Goal: Task Accomplishment & Management: Use online tool/utility

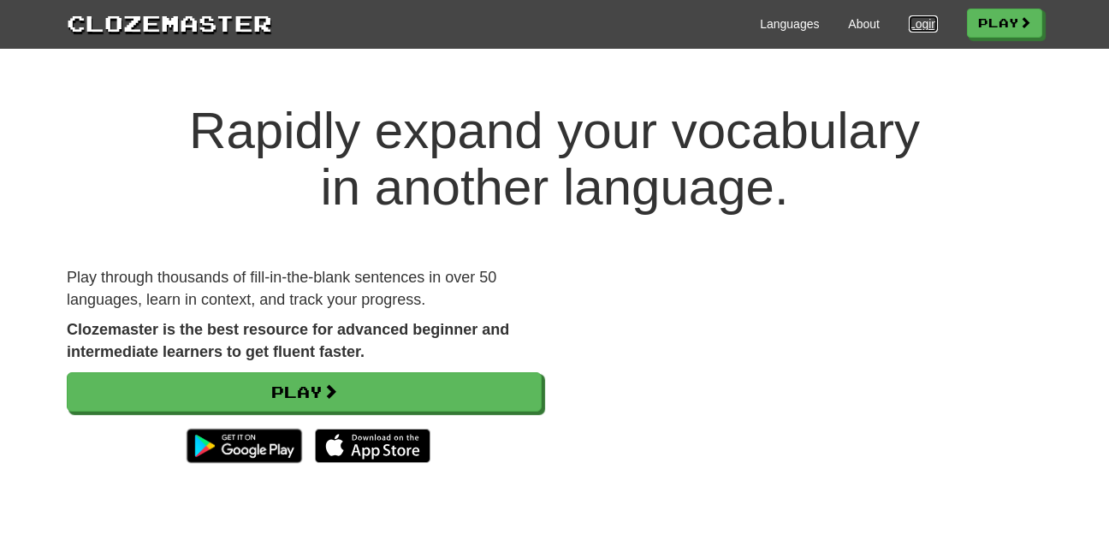
click at [917, 24] on link "Login" at bounding box center [923, 23] width 29 height 17
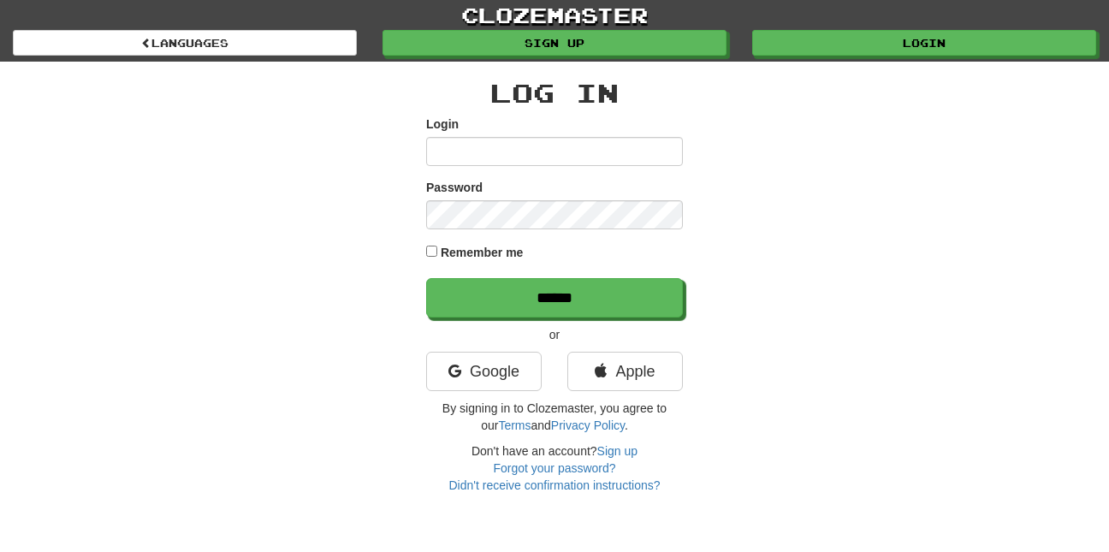
click at [464, 157] on input "Login" at bounding box center [554, 151] width 257 height 29
type input "**********"
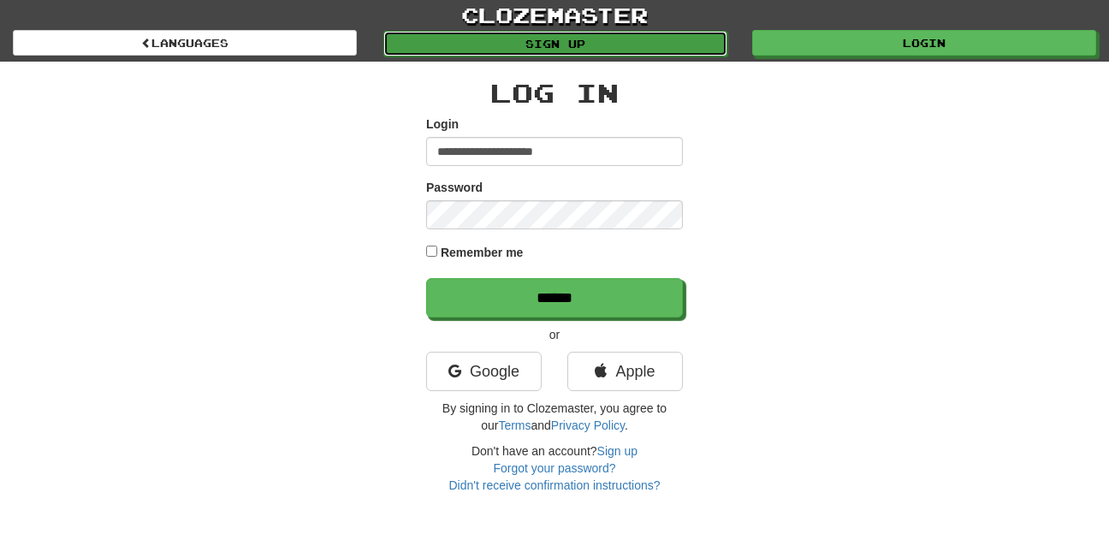
click at [550, 55] on link "Sign up" at bounding box center [555, 44] width 344 height 26
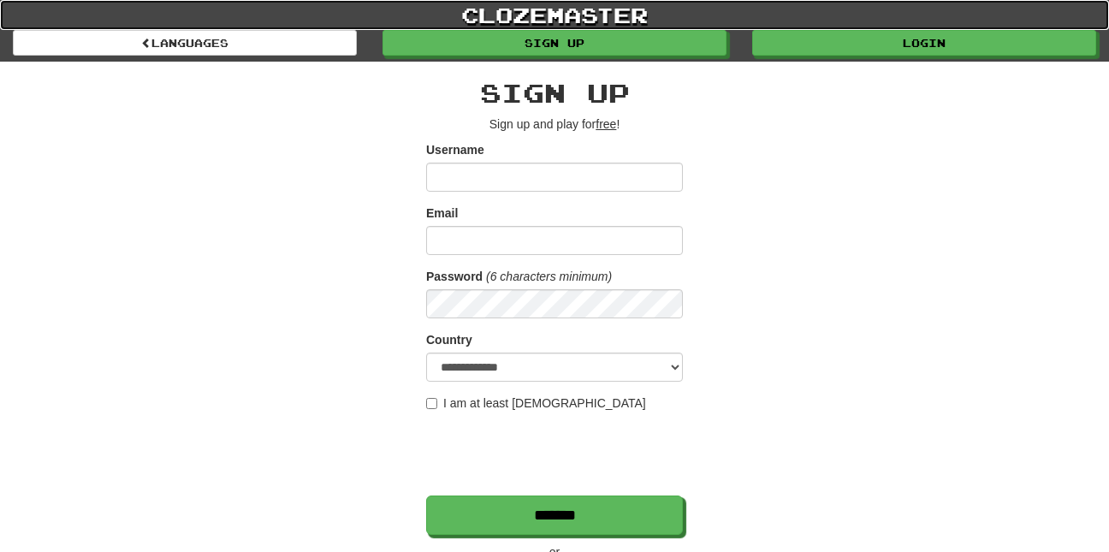
click at [227, 28] on link "clozemaster" at bounding box center [554, 15] width 1109 height 30
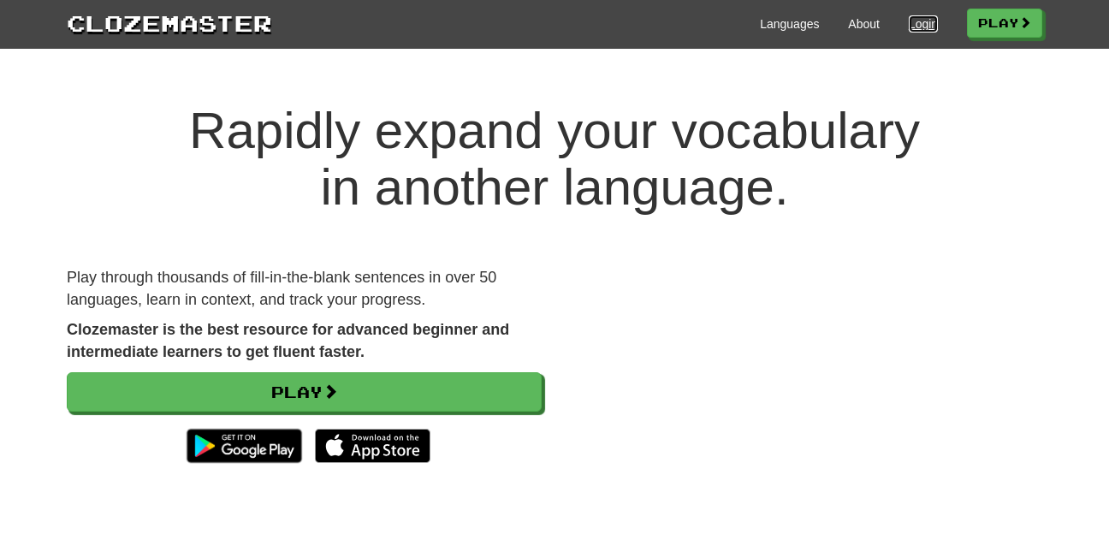
click at [913, 25] on link "Login" at bounding box center [923, 23] width 29 height 17
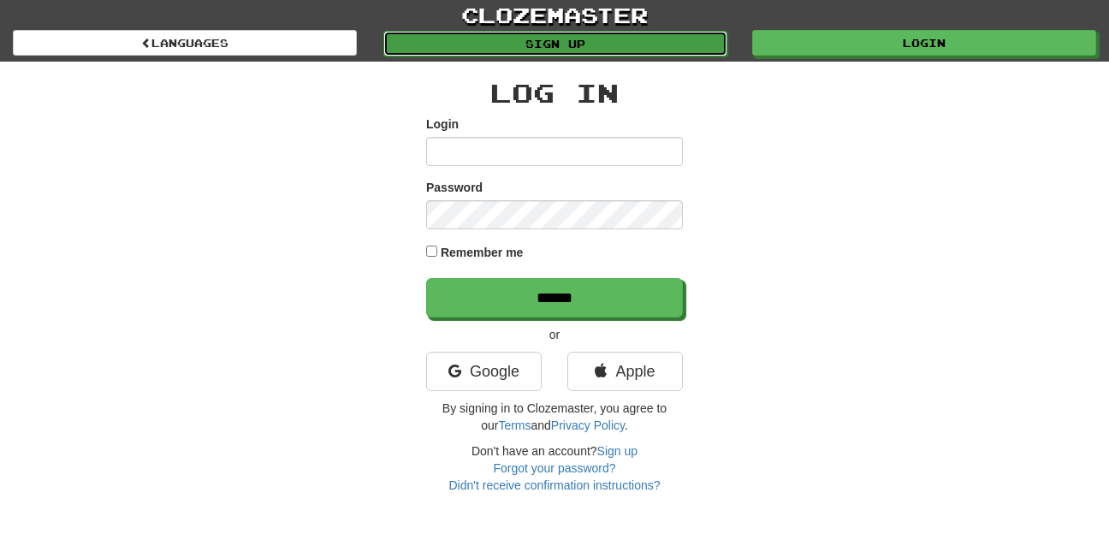
click at [585, 48] on link "Sign up" at bounding box center [555, 44] width 344 height 26
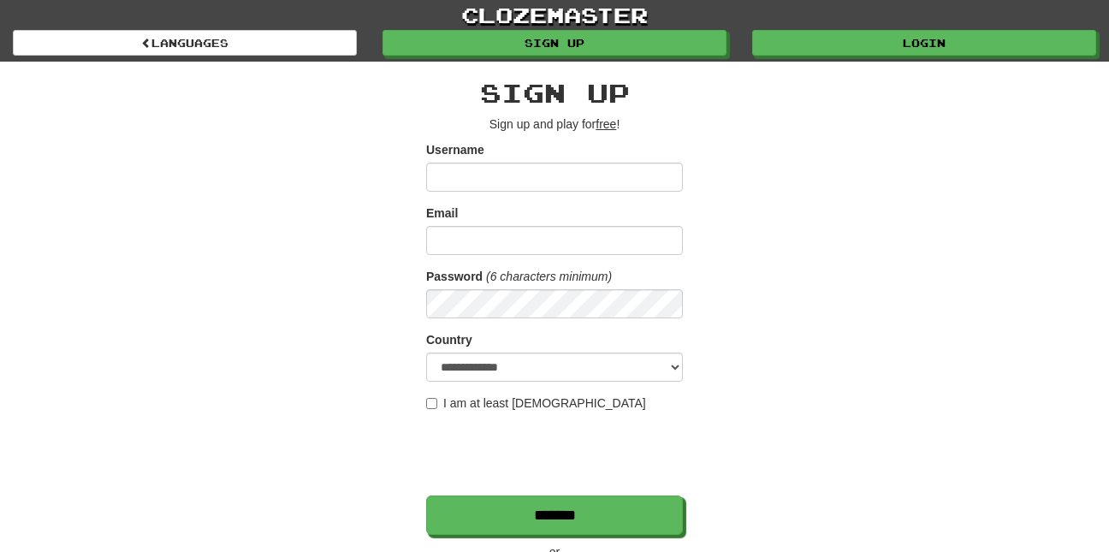
click at [467, 182] on input "Username" at bounding box center [554, 177] width 257 height 29
click at [440, 234] on input "Email" at bounding box center [554, 240] width 257 height 29
click at [363, 293] on div "**********" at bounding box center [554, 361] width 1001 height 598
drag, startPoint x: 789, startPoint y: 42, endPoint x: 800, endPoint y: 26, distance: 19.7
click at [800, 26] on link "clozemaster" at bounding box center [554, 15] width 1109 height 30
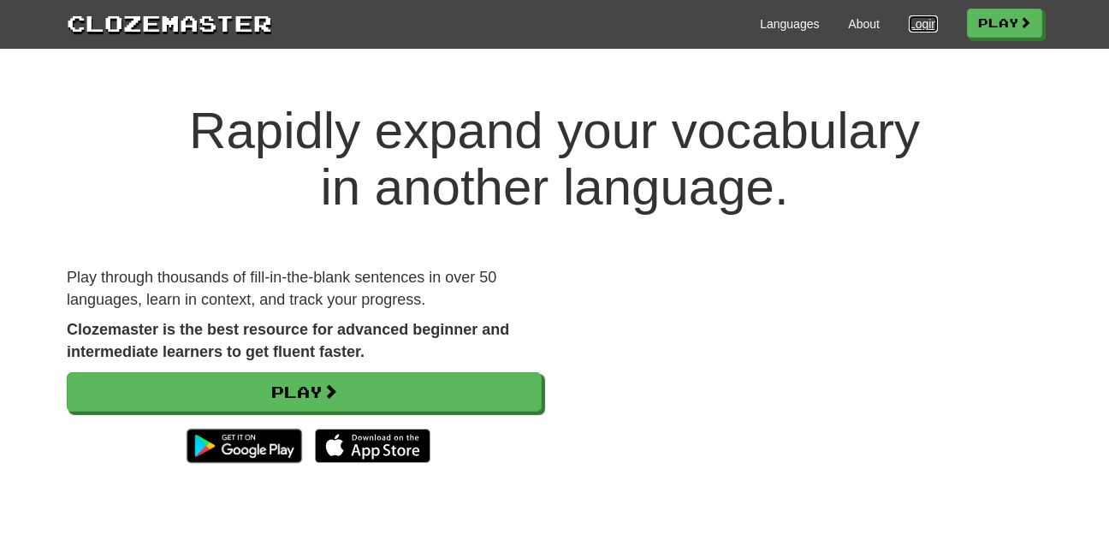
click at [909, 32] on link "Login" at bounding box center [923, 23] width 29 height 17
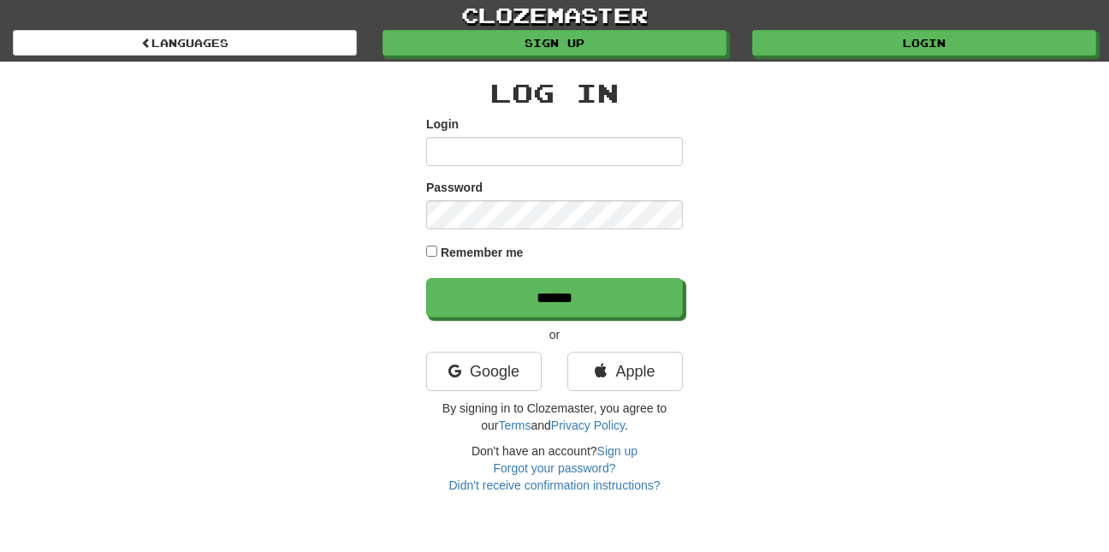
click at [486, 157] on input "Login" at bounding box center [554, 151] width 257 height 29
type input "**********"
click at [450, 246] on label "Remember me" at bounding box center [482, 252] width 83 height 17
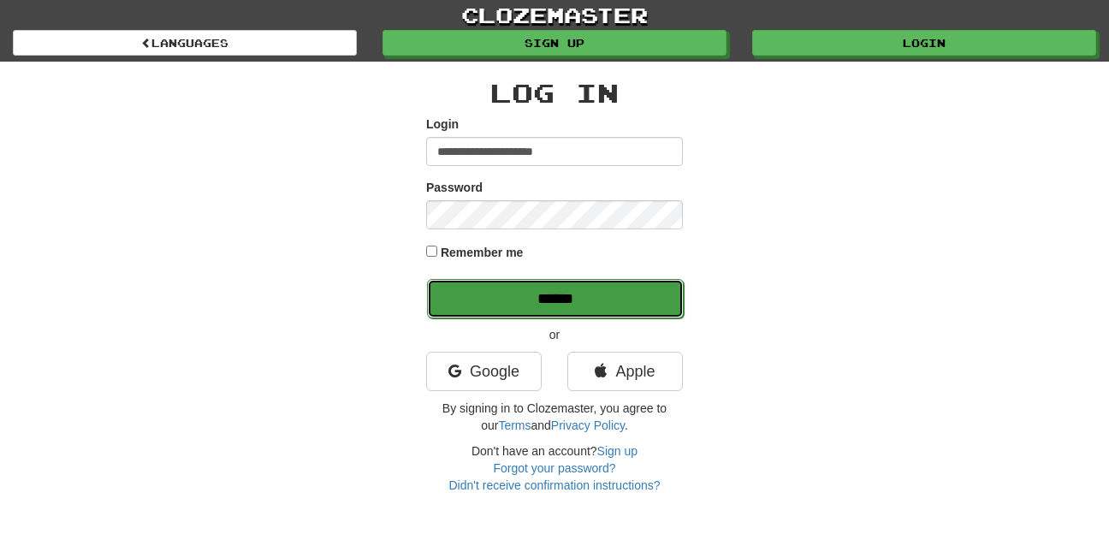
click at [497, 294] on input "******" at bounding box center [555, 298] width 257 height 39
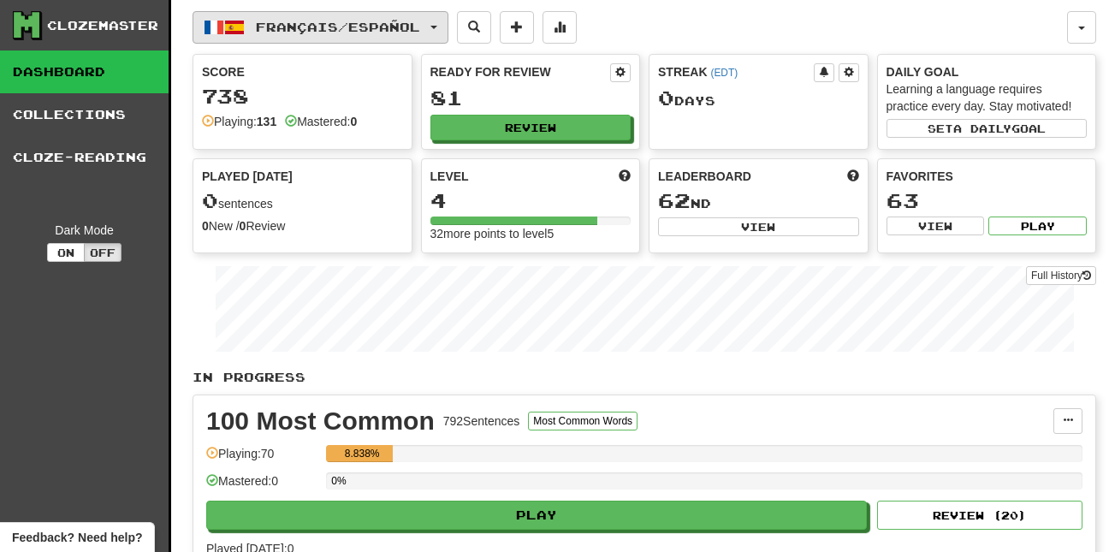
click at [442, 42] on button "Français / Español" at bounding box center [321, 27] width 256 height 33
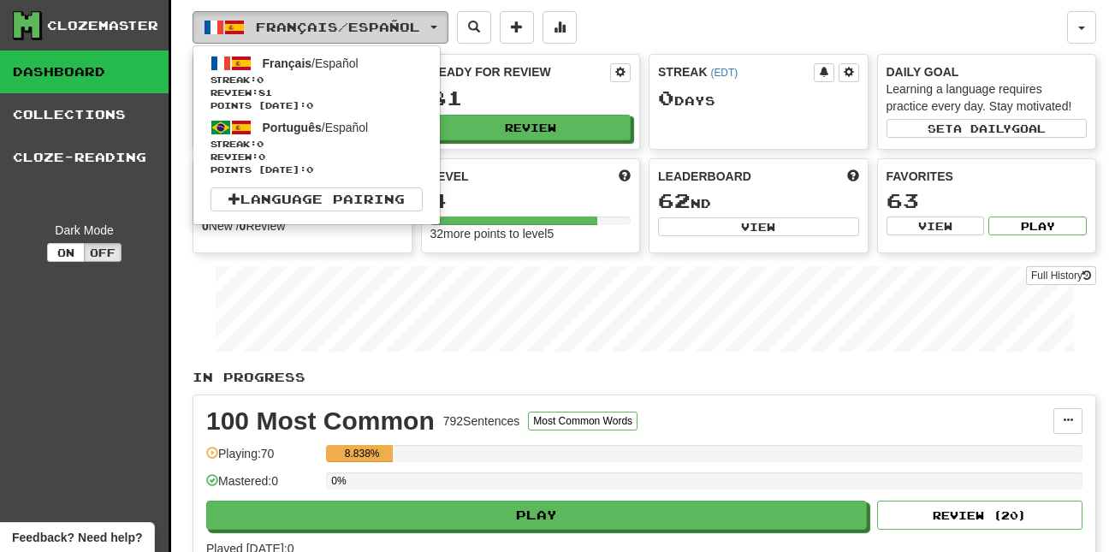
click at [444, 29] on button "Français / Español" at bounding box center [321, 27] width 256 height 33
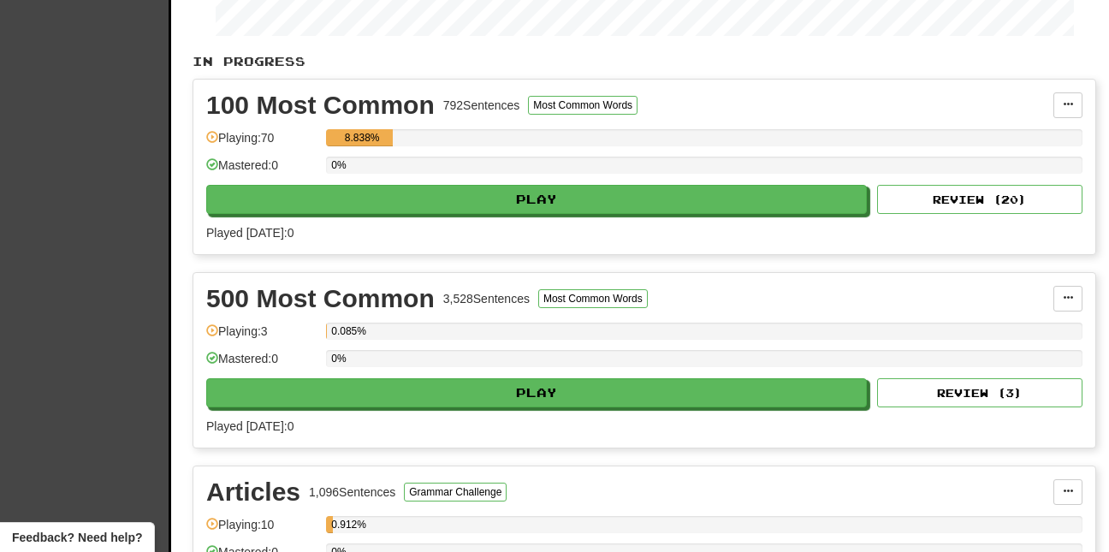
scroll to position [315, 0]
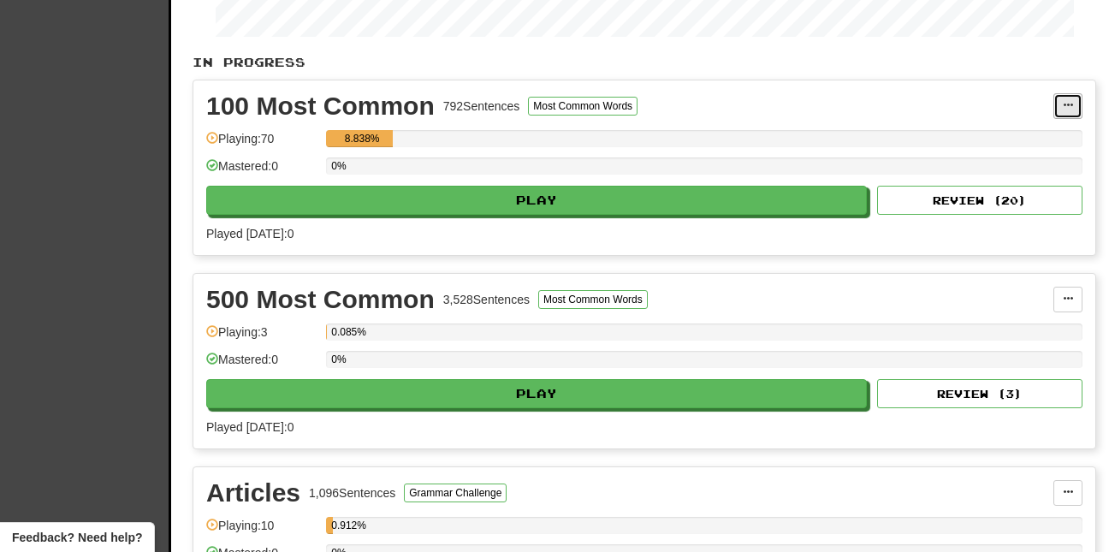
click at [1065, 109] on span at bounding box center [1068, 105] width 10 height 10
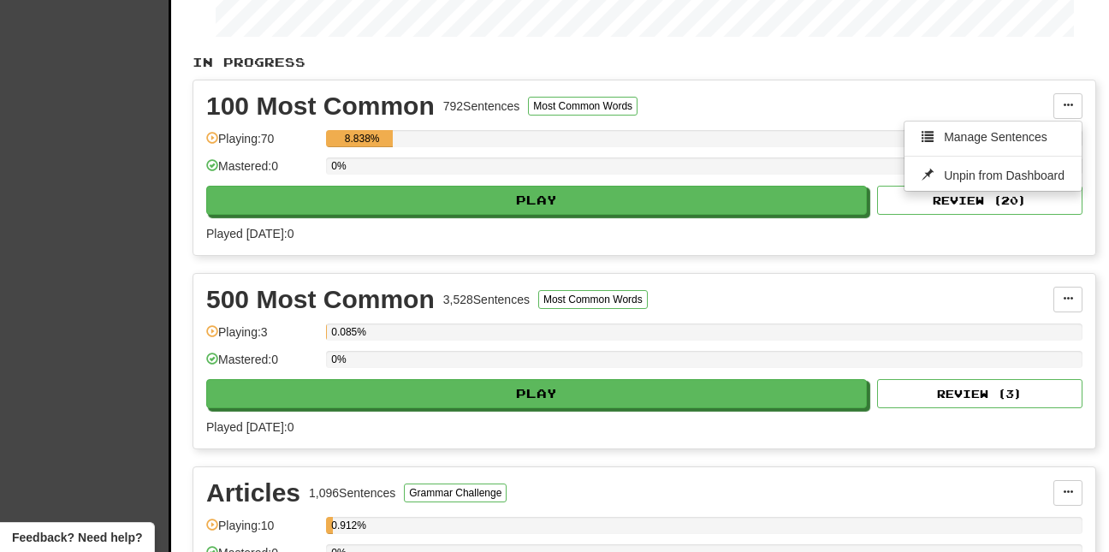
click at [761, 115] on div "100 Most Common 792 Sentences Most Common Words" at bounding box center [629, 106] width 847 height 26
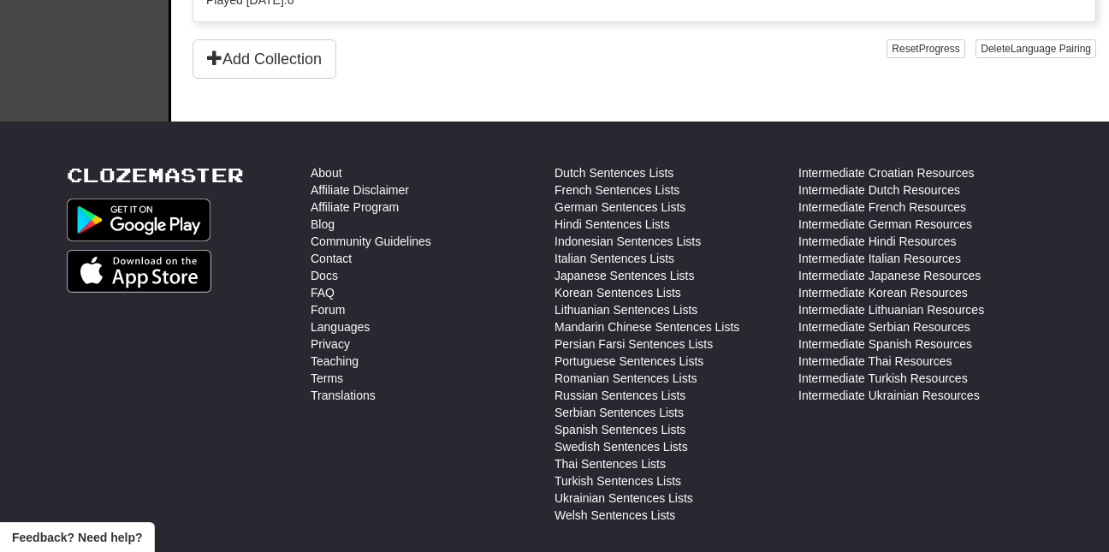
scroll to position [1709, 0]
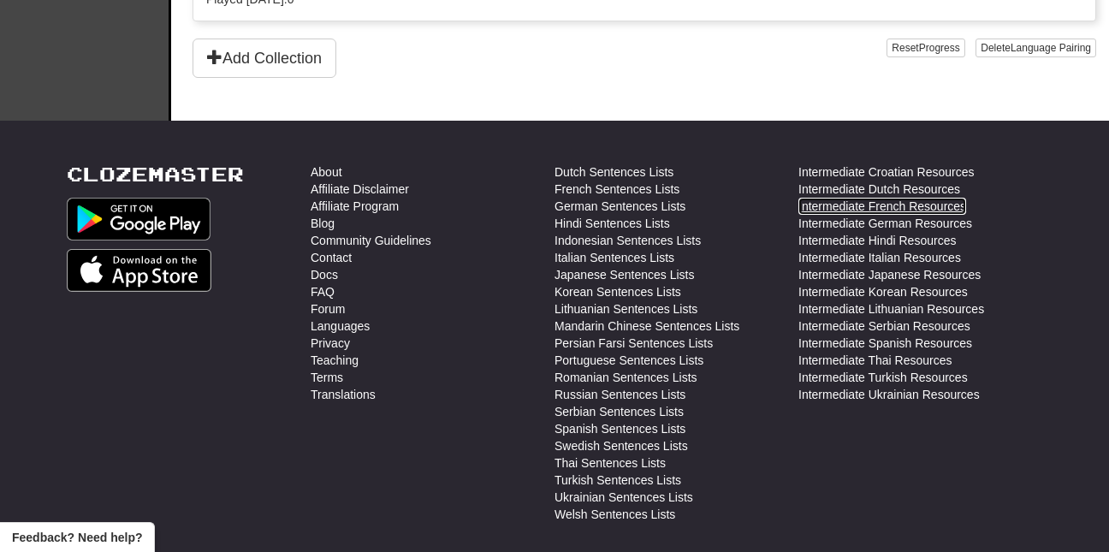
click at [880, 204] on link "Intermediate French Resources" at bounding box center [882, 206] width 168 height 17
click at [610, 193] on link "French Sentences Lists" at bounding box center [616, 189] width 125 height 17
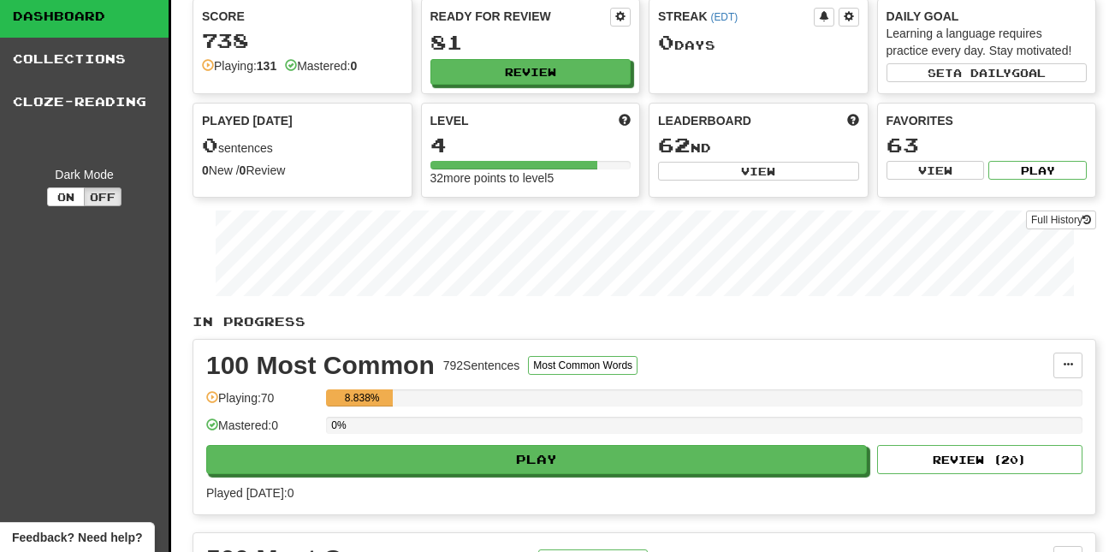
scroll to position [53, 0]
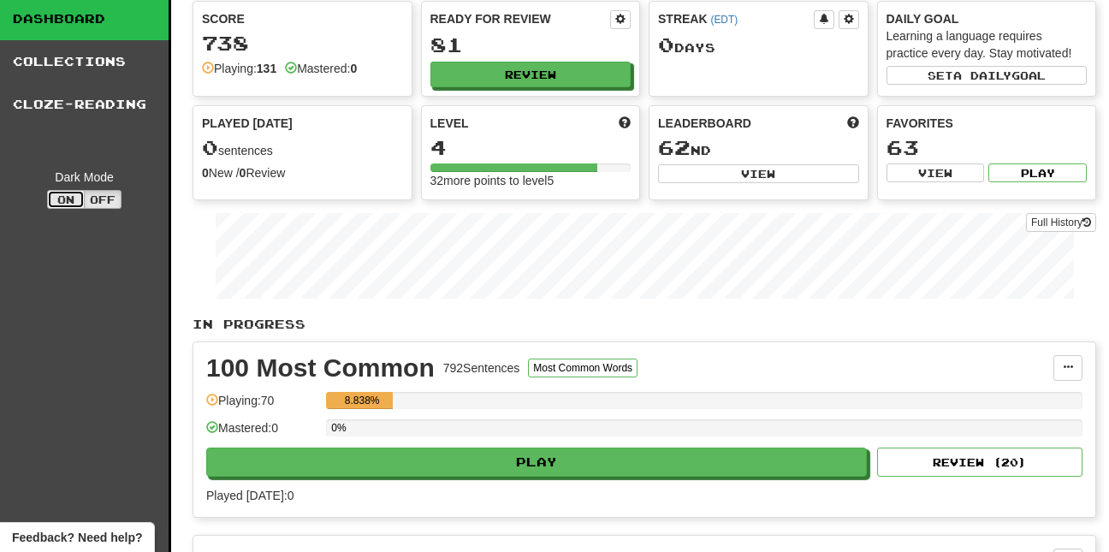
click at [72, 204] on button "On" at bounding box center [66, 199] width 38 height 19
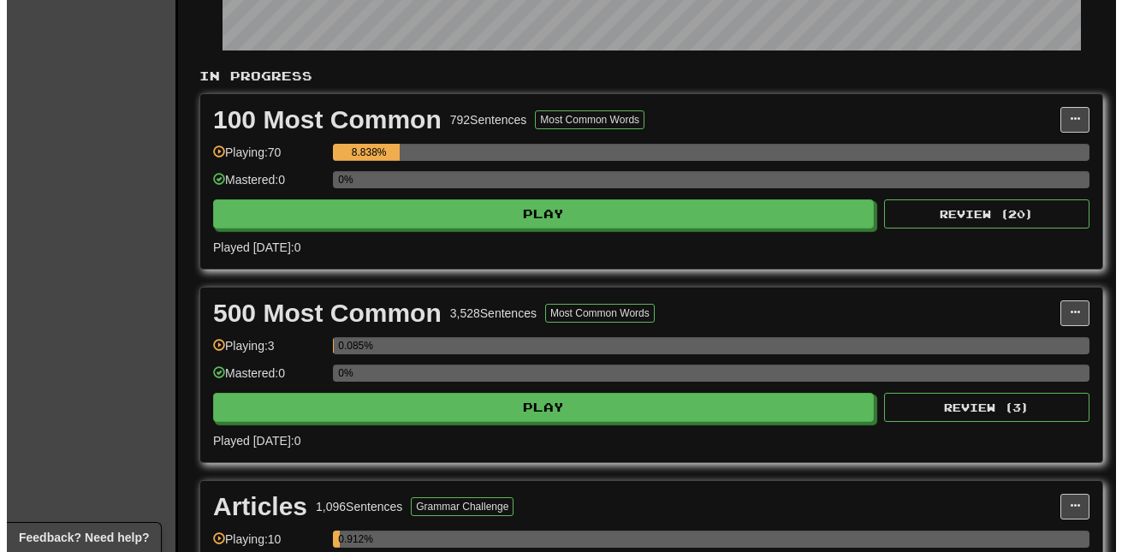
scroll to position [300, 0]
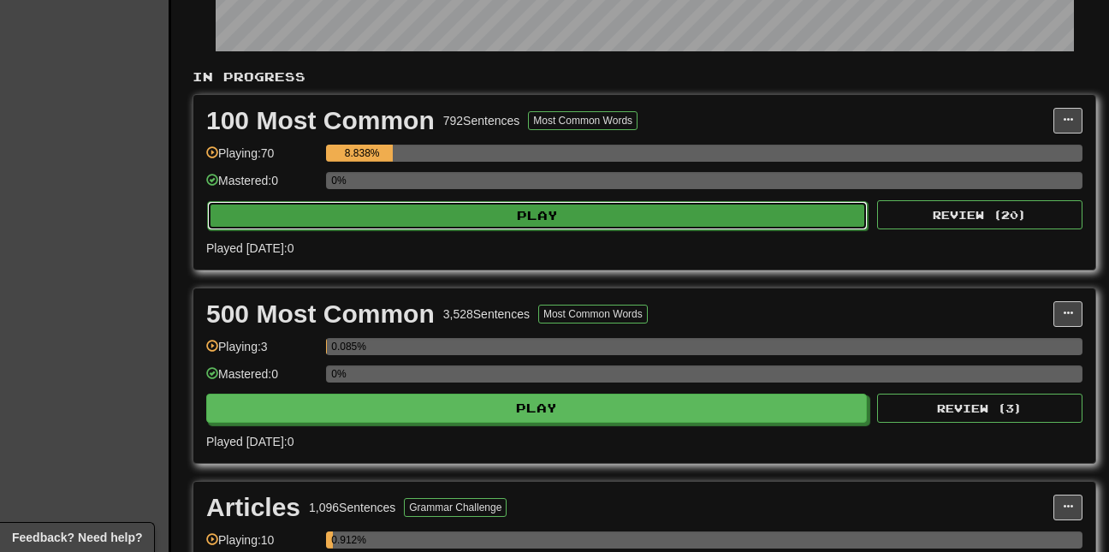
click at [287, 224] on button "Play" at bounding box center [537, 215] width 661 height 29
select select "**"
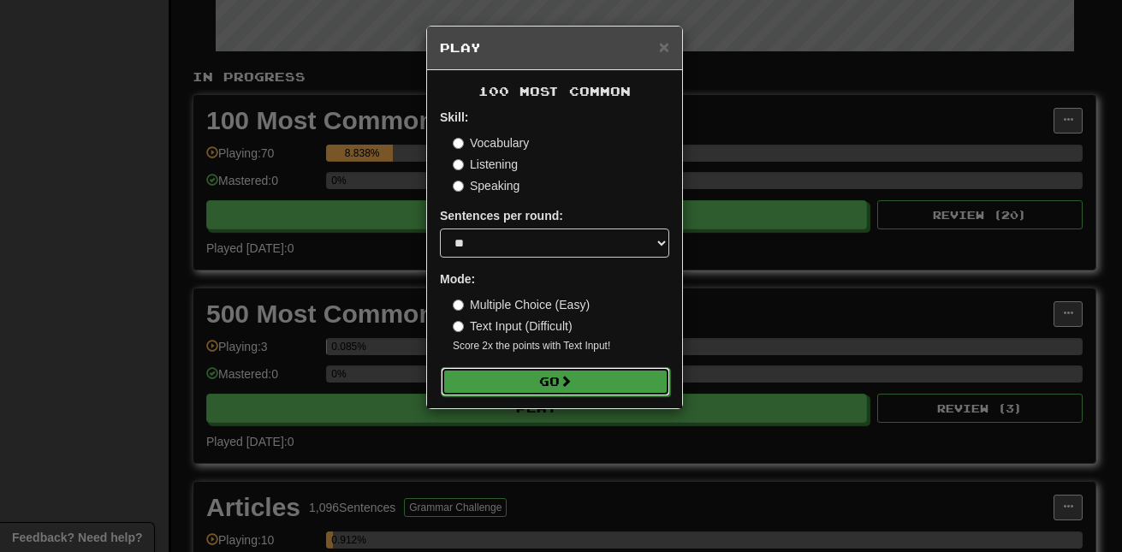
click at [530, 387] on button "Go" at bounding box center [555, 381] width 229 height 29
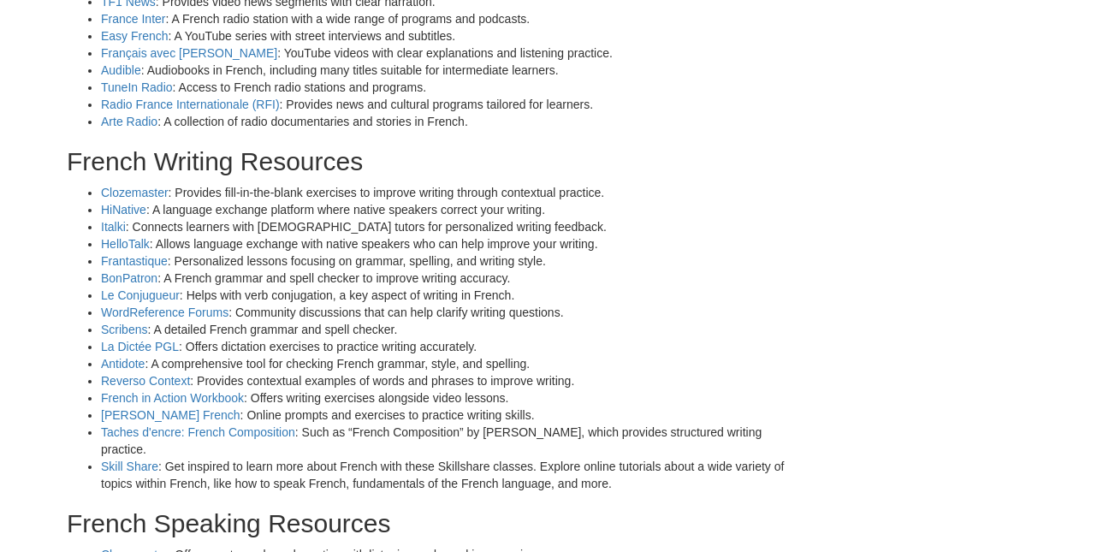
scroll to position [1043, 0]
click at [125, 259] on link "Frantastique" at bounding box center [134, 260] width 67 height 14
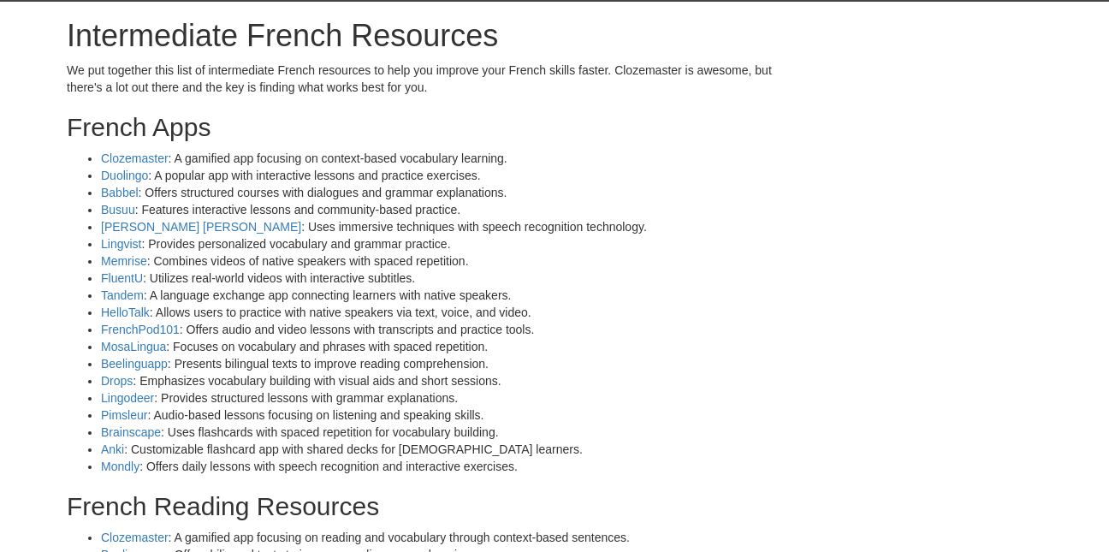
scroll to position [0, 0]
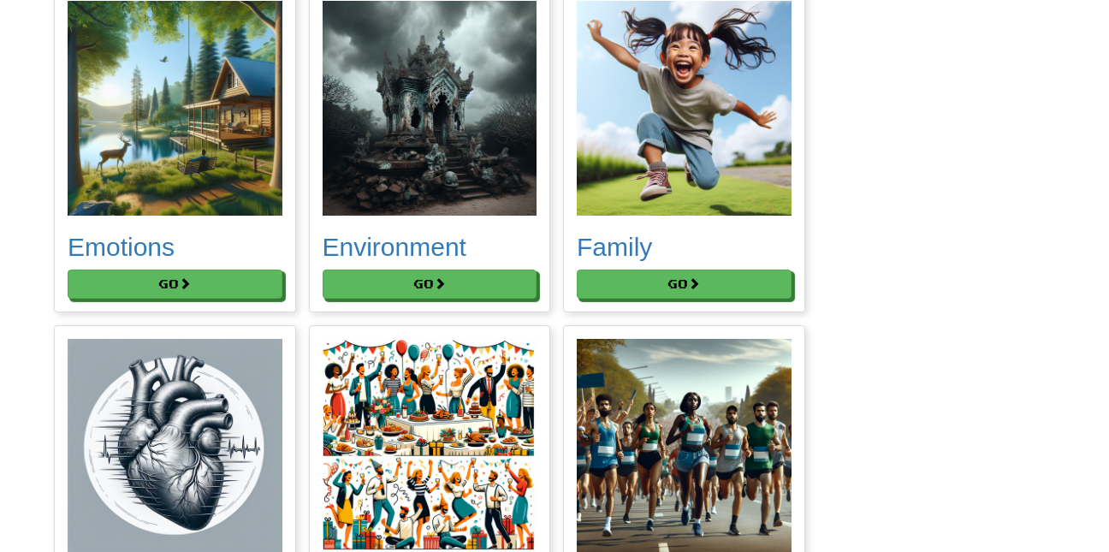
scroll to position [3339, 0]
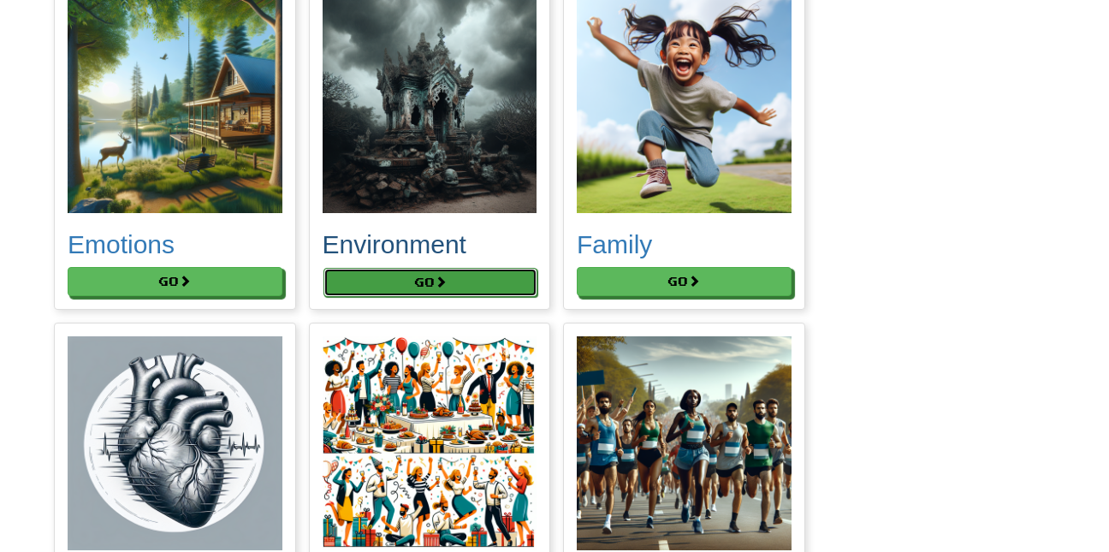
click at [438, 280] on button "Go" at bounding box center [430, 282] width 215 height 29
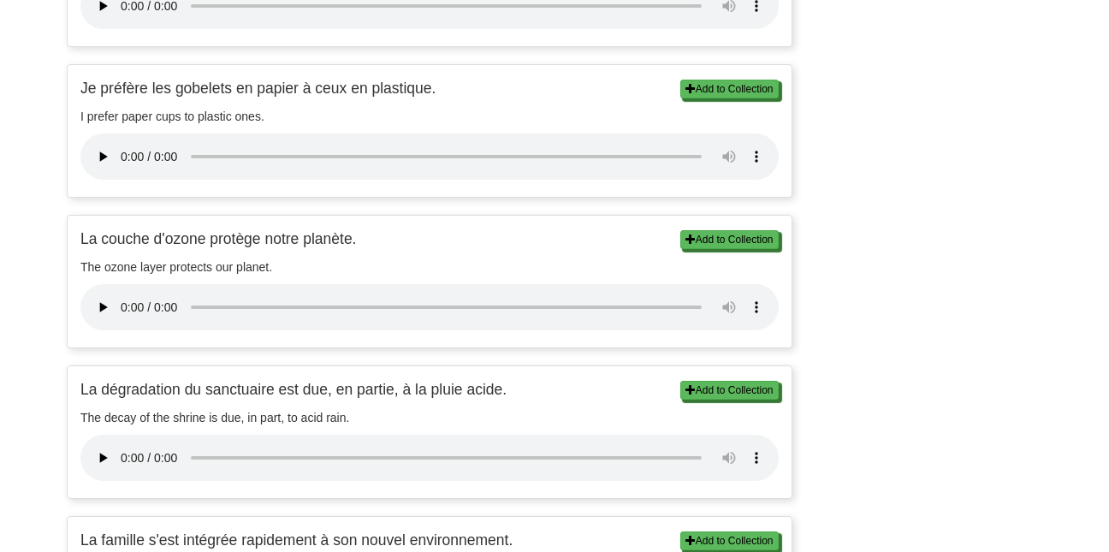
scroll to position [921, 0]
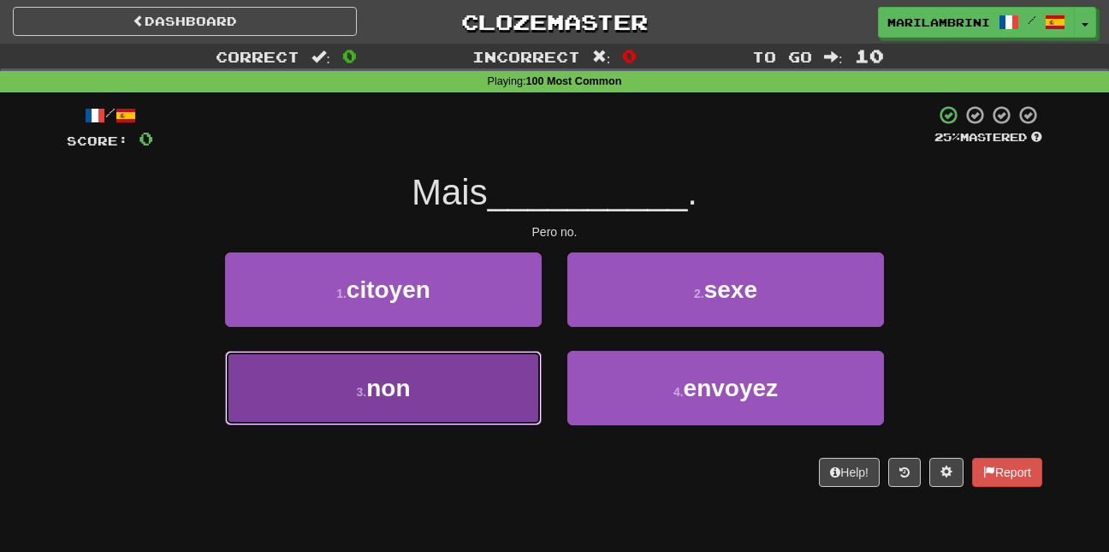
click at [474, 392] on button "3 . non" at bounding box center [383, 388] width 317 height 74
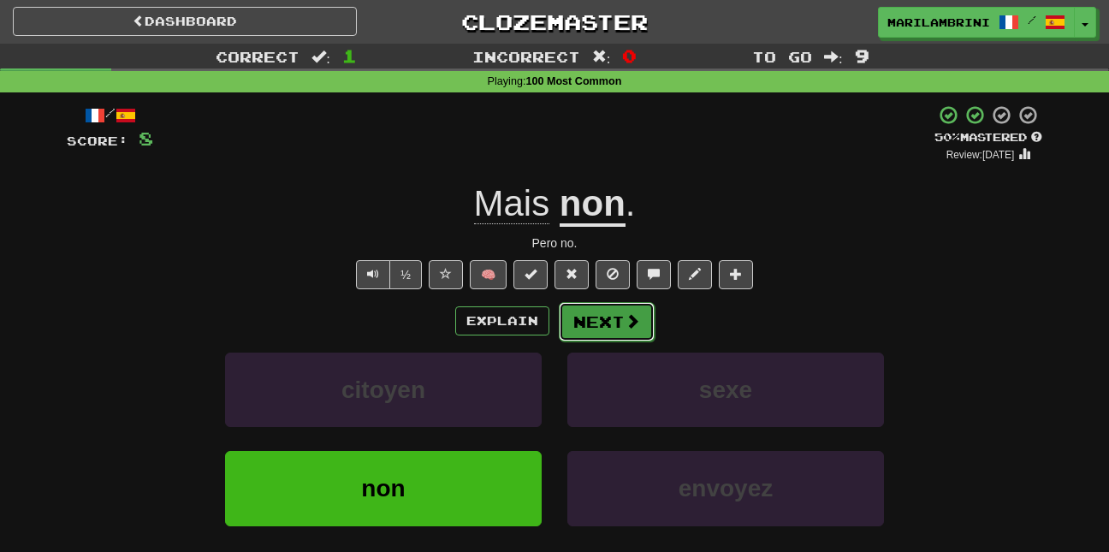
click at [587, 330] on button "Next" at bounding box center [607, 321] width 96 height 39
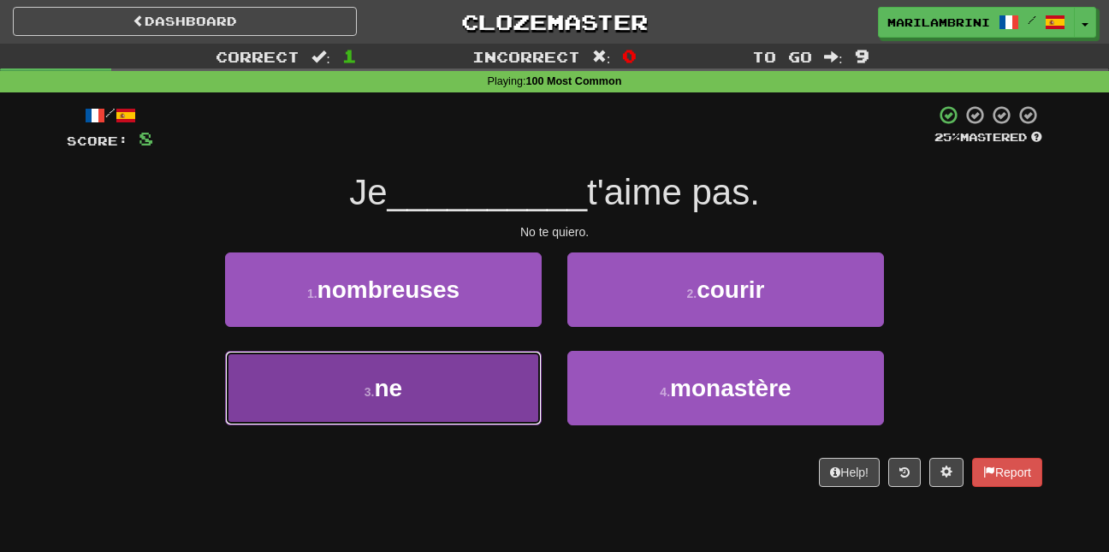
click at [453, 388] on button "3 . ne" at bounding box center [383, 388] width 317 height 74
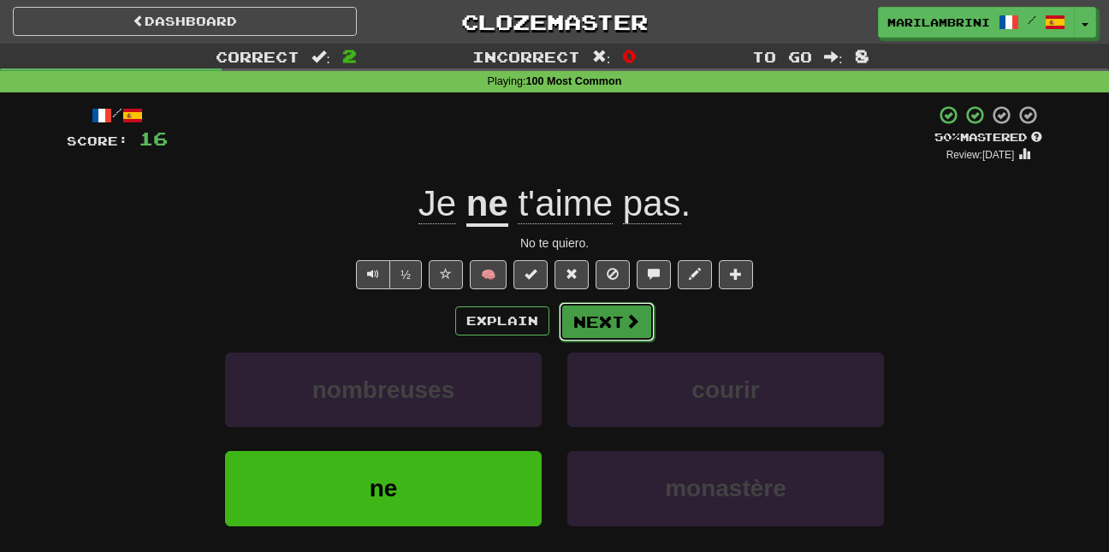
click at [612, 323] on button "Next" at bounding box center [607, 321] width 96 height 39
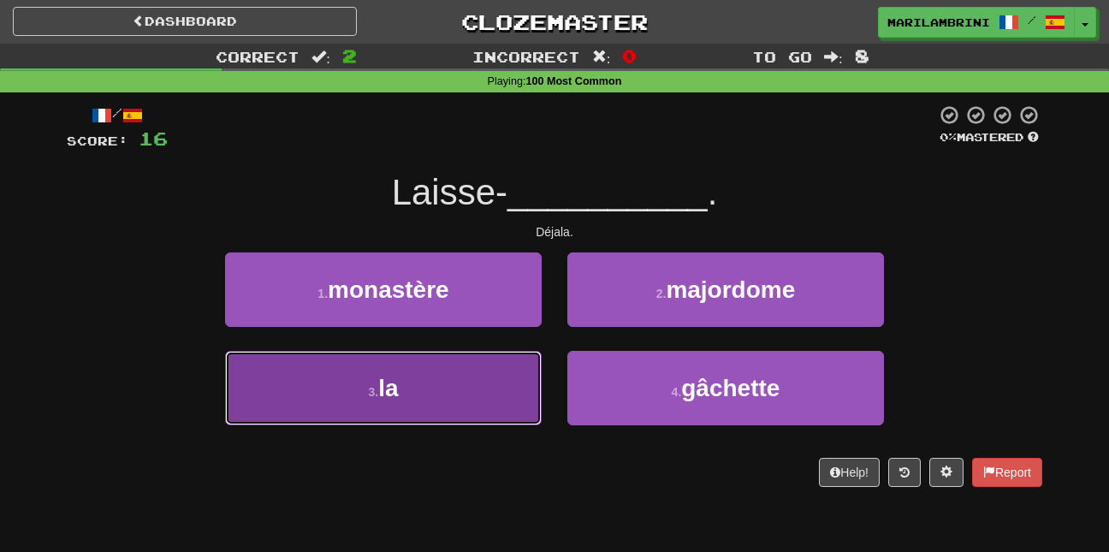
click at [461, 389] on button "3 . la" at bounding box center [383, 388] width 317 height 74
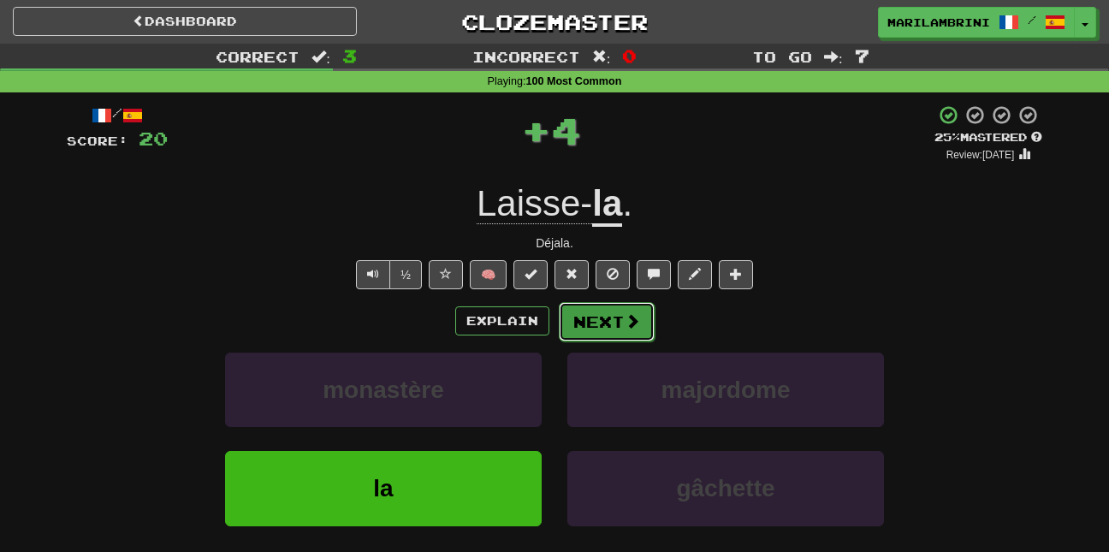
click at [616, 332] on button "Next" at bounding box center [607, 321] width 96 height 39
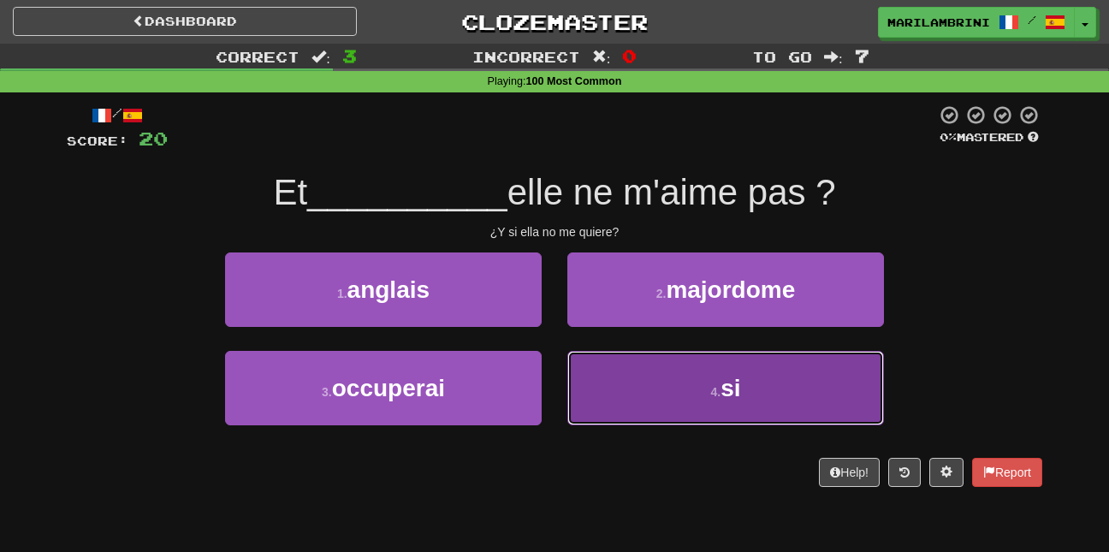
click at [648, 387] on button "4 . si" at bounding box center [725, 388] width 317 height 74
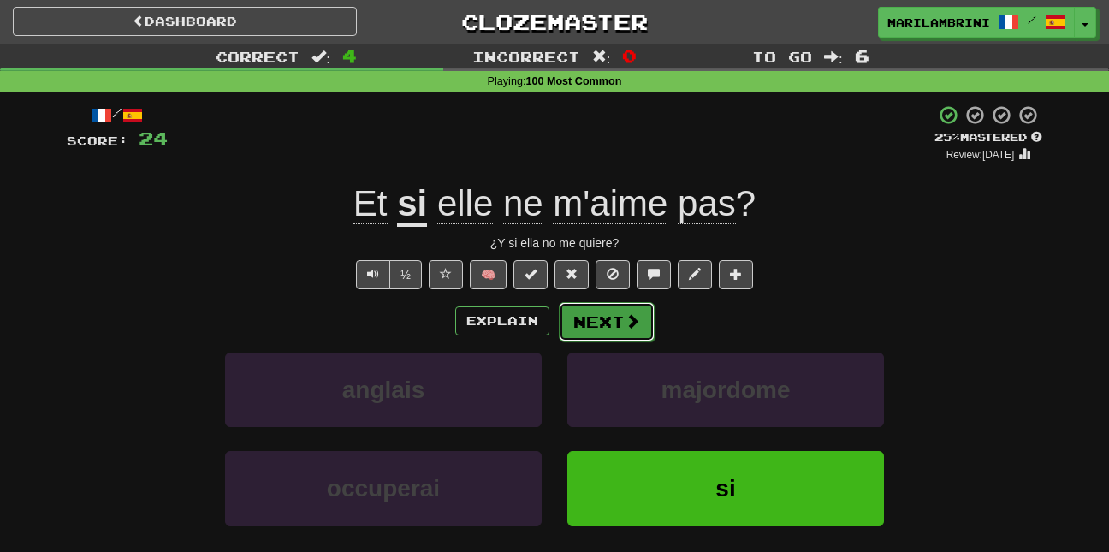
click at [600, 326] on button "Next" at bounding box center [607, 321] width 96 height 39
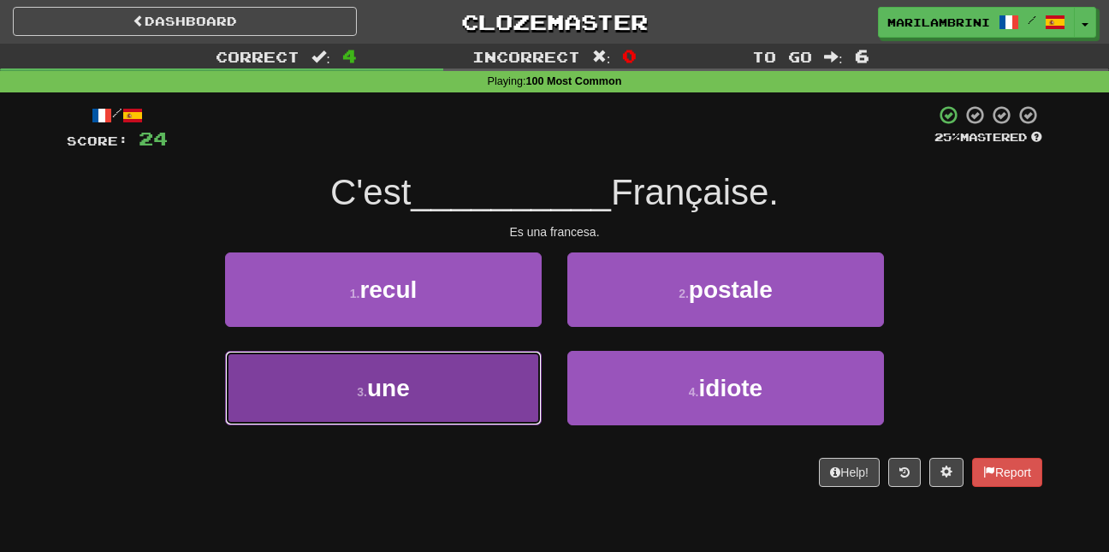
click at [450, 409] on button "3 . une" at bounding box center [383, 388] width 317 height 74
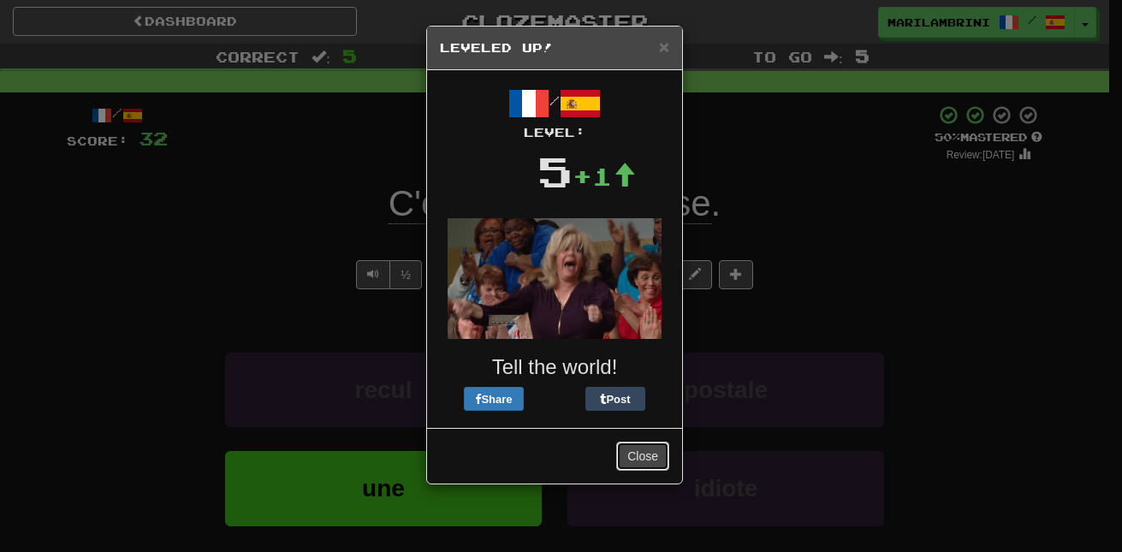
click at [645, 457] on button "Close" at bounding box center [642, 455] width 53 height 29
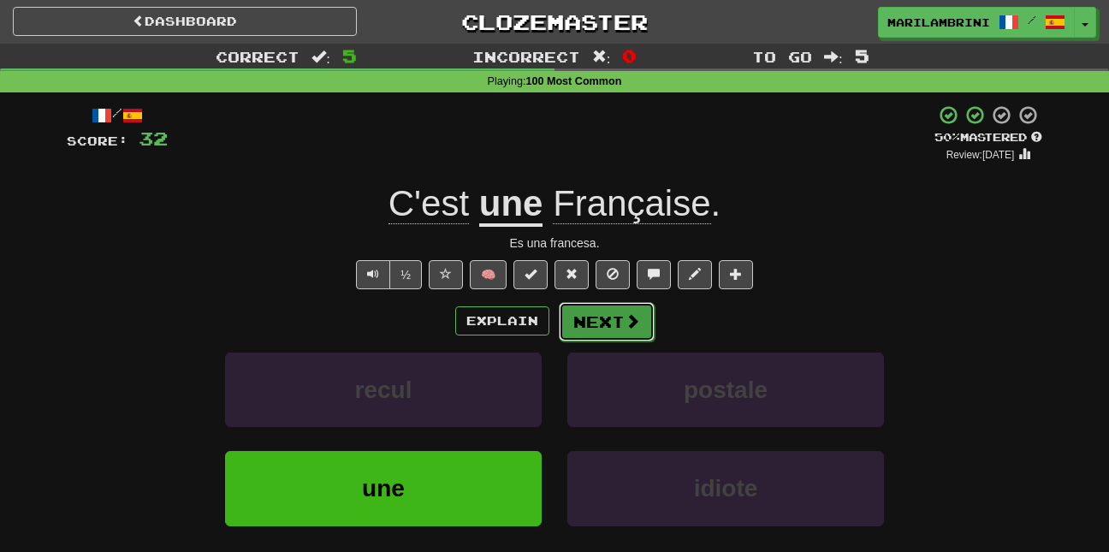
click at [597, 325] on button "Next" at bounding box center [607, 321] width 96 height 39
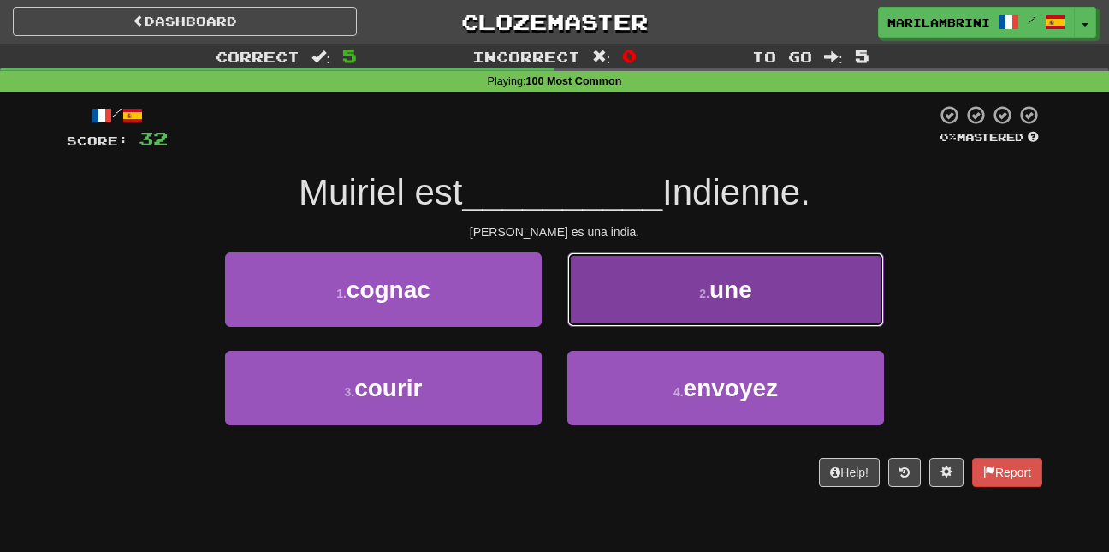
click at [633, 304] on button "2 . une" at bounding box center [725, 289] width 317 height 74
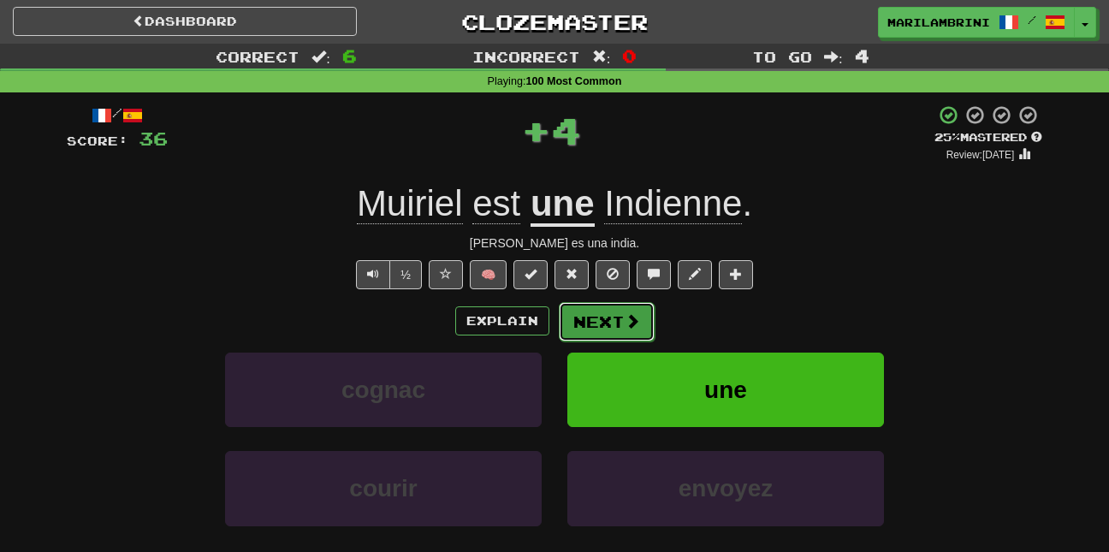
click at [612, 322] on button "Next" at bounding box center [607, 321] width 96 height 39
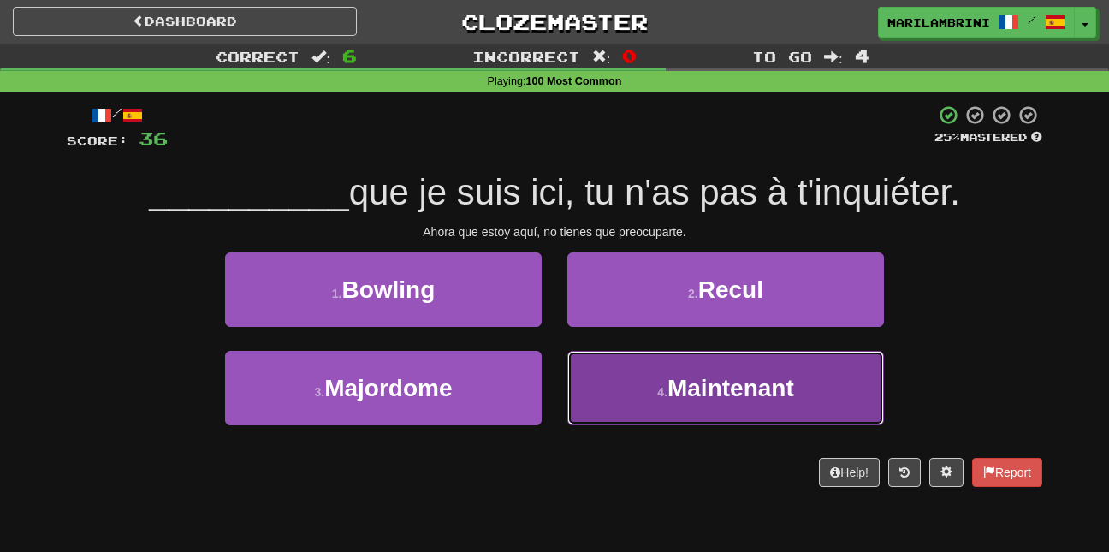
click at [600, 379] on button "4 . Maintenant" at bounding box center [725, 388] width 317 height 74
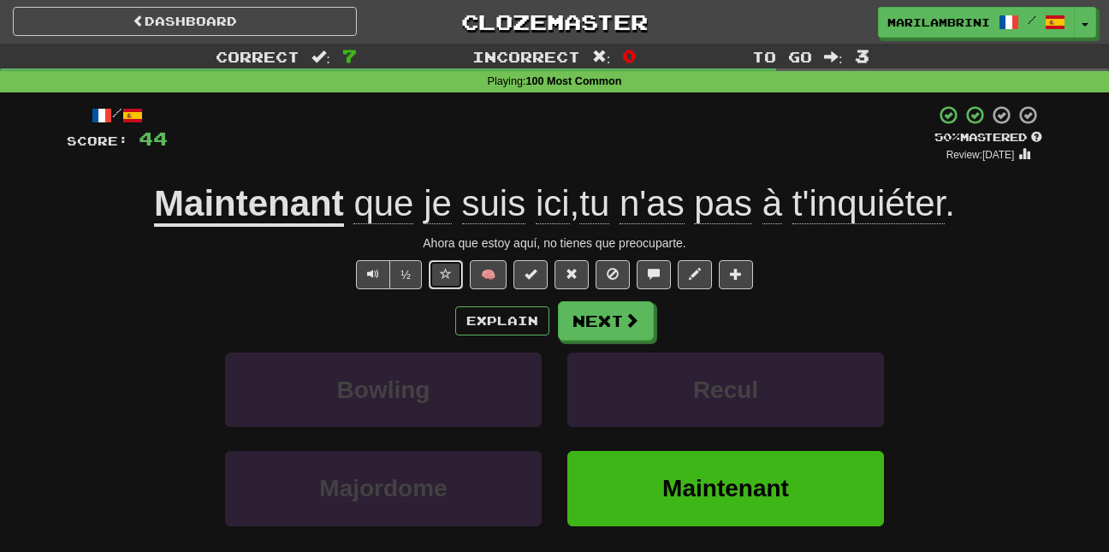
click at [450, 281] on button at bounding box center [446, 274] width 34 height 29
click at [590, 316] on button "Next" at bounding box center [607, 321] width 96 height 39
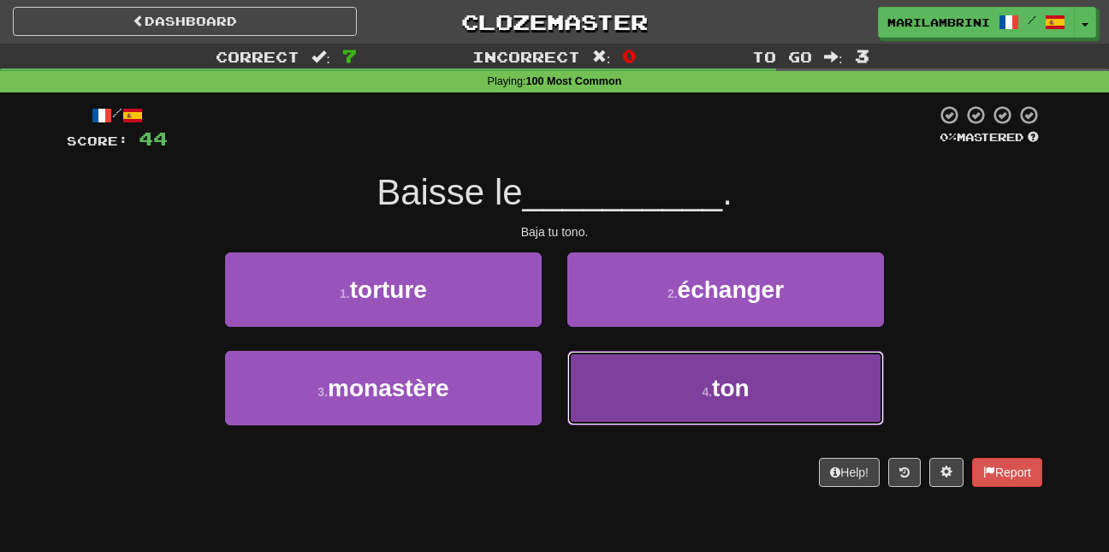
click at [601, 379] on button "4 . ton" at bounding box center [725, 388] width 317 height 74
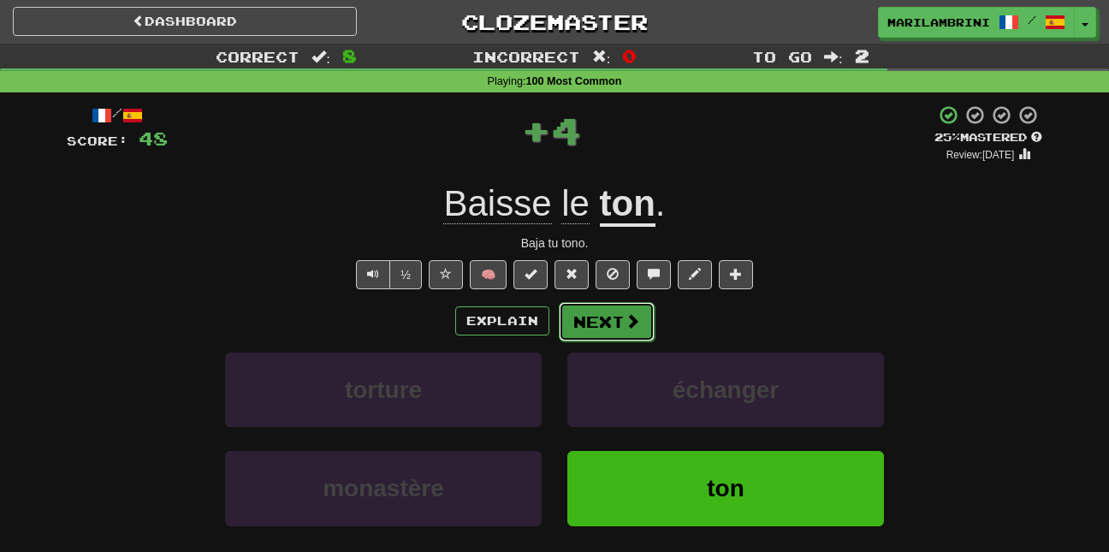
click at [604, 324] on button "Next" at bounding box center [607, 321] width 96 height 39
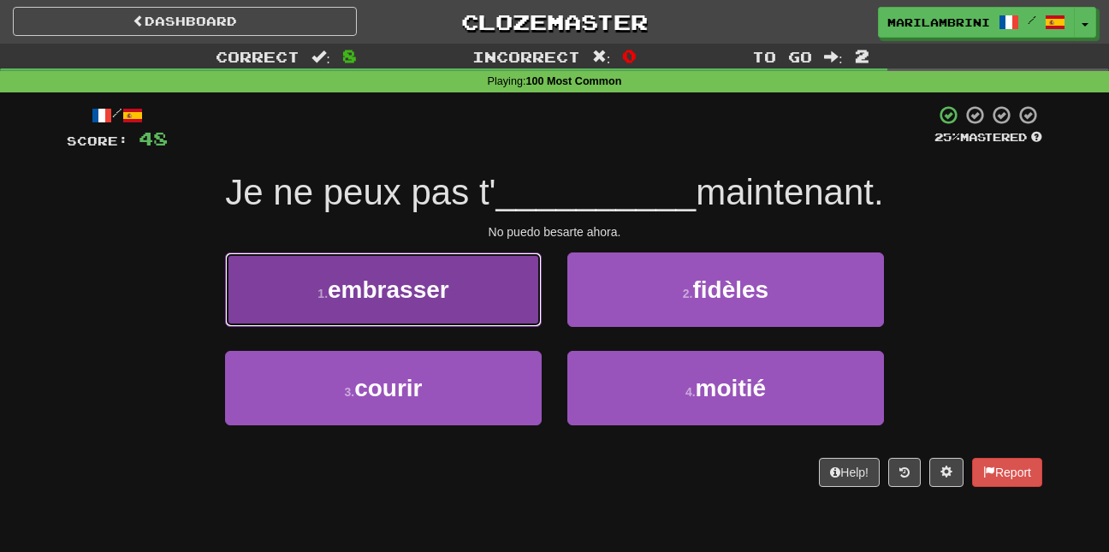
click at [466, 296] on button "1 . embrasser" at bounding box center [383, 289] width 317 height 74
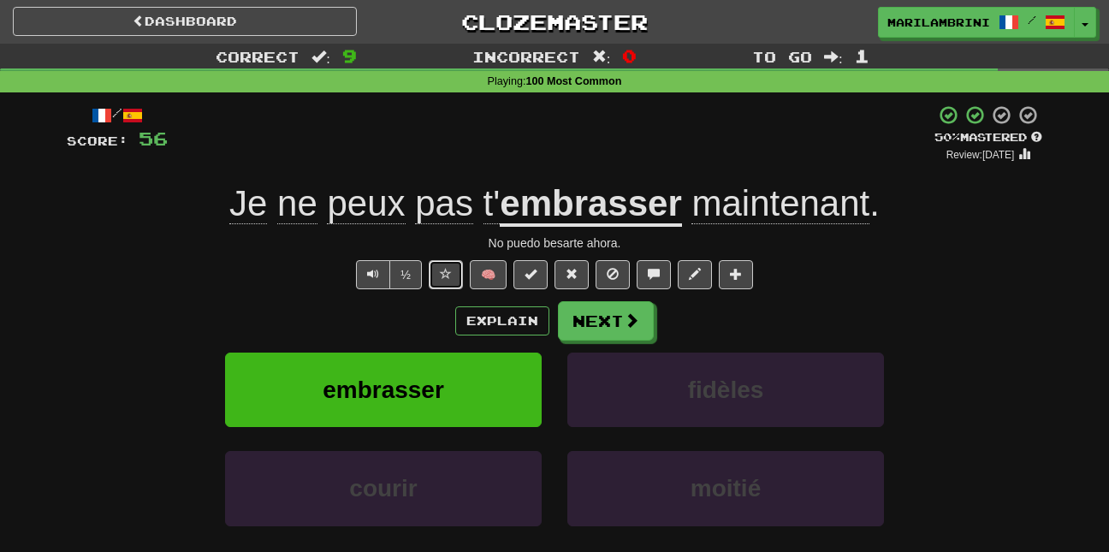
click at [446, 272] on span at bounding box center [446, 274] width 12 height 12
click at [590, 312] on button "Next" at bounding box center [607, 321] width 96 height 39
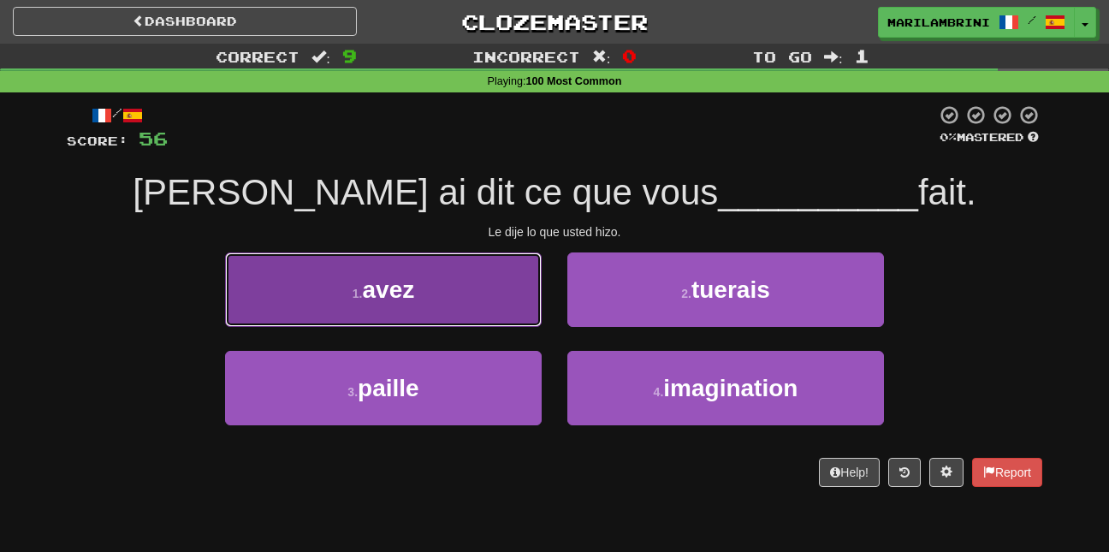
click at [470, 299] on button "1 . avez" at bounding box center [383, 289] width 317 height 74
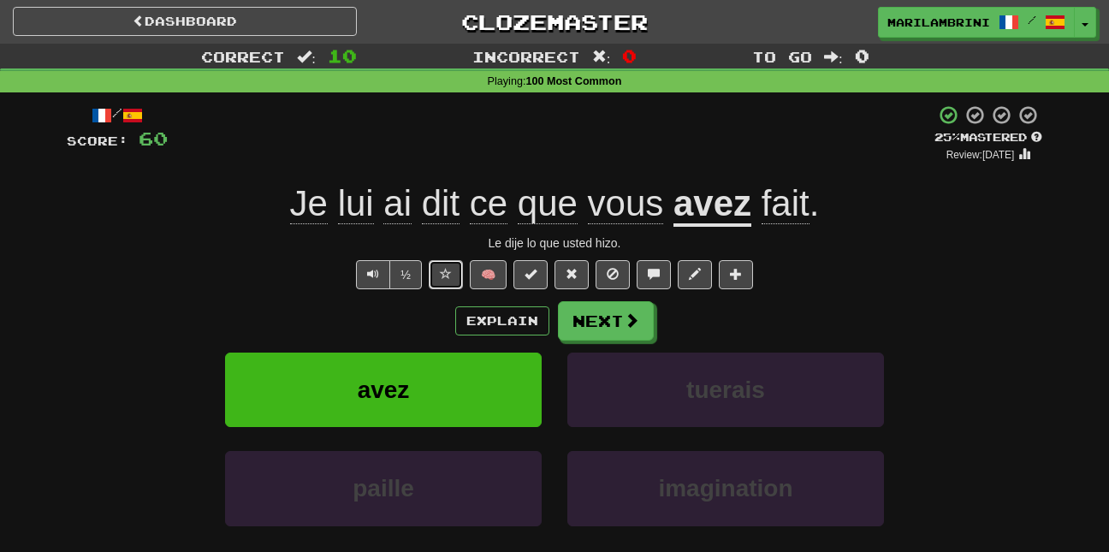
click at [448, 275] on span at bounding box center [446, 274] width 12 height 12
click at [372, 278] on span "Text-to-speech controls" at bounding box center [373, 274] width 12 height 12
click at [595, 309] on button "Next" at bounding box center [607, 321] width 96 height 39
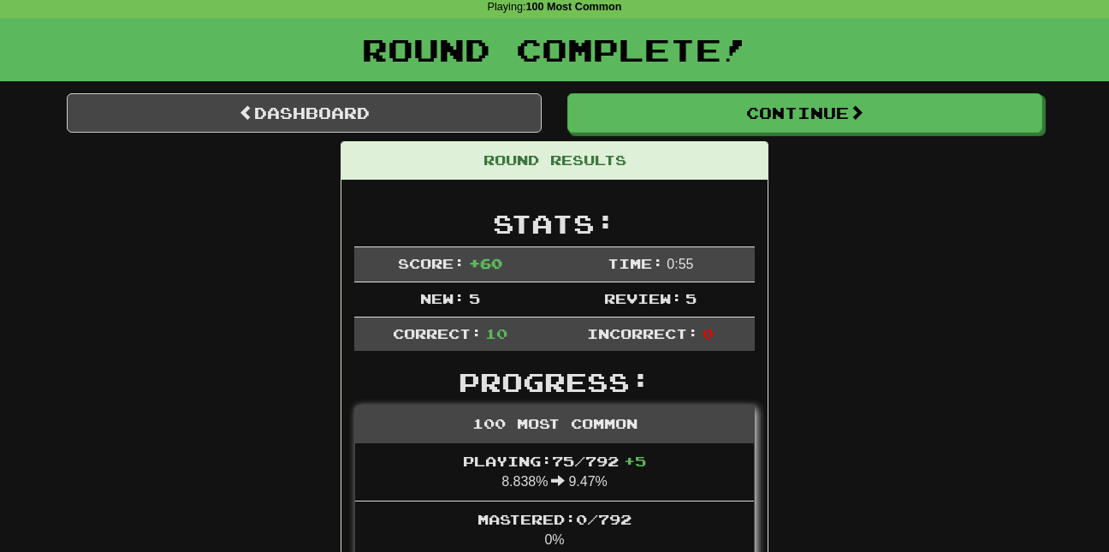
scroll to position [72, 0]
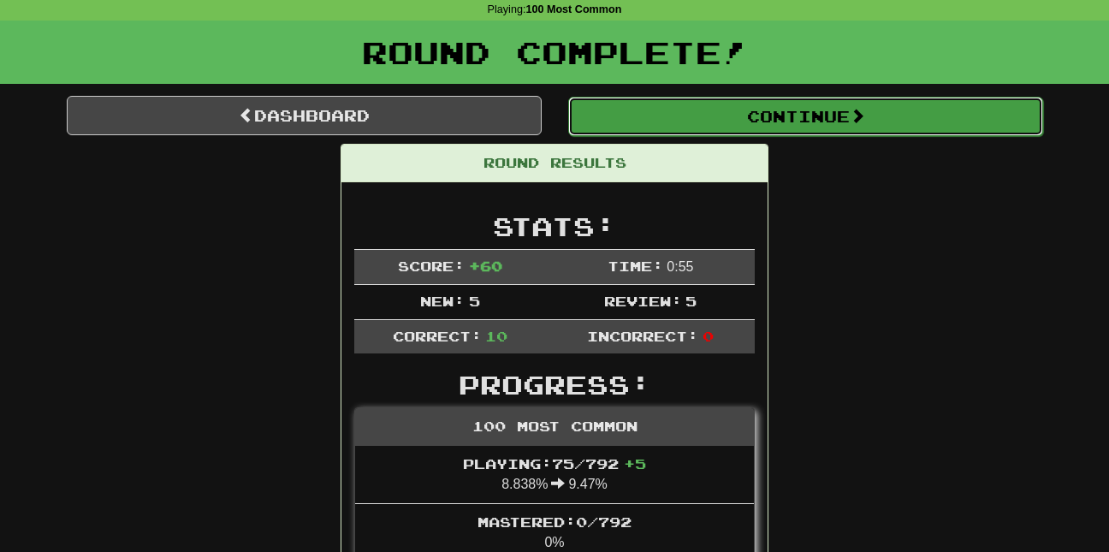
click at [705, 106] on button "Continue" at bounding box center [805, 116] width 475 height 39
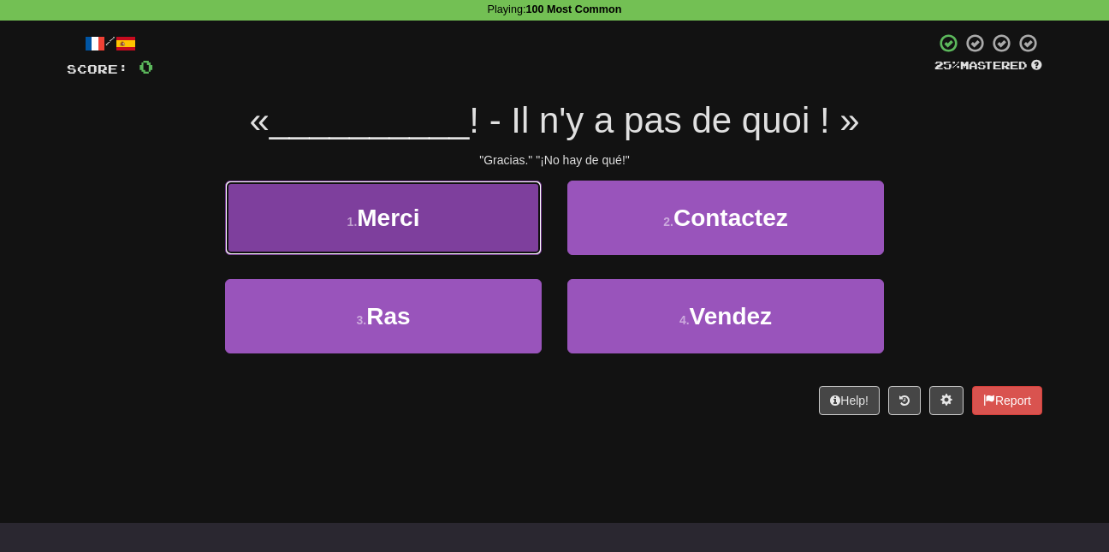
click at [466, 229] on button "1 . Merci" at bounding box center [383, 218] width 317 height 74
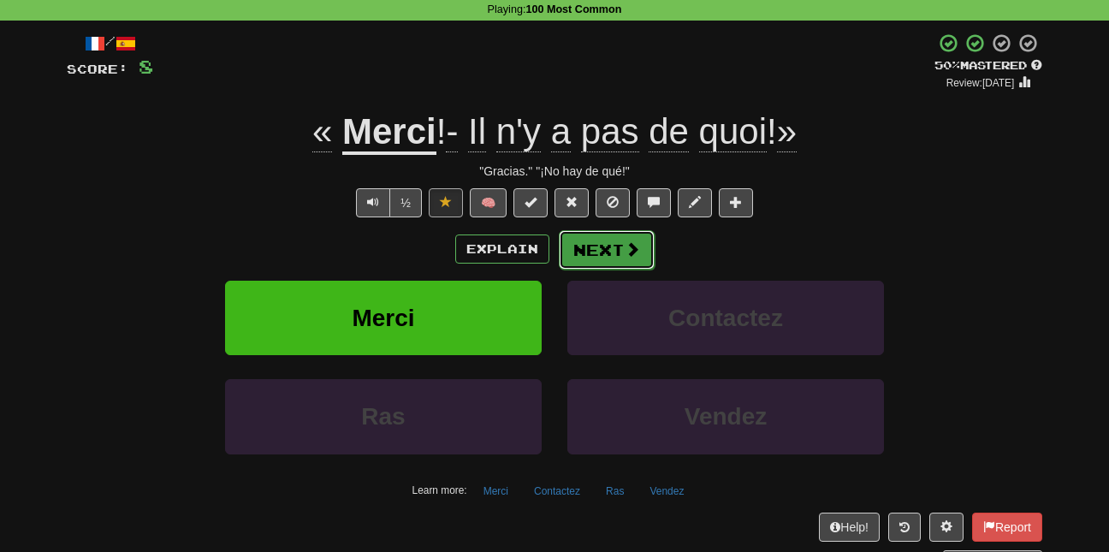
click at [591, 241] on button "Next" at bounding box center [607, 249] width 96 height 39
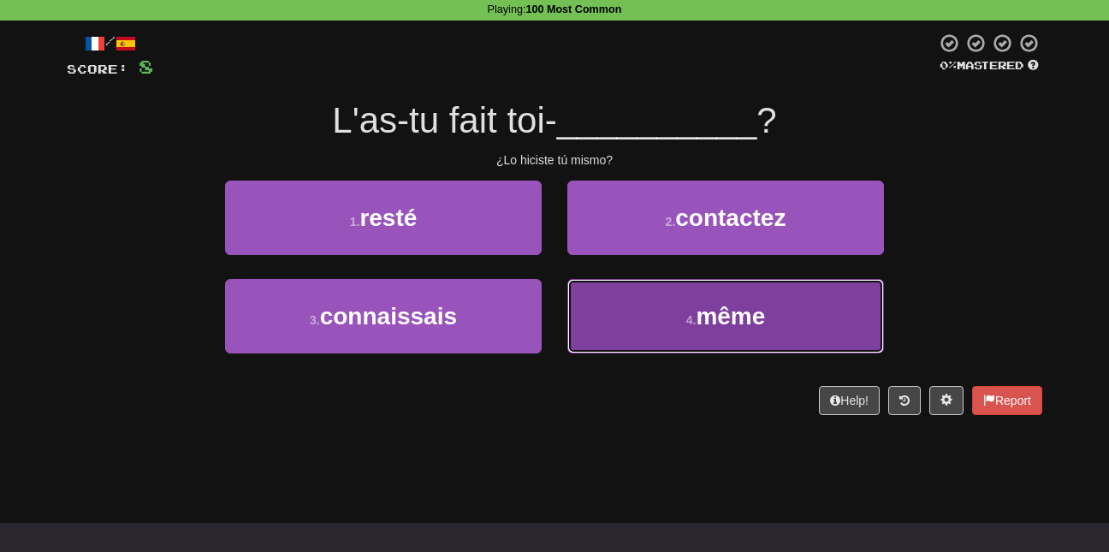
click at [653, 313] on button "4 . même" at bounding box center [725, 316] width 317 height 74
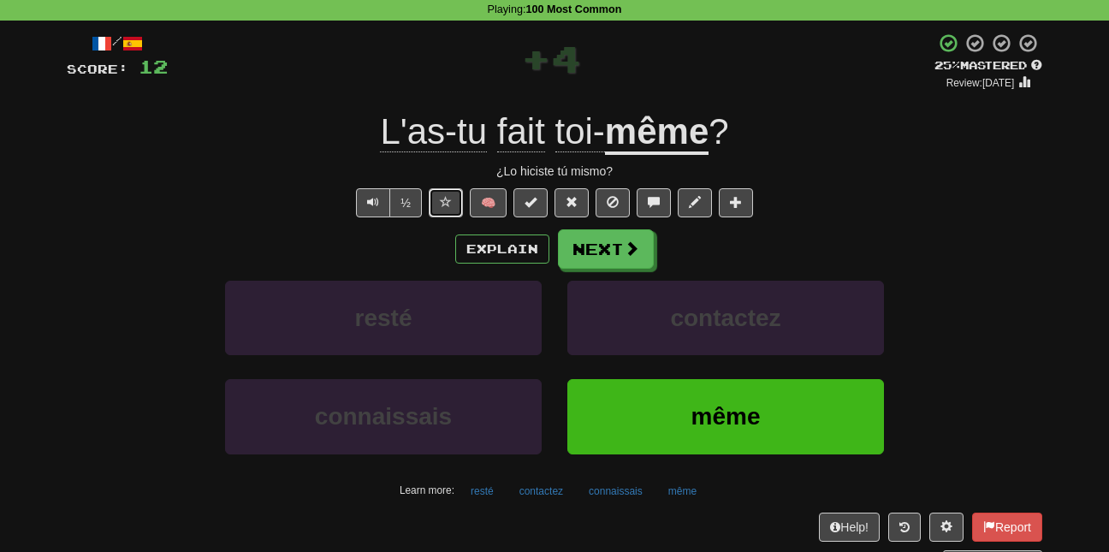
click at [444, 203] on span at bounding box center [446, 202] width 12 height 12
click at [601, 251] on button "Next" at bounding box center [607, 249] width 96 height 39
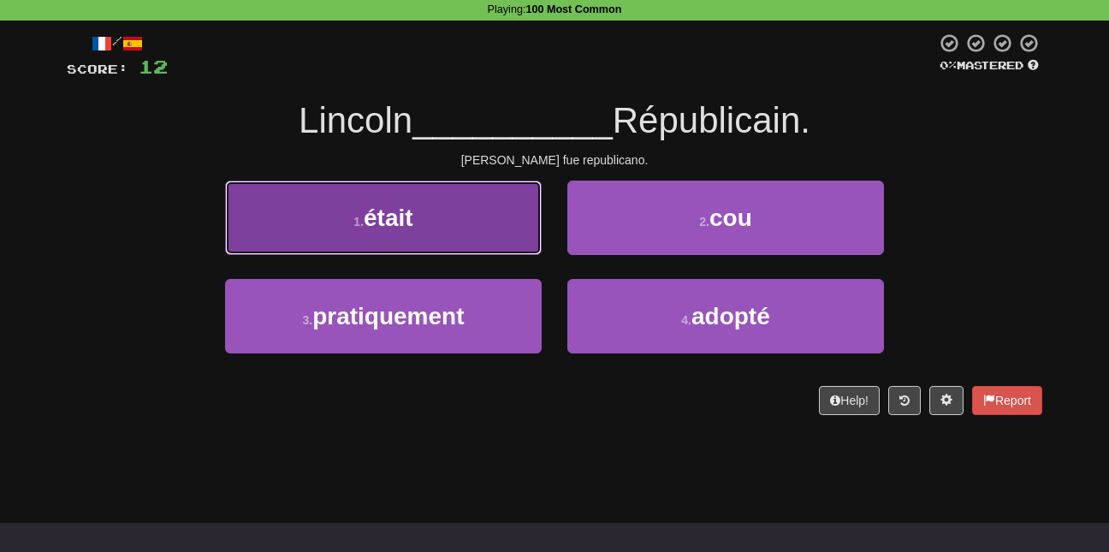
click at [450, 239] on button "1 . était" at bounding box center [383, 218] width 317 height 74
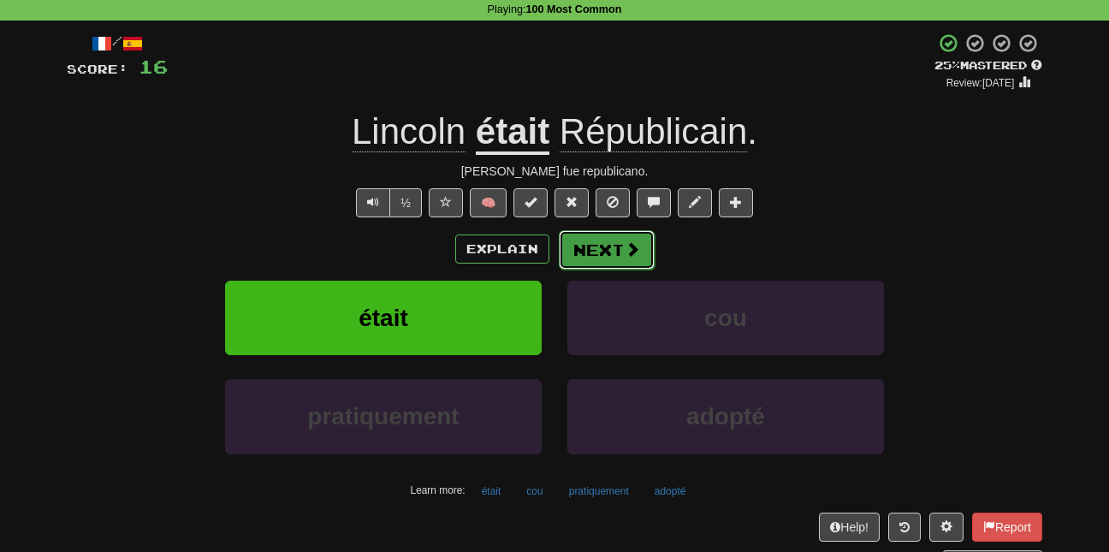
click at [617, 247] on button "Next" at bounding box center [607, 249] width 96 height 39
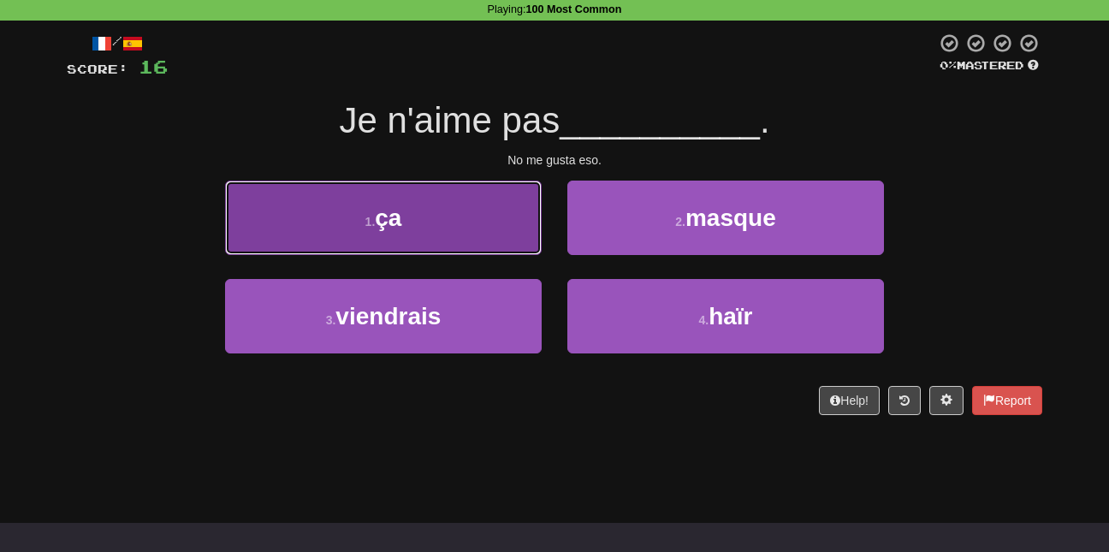
click at [444, 230] on button "1 . ça" at bounding box center [383, 218] width 317 height 74
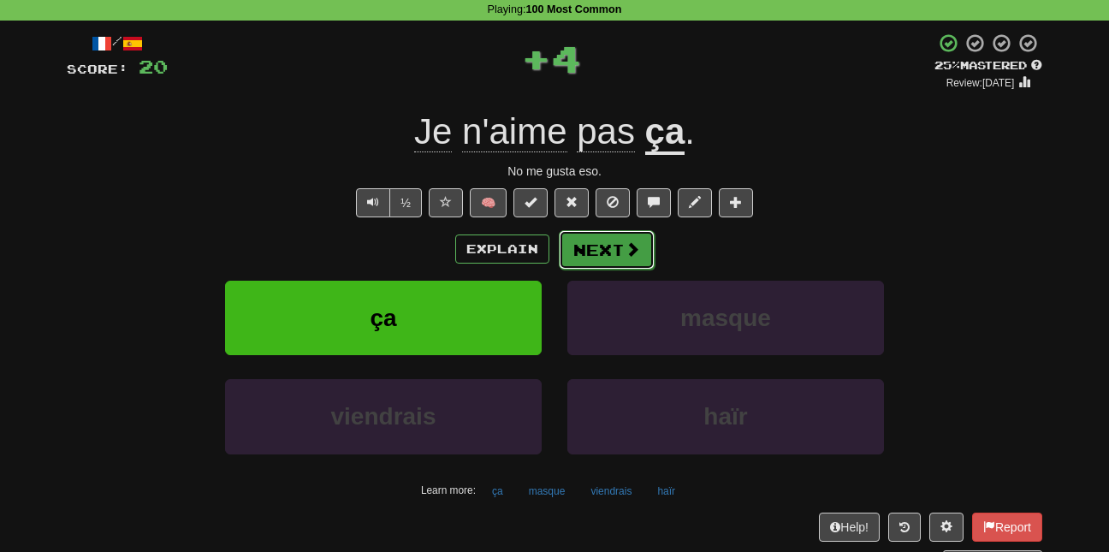
click at [572, 239] on button "Next" at bounding box center [607, 249] width 96 height 39
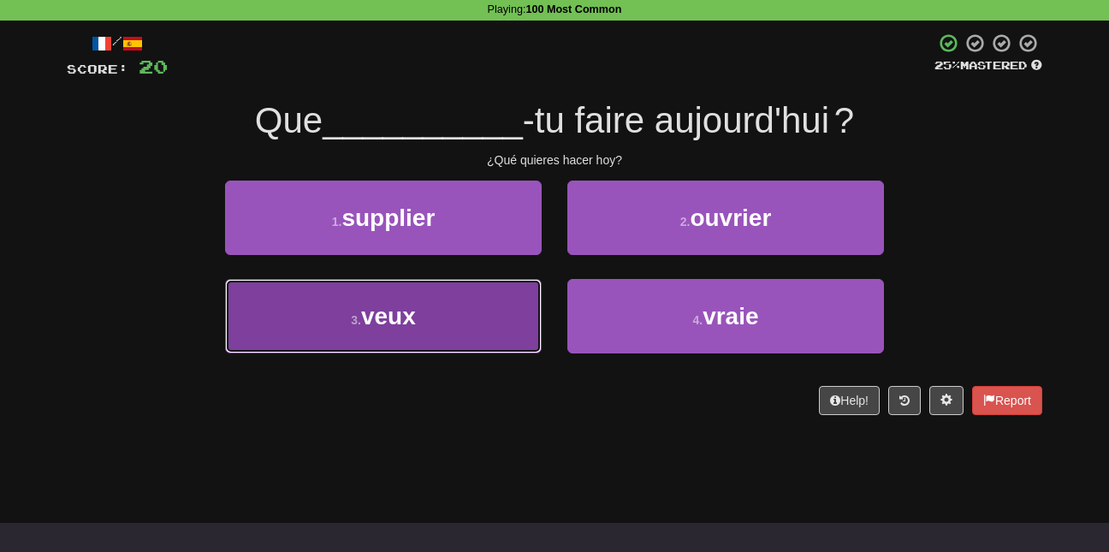
click at [471, 316] on button "3 . veux" at bounding box center [383, 316] width 317 height 74
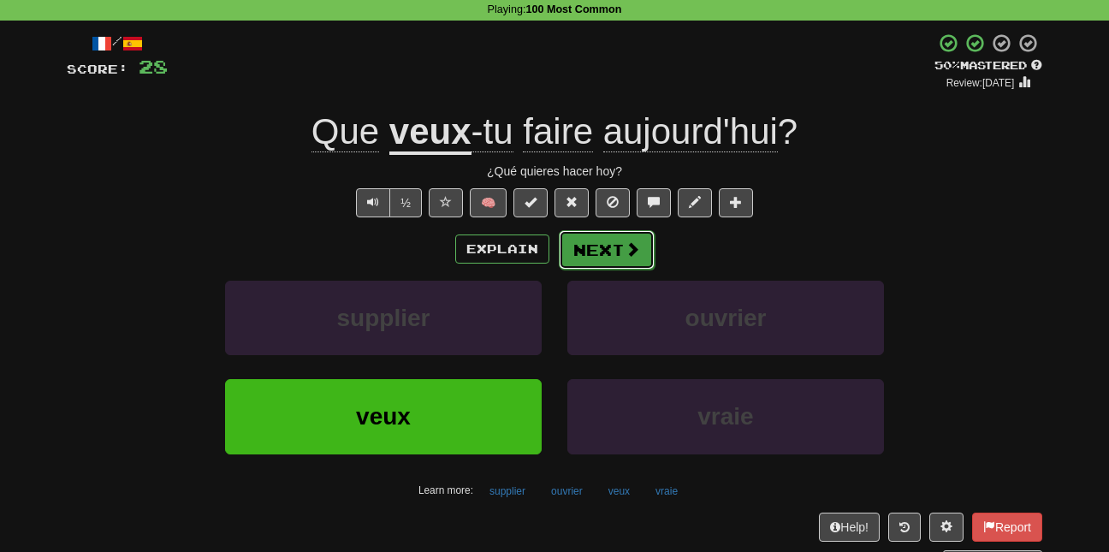
click at [589, 263] on button "Next" at bounding box center [607, 249] width 96 height 39
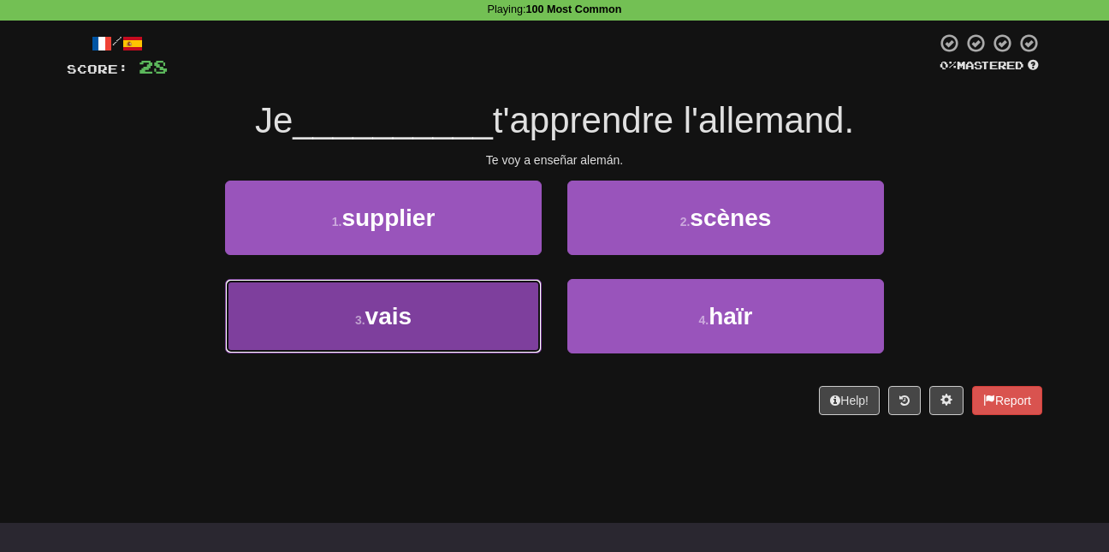
click at [487, 316] on button "3 . vais" at bounding box center [383, 316] width 317 height 74
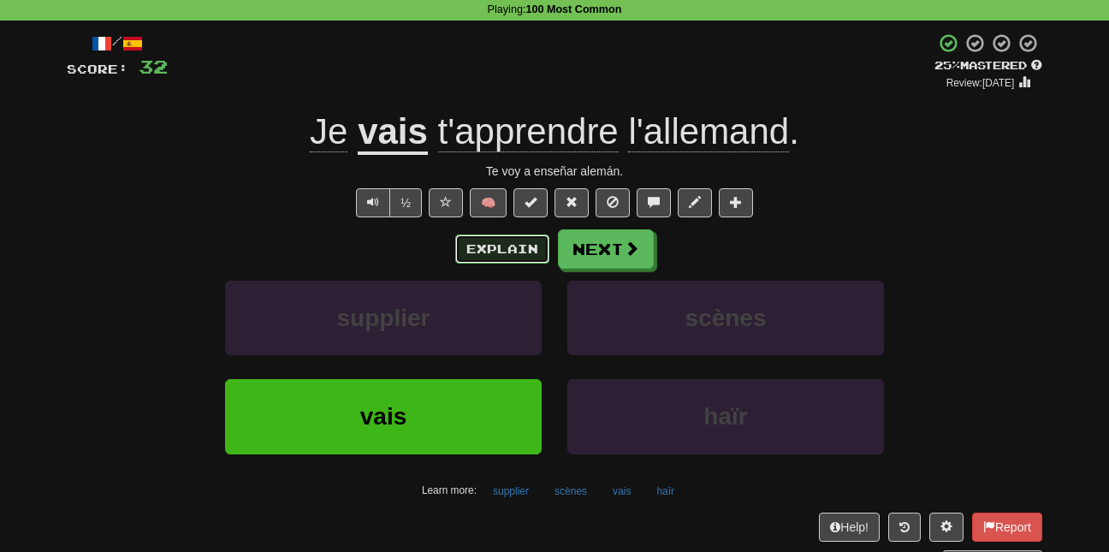
click at [515, 245] on button "Explain" at bounding box center [502, 248] width 94 height 29
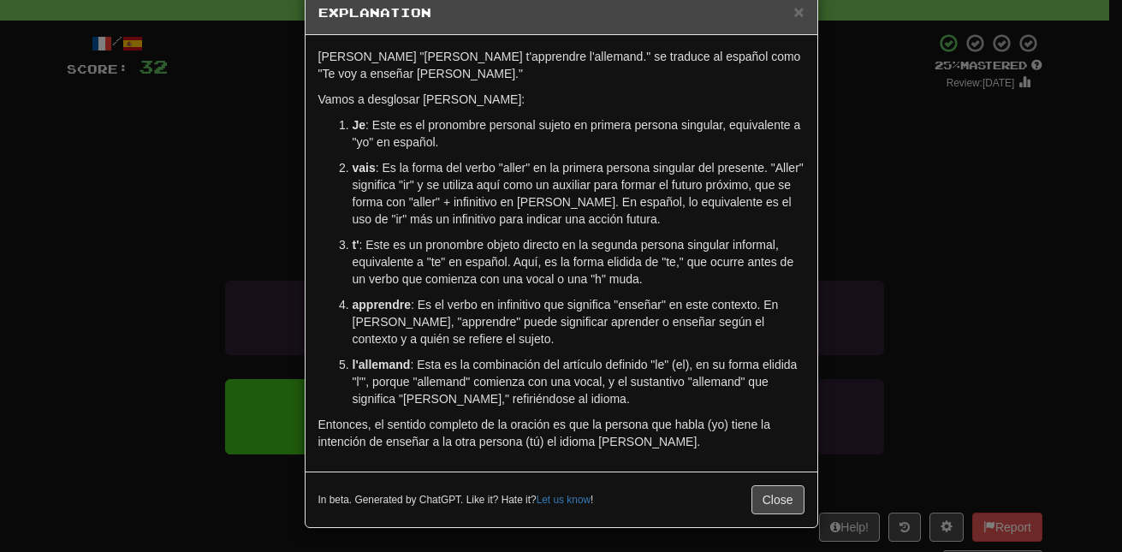
scroll to position [37, 0]
click at [796, 6] on span "×" at bounding box center [798, 10] width 10 height 20
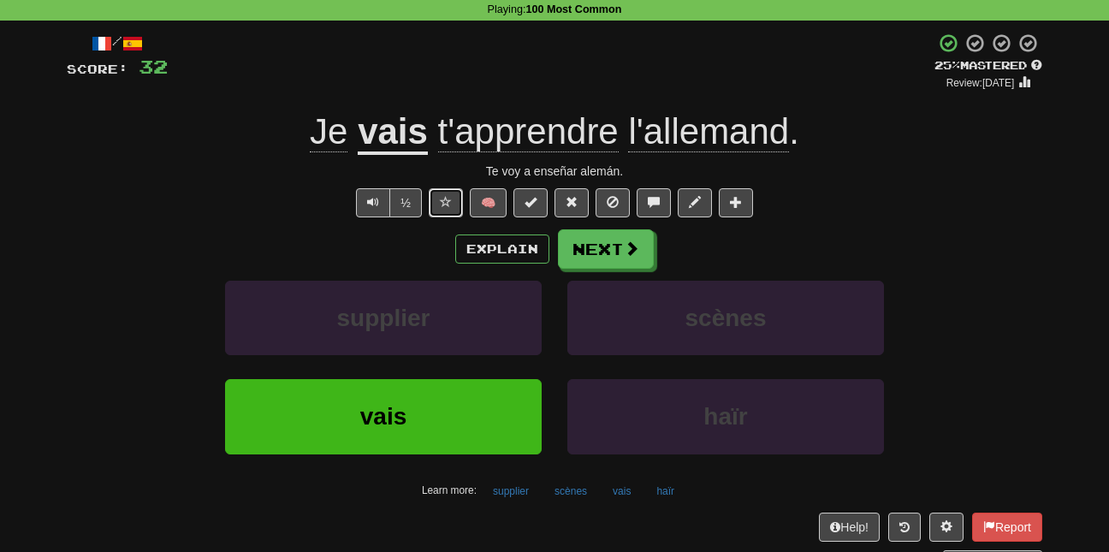
click at [440, 199] on span at bounding box center [446, 202] width 12 height 12
click at [593, 251] on button "Next" at bounding box center [607, 249] width 96 height 39
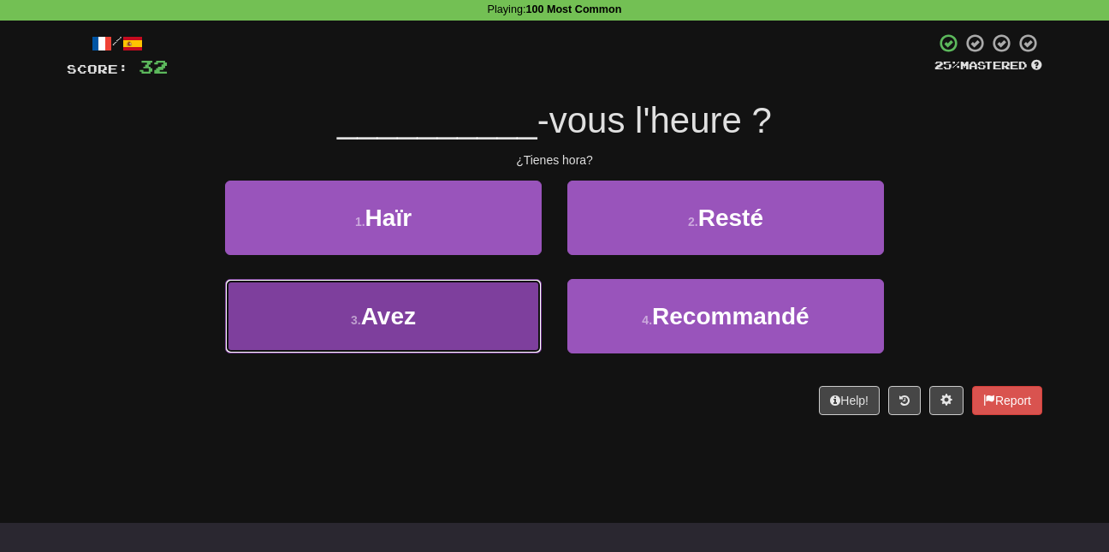
click at [489, 317] on button "3 . Avez" at bounding box center [383, 316] width 317 height 74
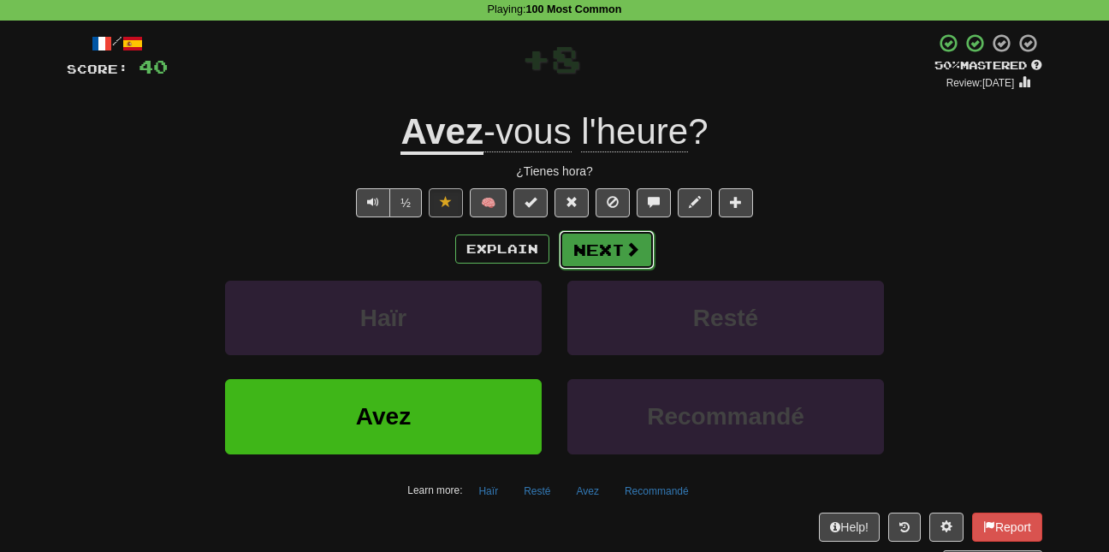
click at [588, 247] on button "Next" at bounding box center [607, 249] width 96 height 39
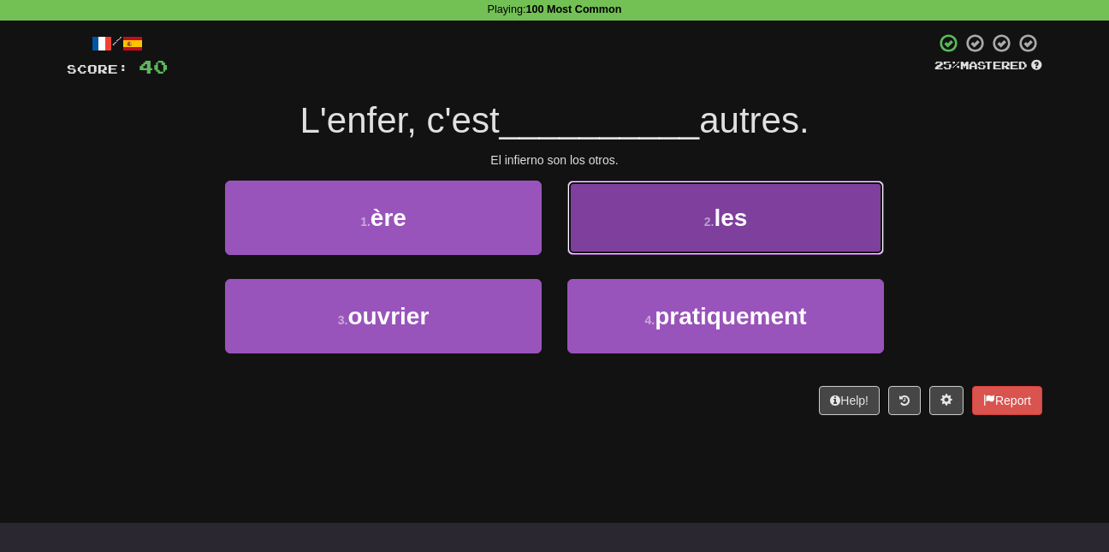
click at [644, 204] on button "2 . les" at bounding box center [725, 218] width 317 height 74
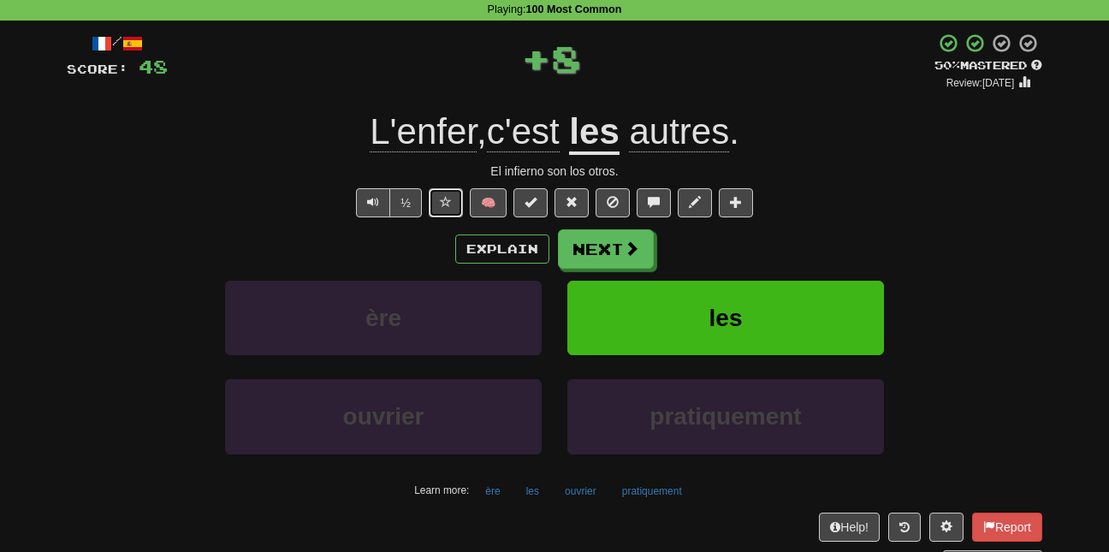
click at [440, 204] on span at bounding box center [446, 202] width 12 height 12
click at [513, 246] on button "Explain" at bounding box center [502, 248] width 94 height 29
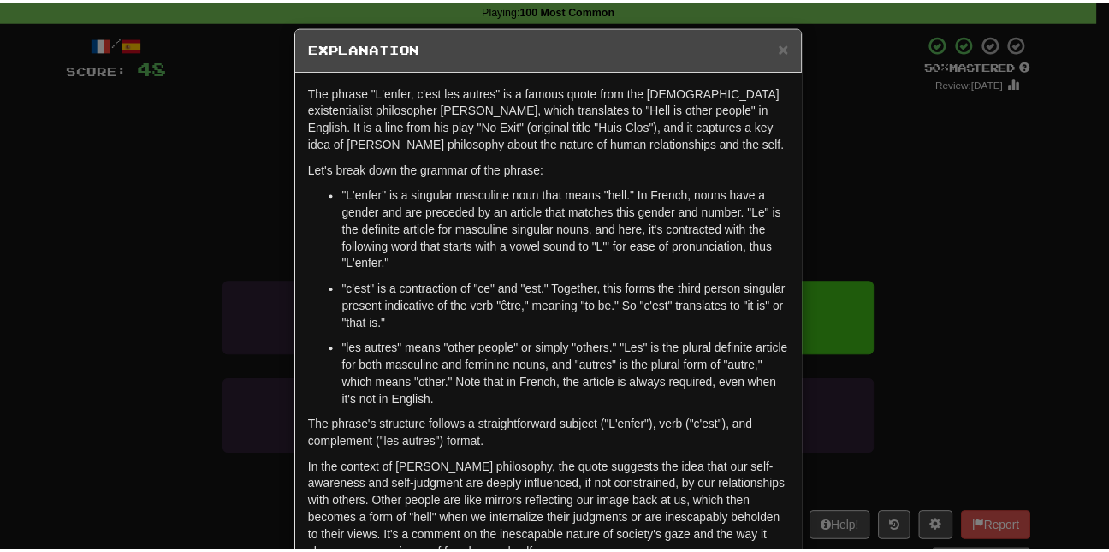
scroll to position [114, 0]
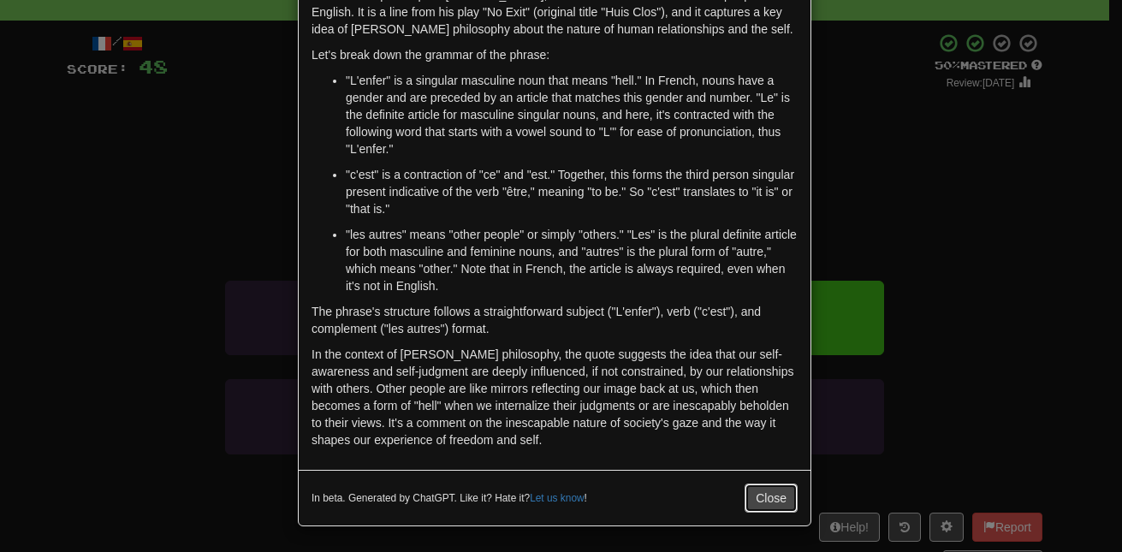
click at [756, 496] on button "Close" at bounding box center [770, 497] width 53 height 29
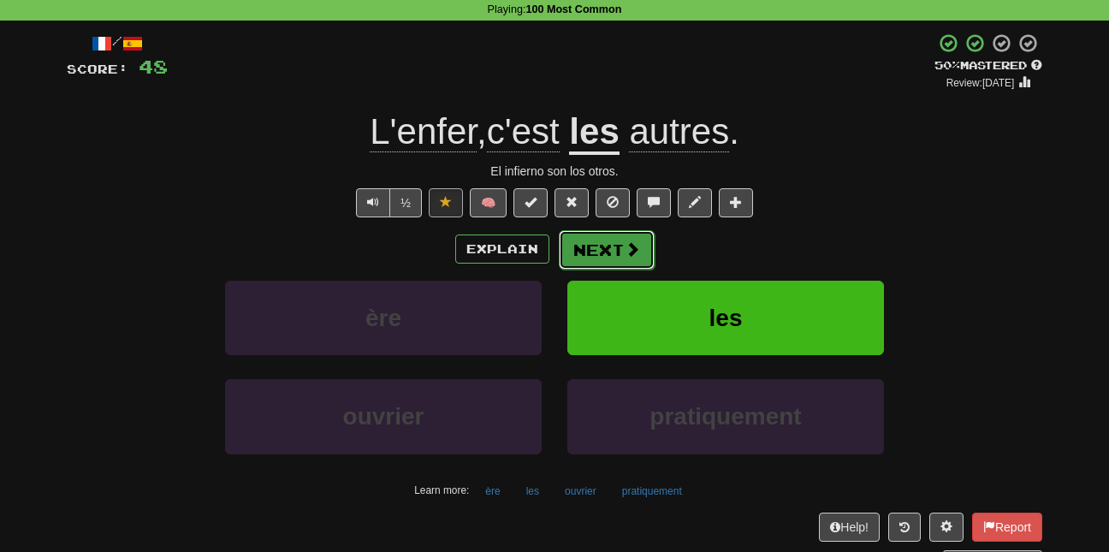
click at [599, 258] on button "Next" at bounding box center [607, 249] width 96 height 39
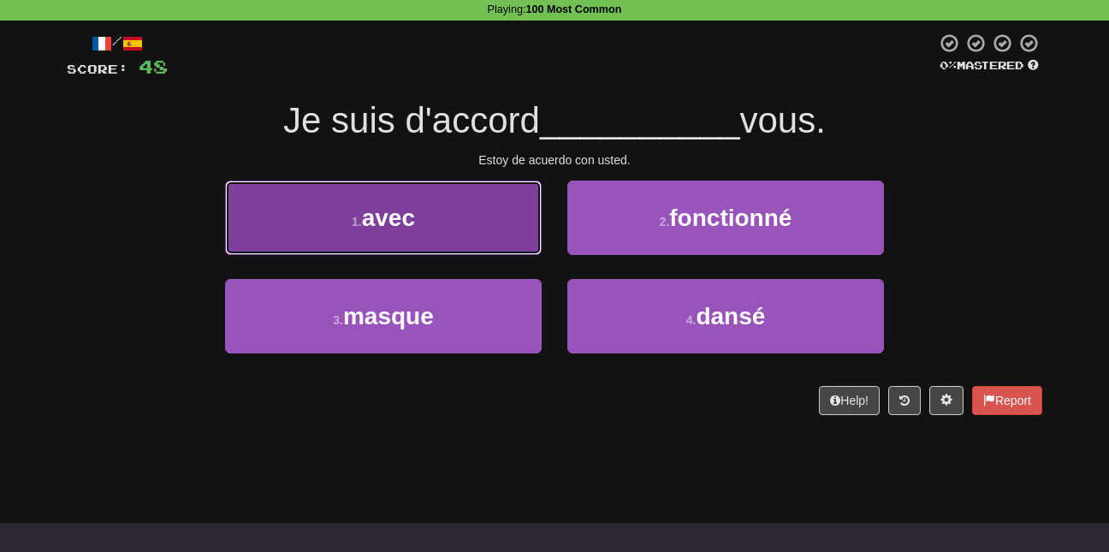
click at [477, 221] on button "1 . avec" at bounding box center [383, 218] width 317 height 74
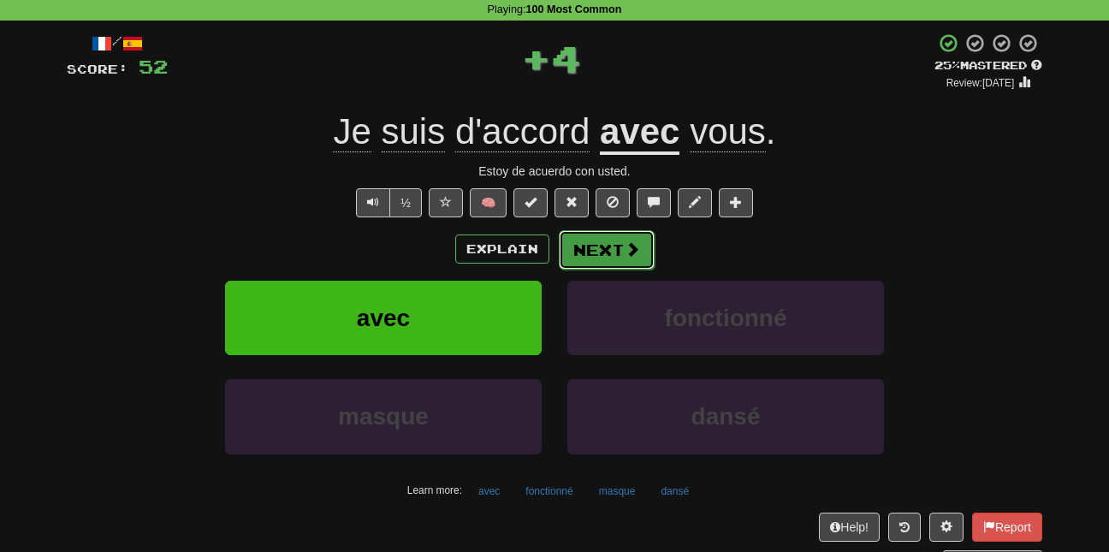
click at [631, 254] on span at bounding box center [632, 248] width 15 height 15
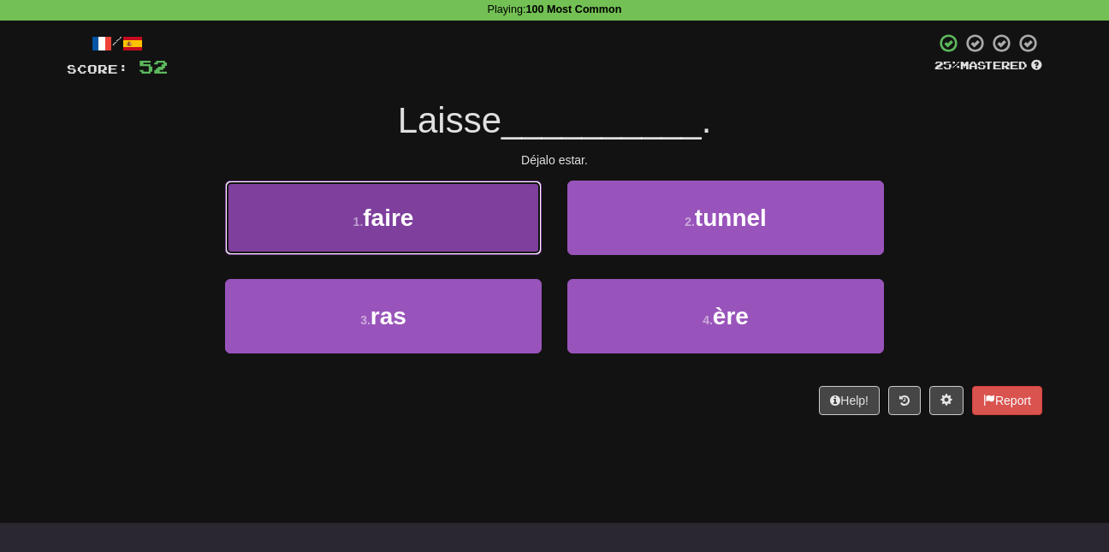
click at [466, 230] on button "1 . faire" at bounding box center [383, 218] width 317 height 74
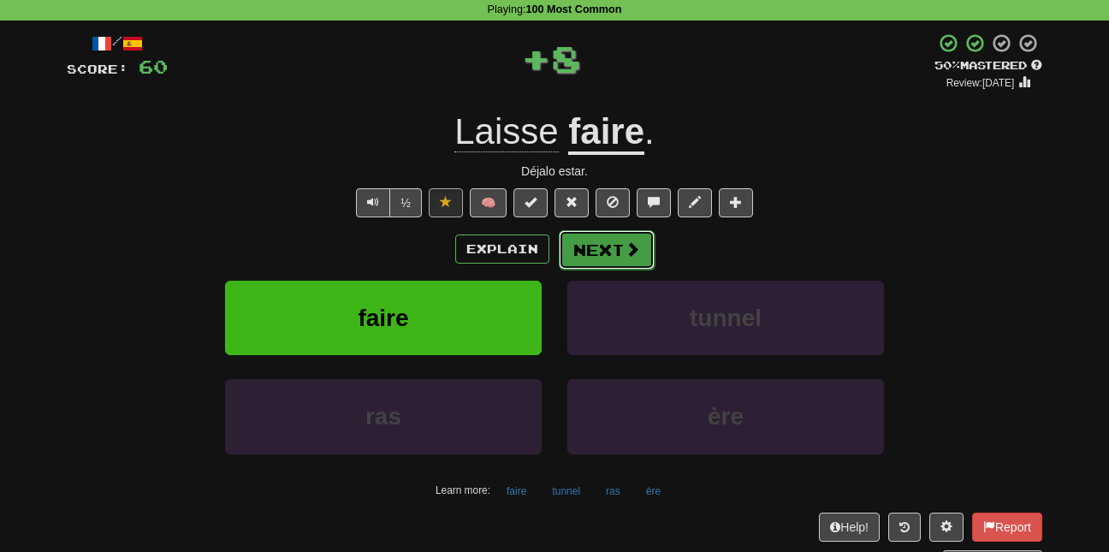
click at [609, 248] on button "Next" at bounding box center [607, 249] width 96 height 39
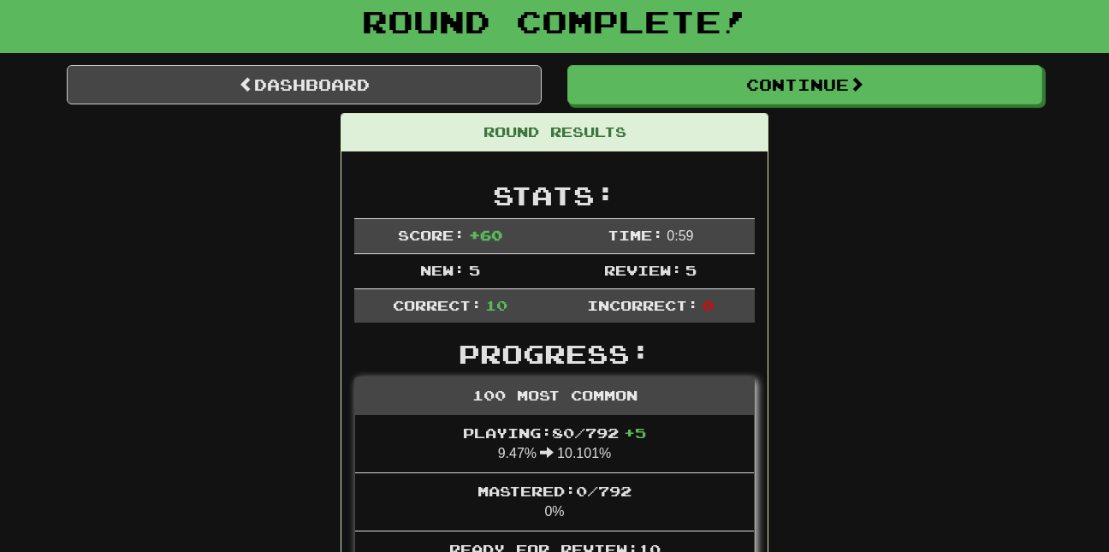
scroll to position [76, 0]
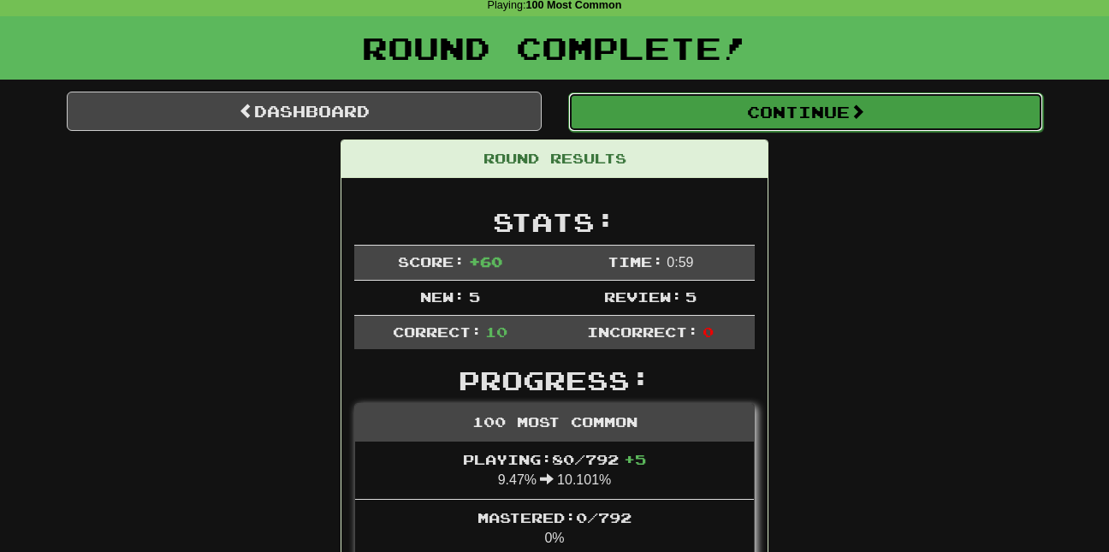
click at [750, 116] on button "Continue" at bounding box center [805, 111] width 475 height 39
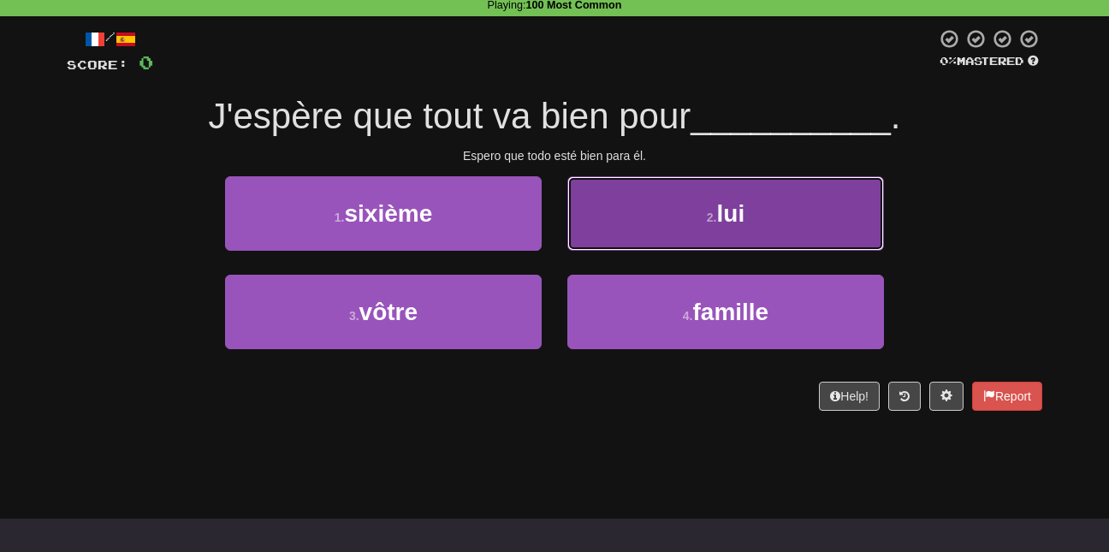
click at [684, 204] on button "2 . lui" at bounding box center [725, 213] width 317 height 74
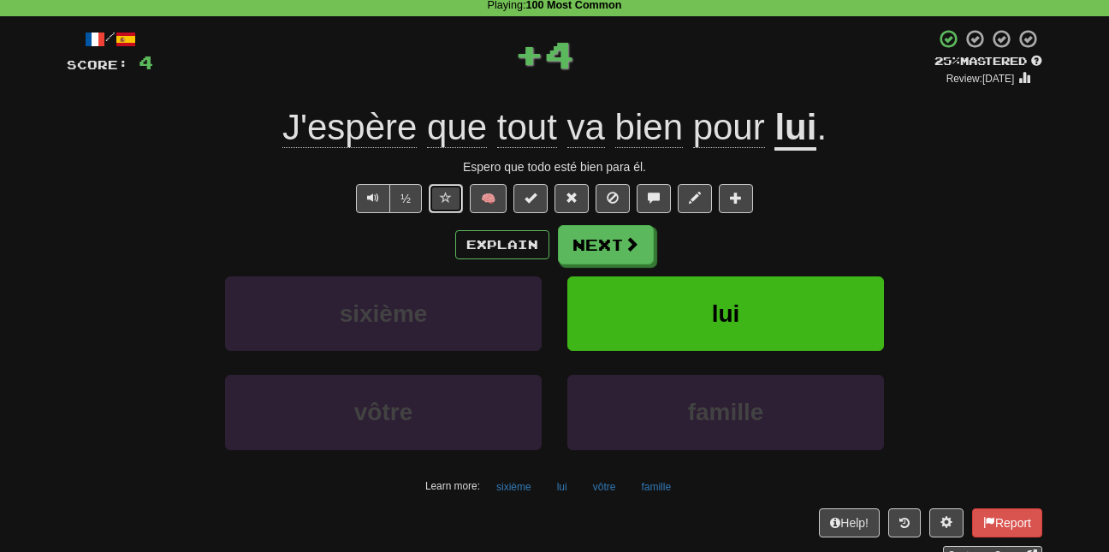
click at [444, 198] on span at bounding box center [446, 198] width 12 height 12
click at [625, 240] on span at bounding box center [632, 244] width 15 height 15
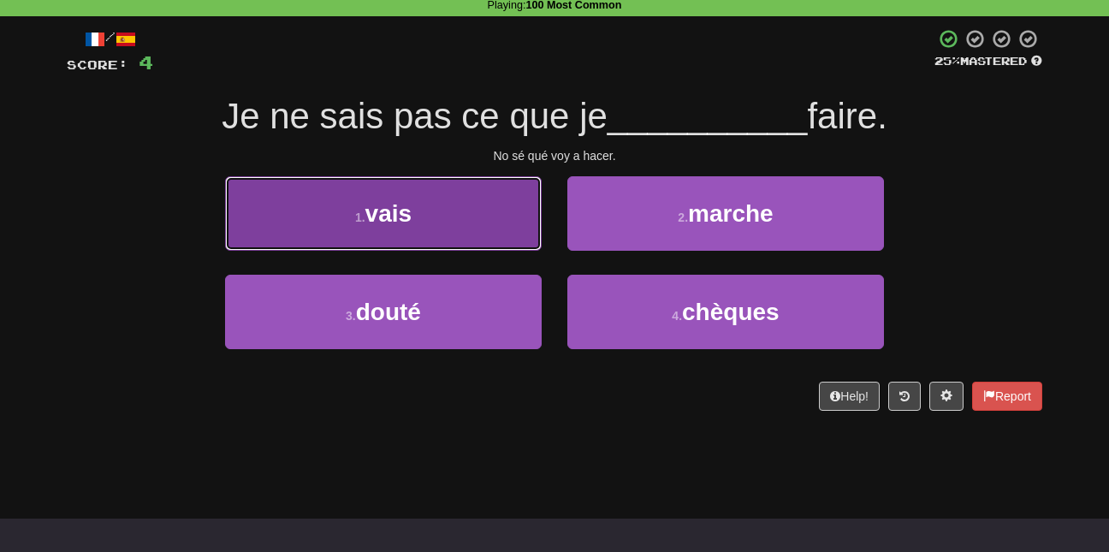
click at [459, 233] on button "1 . vais" at bounding box center [383, 213] width 317 height 74
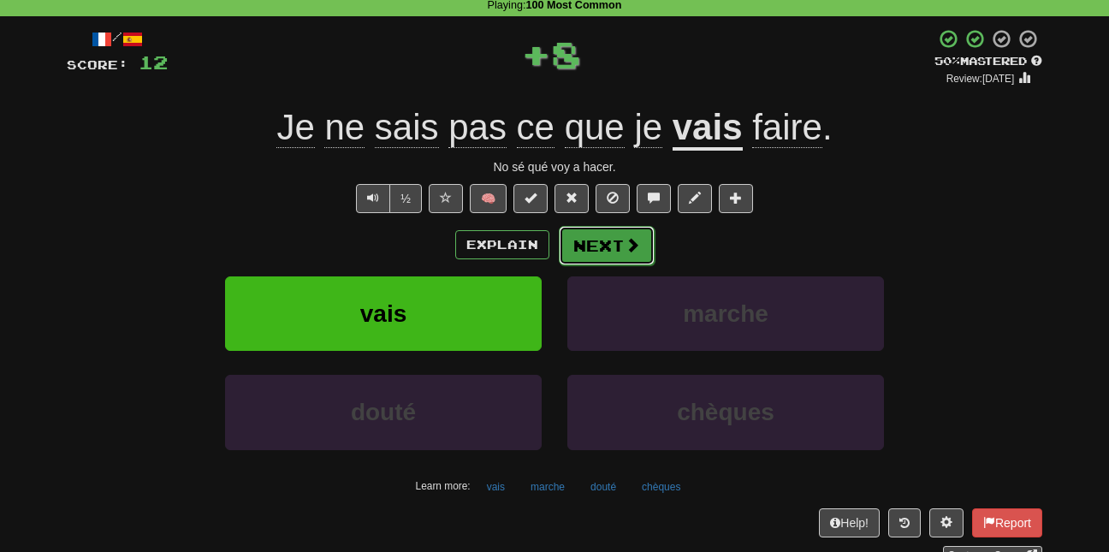
click at [608, 248] on button "Next" at bounding box center [607, 245] width 96 height 39
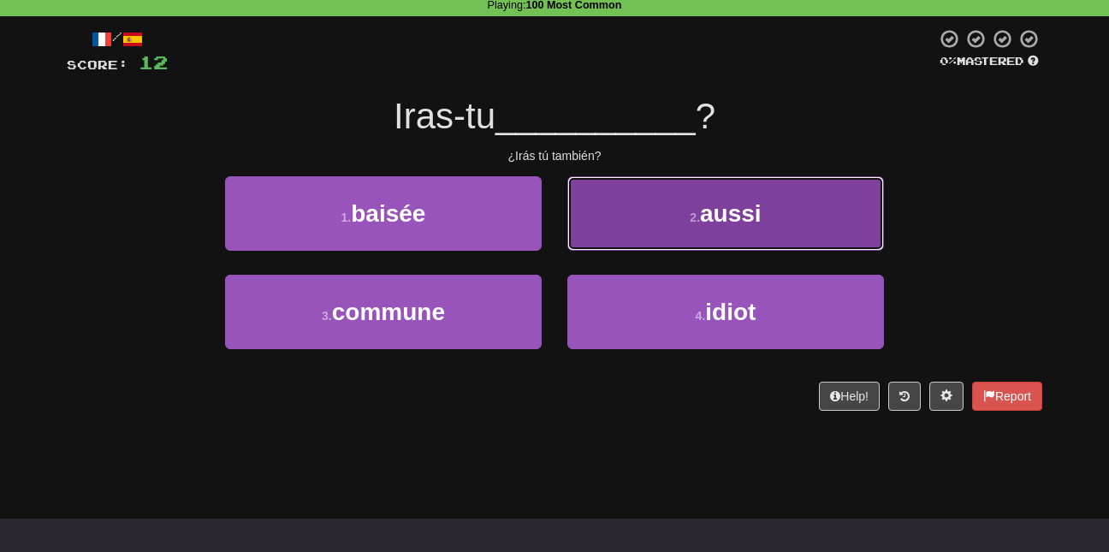
click at [607, 230] on button "2 . aussi" at bounding box center [725, 213] width 317 height 74
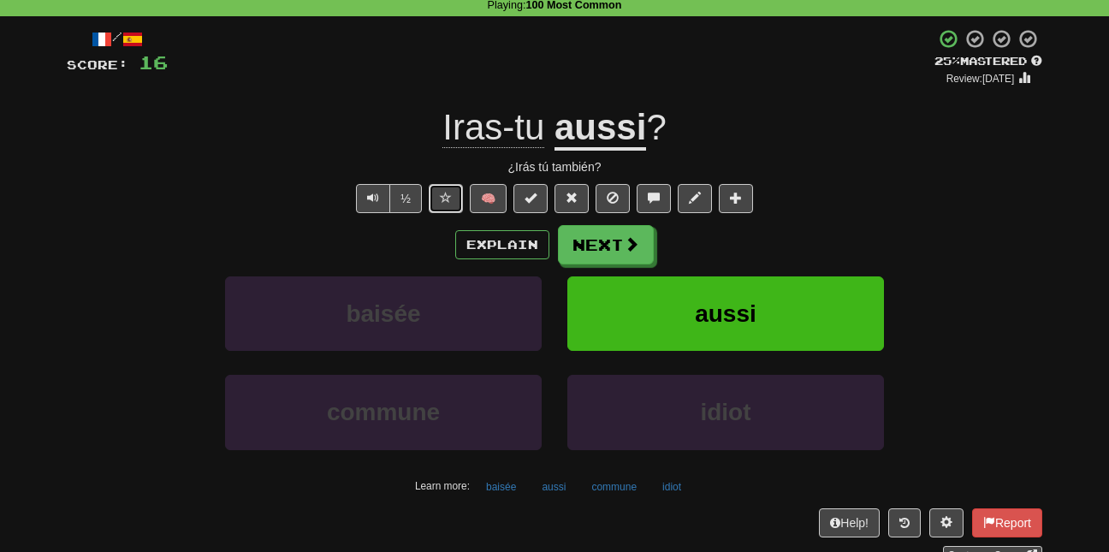
click at [448, 192] on span at bounding box center [446, 198] width 12 height 12
click at [622, 244] on button "Next" at bounding box center [607, 245] width 96 height 39
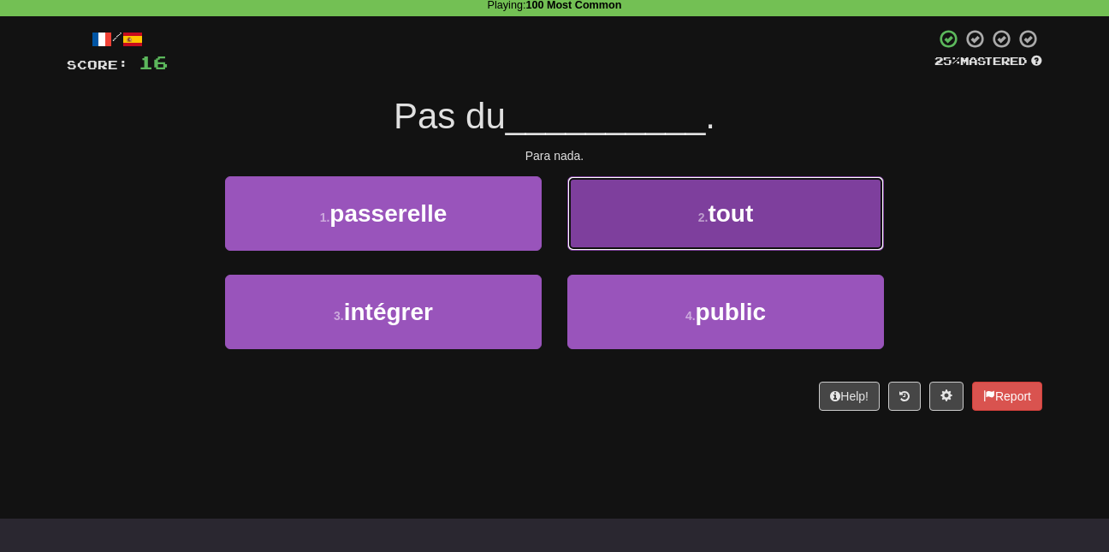
click at [653, 232] on button "2 . tout" at bounding box center [725, 213] width 317 height 74
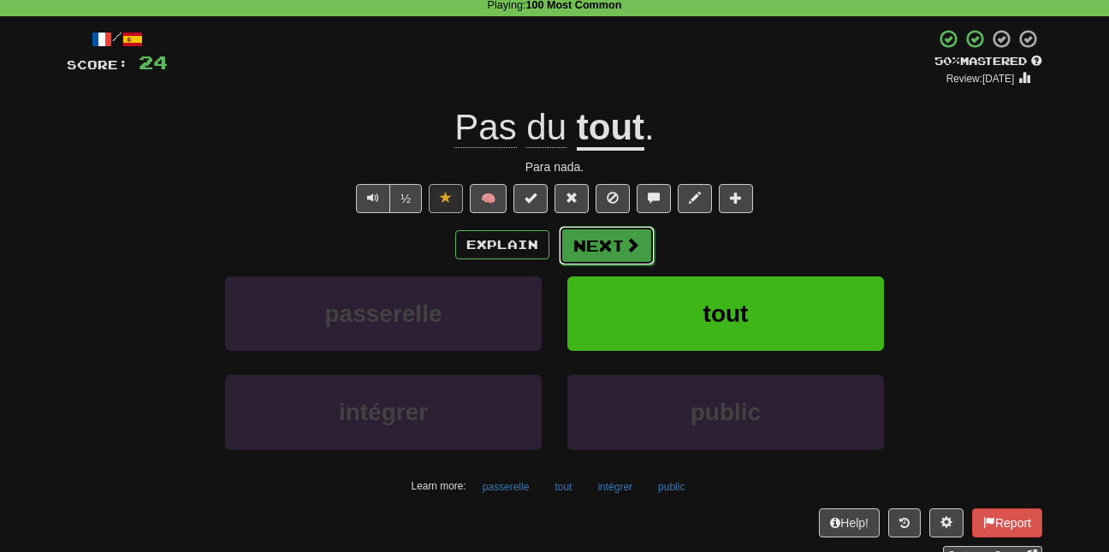
click at [612, 241] on button "Next" at bounding box center [607, 245] width 96 height 39
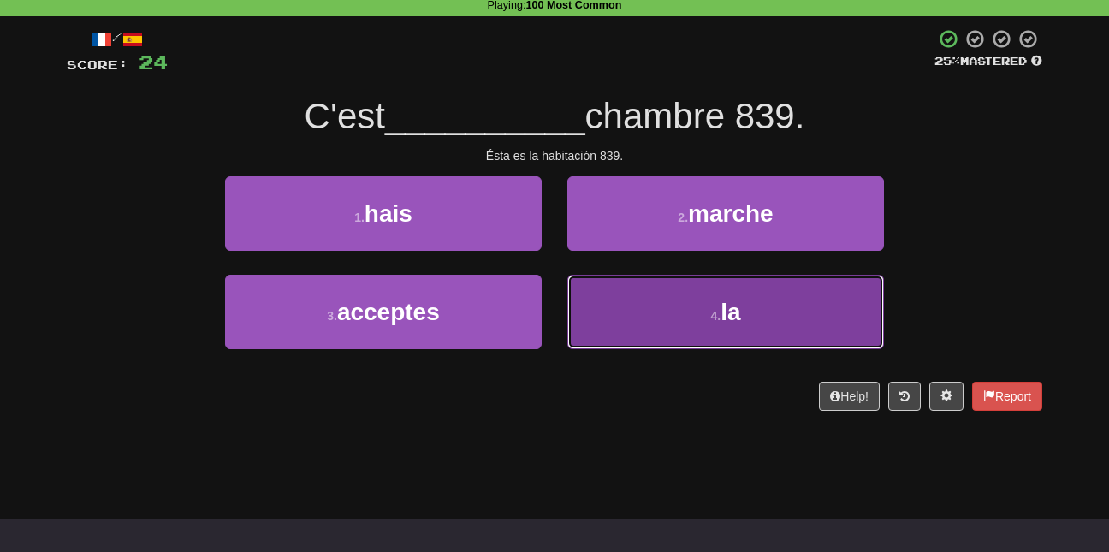
click at [667, 314] on button "4 . la" at bounding box center [725, 312] width 317 height 74
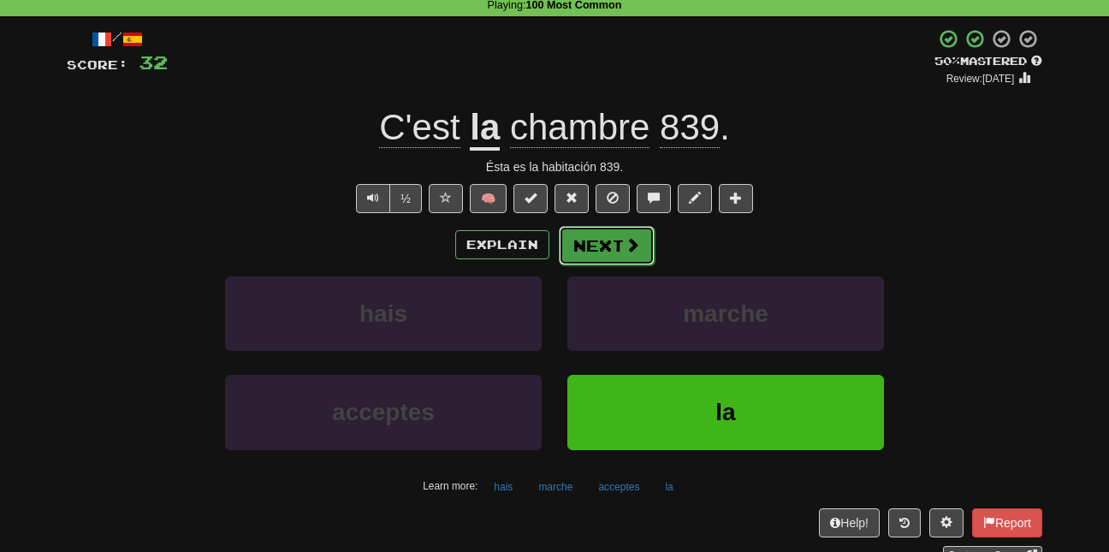
click at [630, 237] on span at bounding box center [632, 244] width 15 height 15
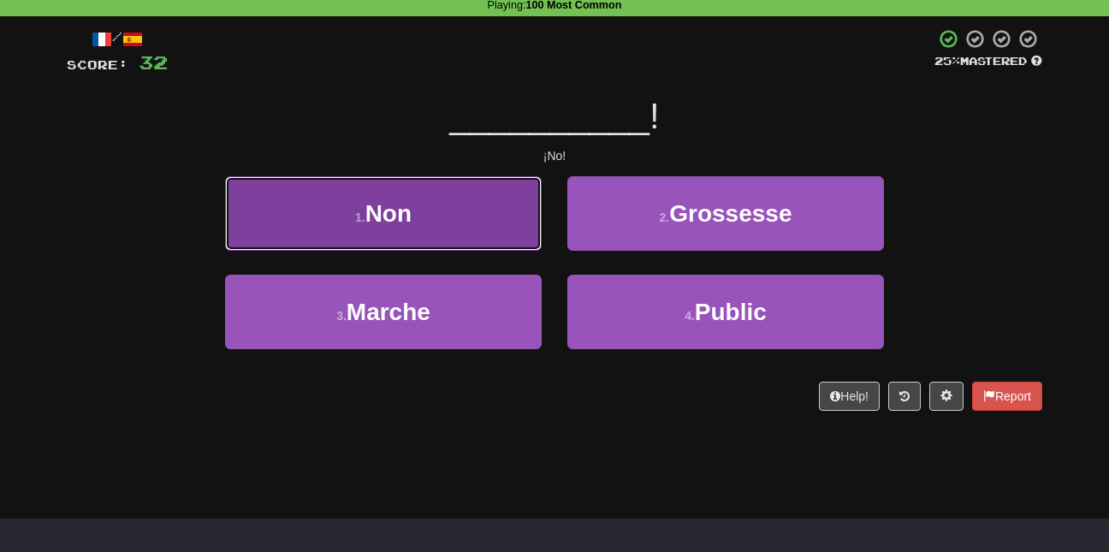
click at [495, 233] on button "1 . Non" at bounding box center [383, 213] width 317 height 74
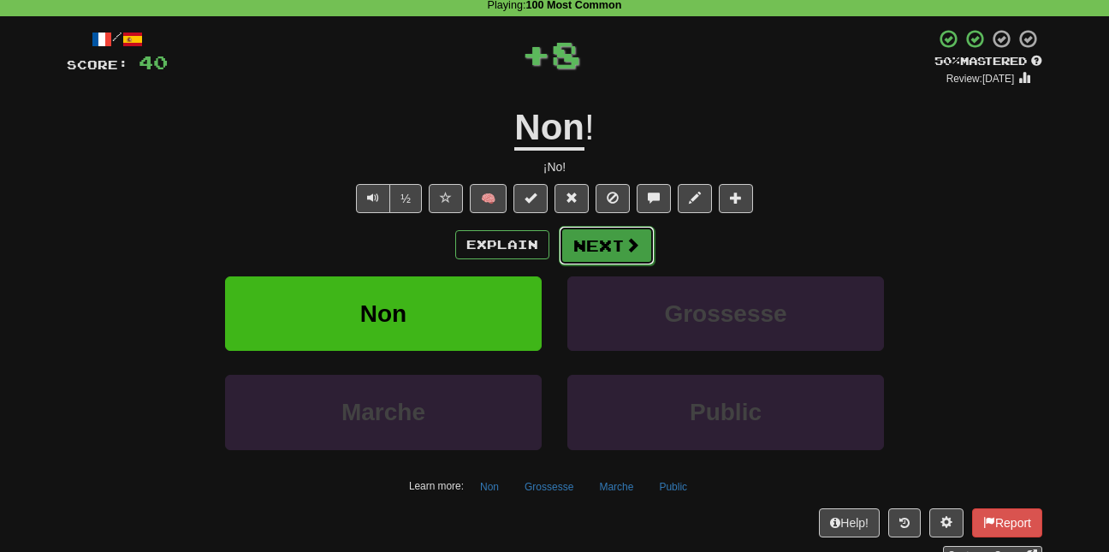
click at [620, 248] on button "Next" at bounding box center [607, 245] width 96 height 39
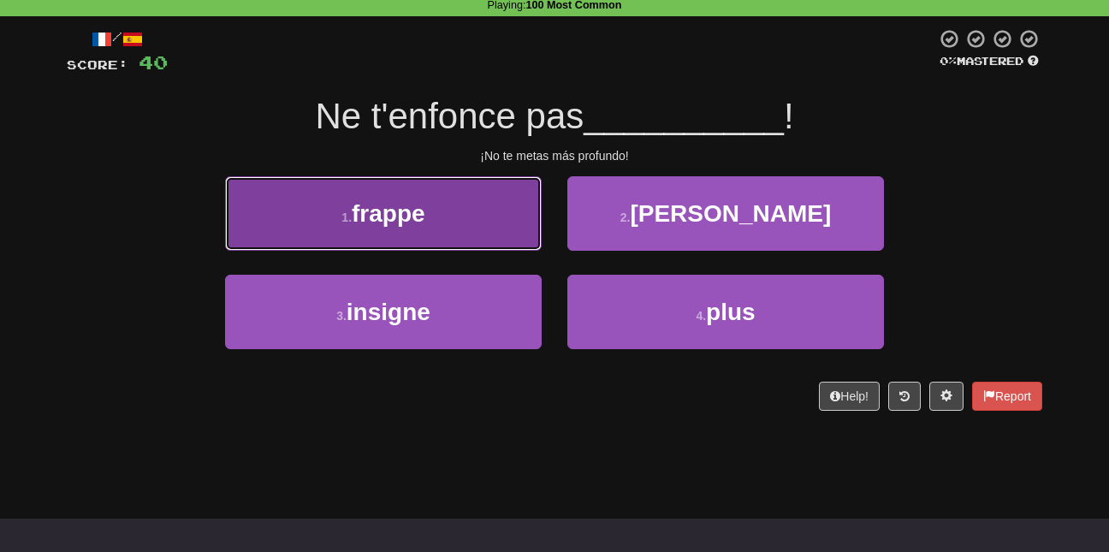
click at [502, 192] on button "1 . frappe" at bounding box center [383, 213] width 317 height 74
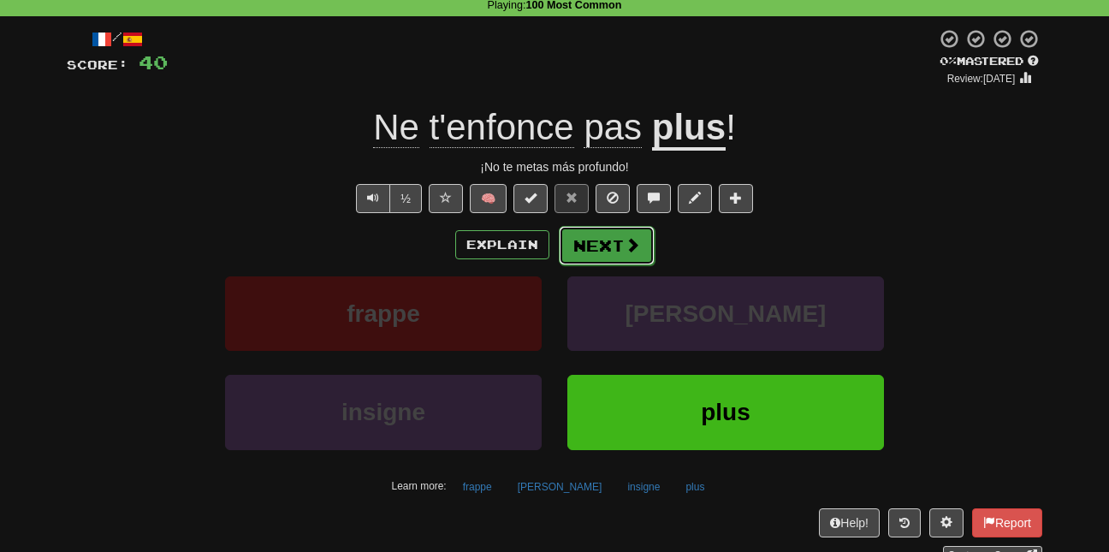
click at [604, 251] on button "Next" at bounding box center [607, 245] width 96 height 39
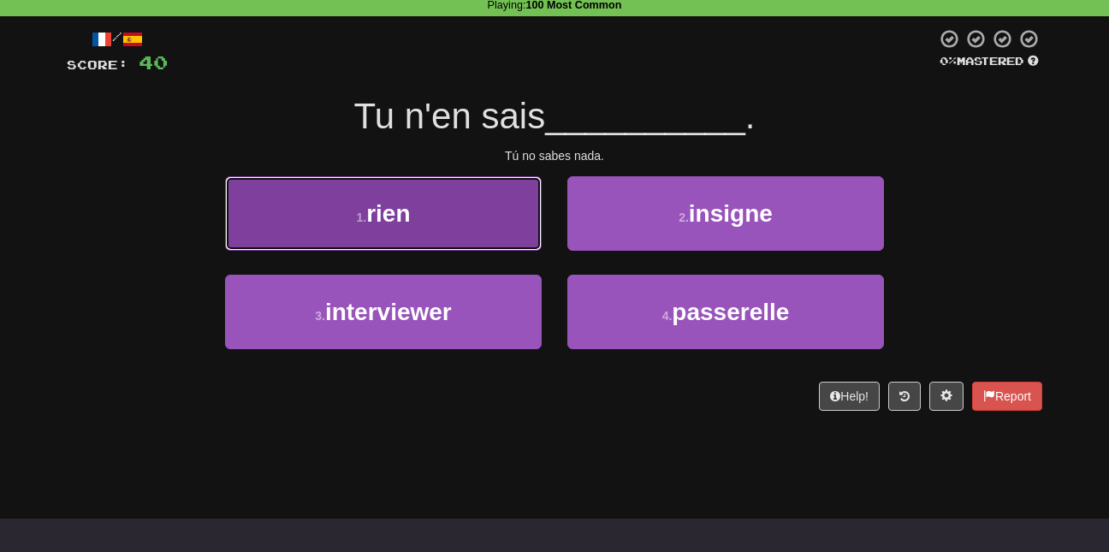
click at [455, 238] on button "1 . rien" at bounding box center [383, 213] width 317 height 74
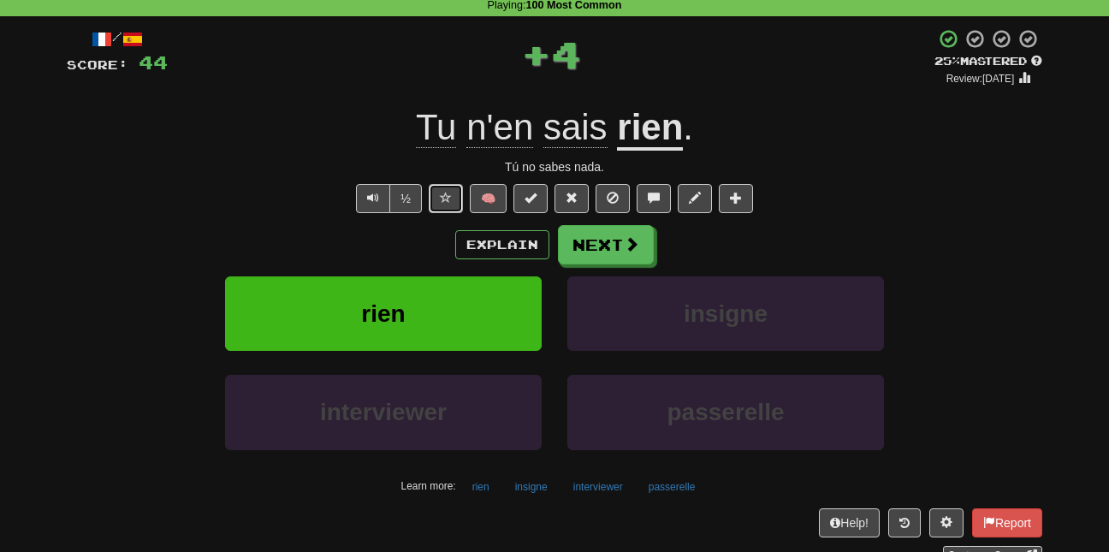
click at [447, 204] on button at bounding box center [446, 198] width 34 height 29
click at [586, 252] on button "Next" at bounding box center [607, 245] width 96 height 39
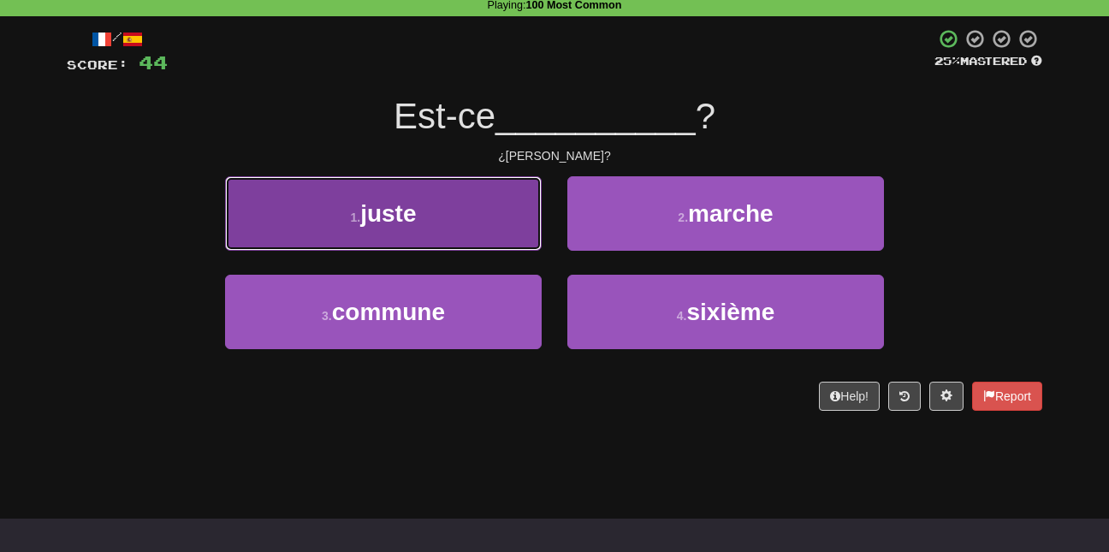
click at [492, 235] on button "1 . juste" at bounding box center [383, 213] width 317 height 74
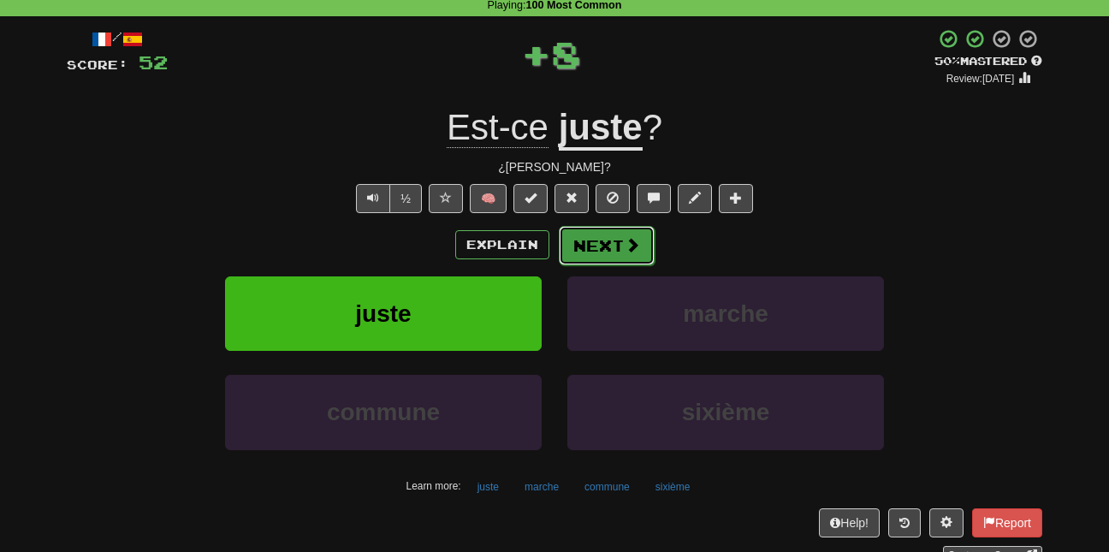
click at [607, 238] on button "Next" at bounding box center [607, 245] width 96 height 39
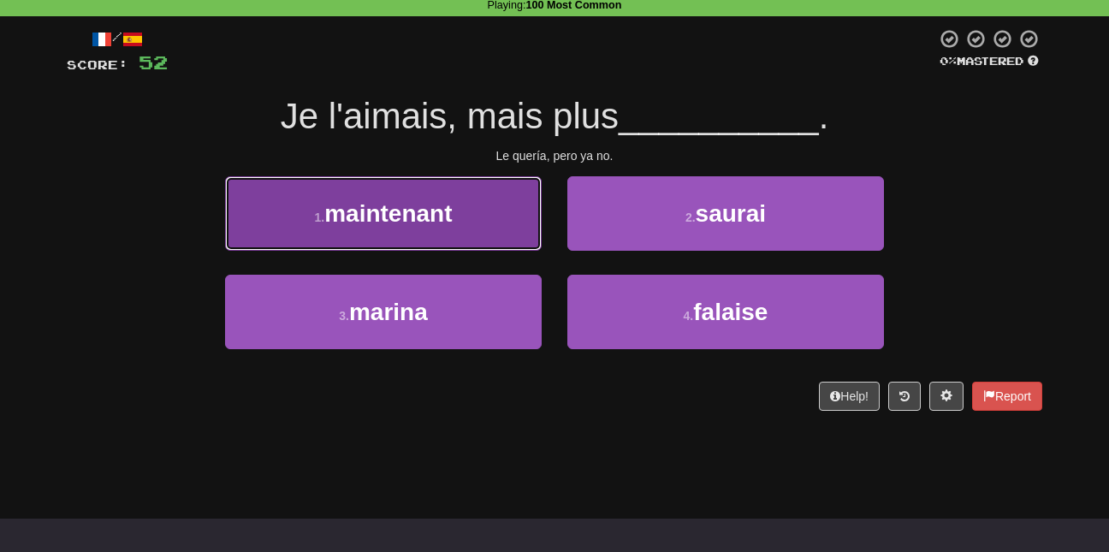
click at [455, 198] on button "1 . maintenant" at bounding box center [383, 213] width 317 height 74
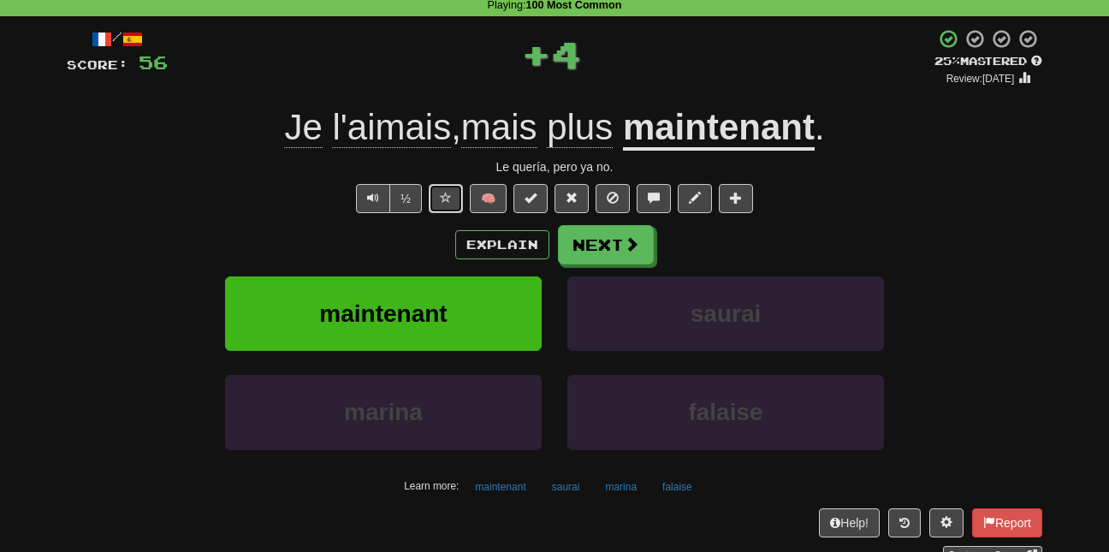
click at [451, 193] on button at bounding box center [446, 198] width 34 height 29
click at [515, 236] on button "Explain" at bounding box center [502, 244] width 94 height 29
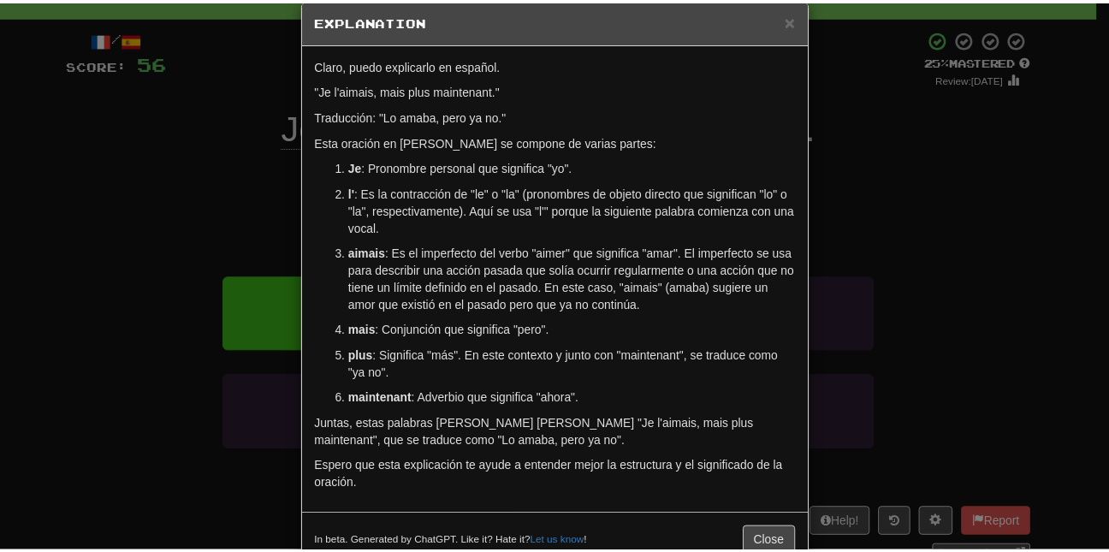
scroll to position [28, 0]
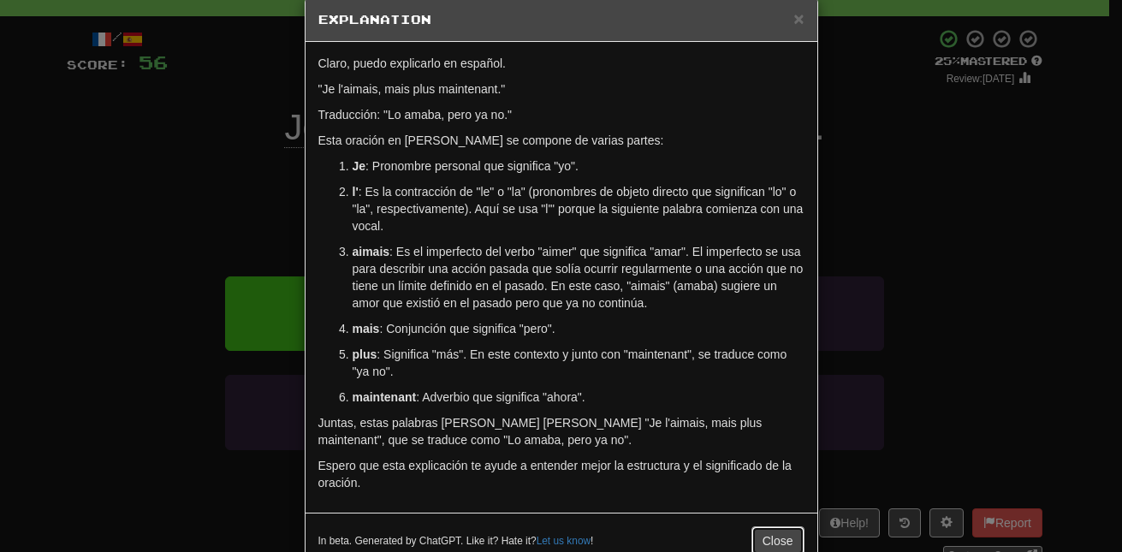
click at [765, 527] on button "Close" at bounding box center [777, 540] width 53 height 29
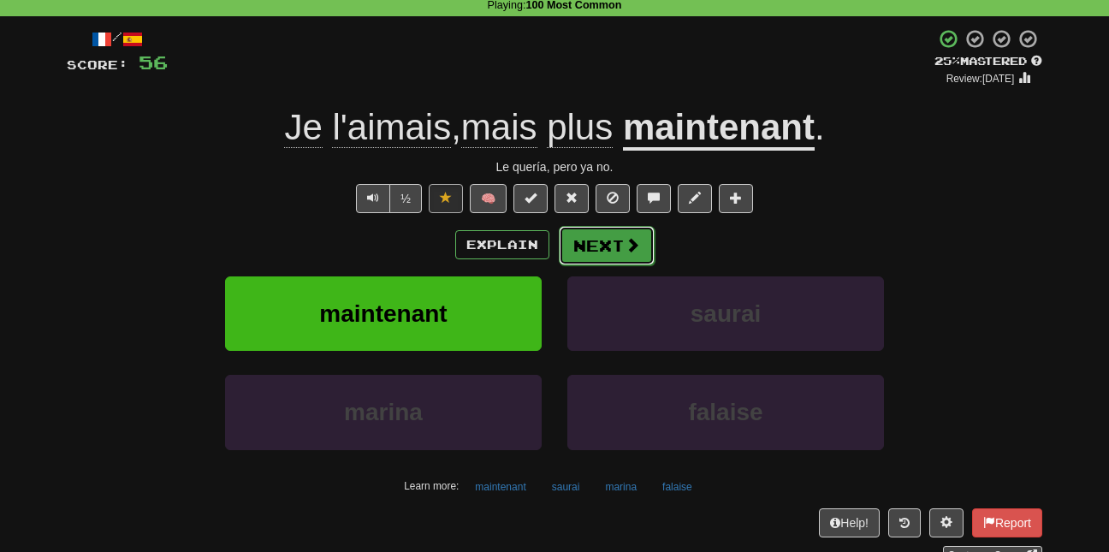
click at [593, 233] on button "Next" at bounding box center [607, 245] width 96 height 39
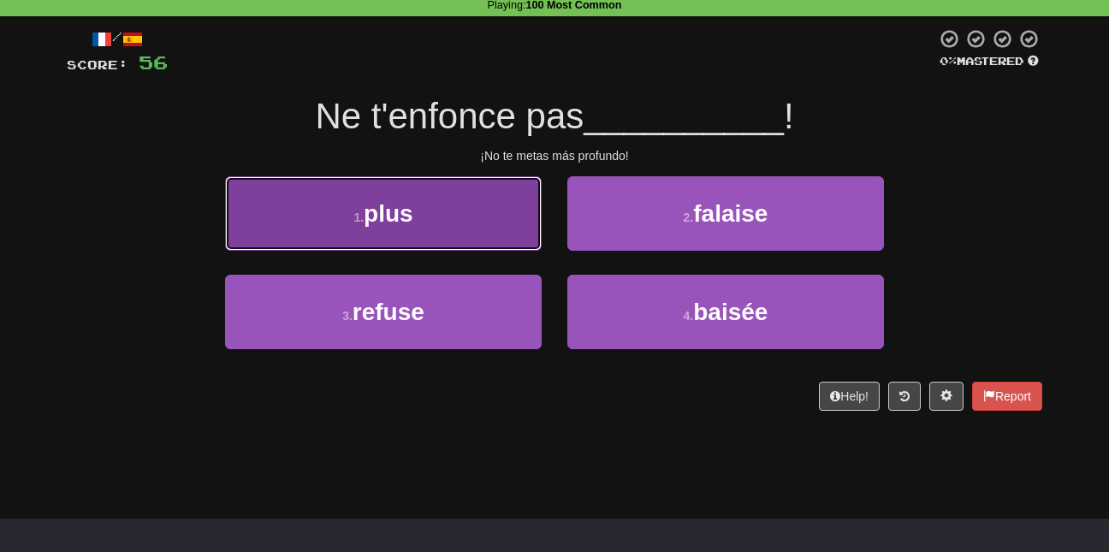
click at [465, 221] on button "1 . plus" at bounding box center [383, 213] width 317 height 74
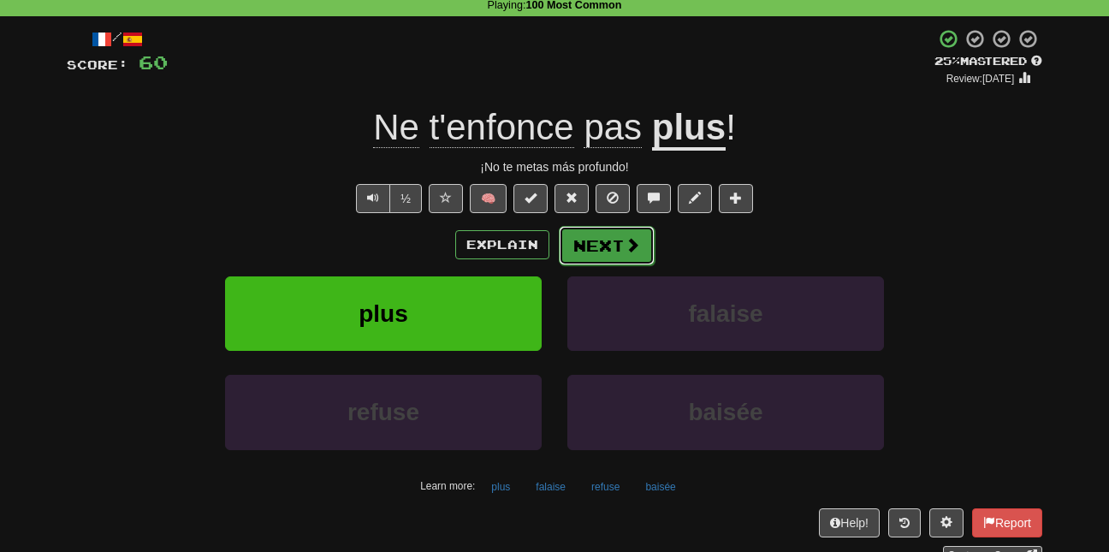
click at [623, 259] on button "Next" at bounding box center [607, 245] width 96 height 39
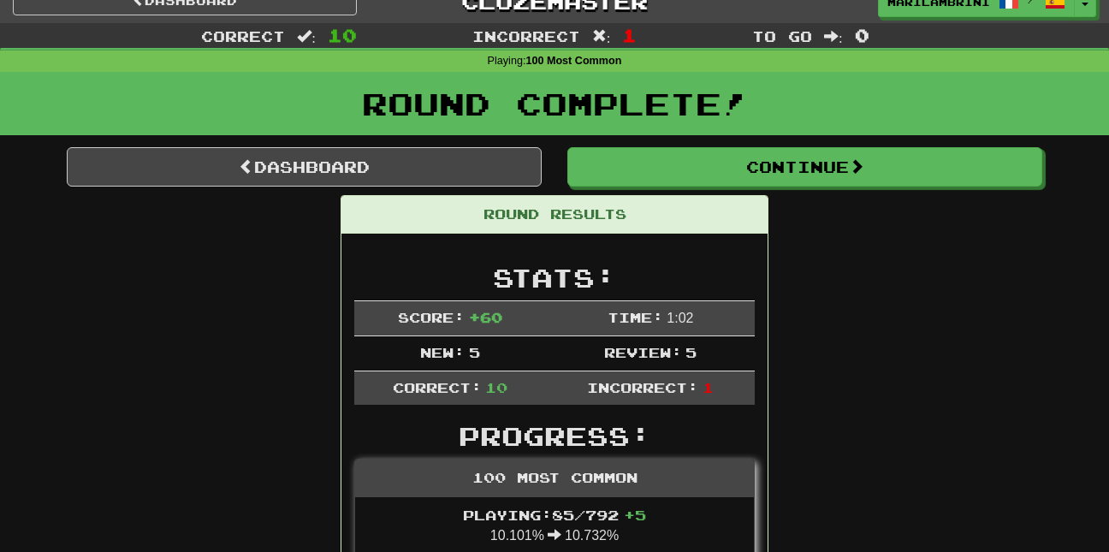
scroll to position [0, 0]
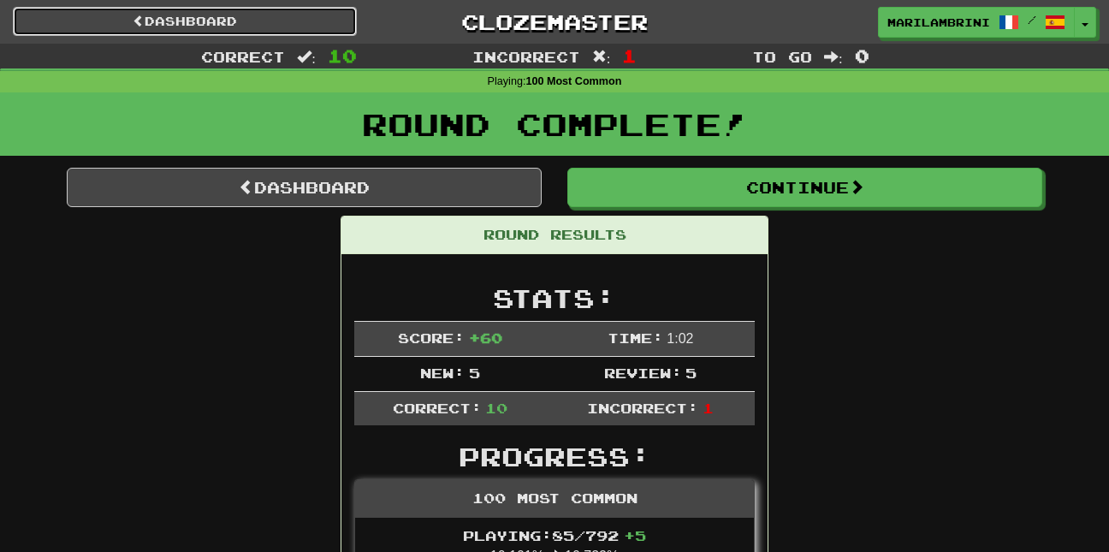
click at [227, 22] on link "Dashboard" at bounding box center [185, 21] width 344 height 29
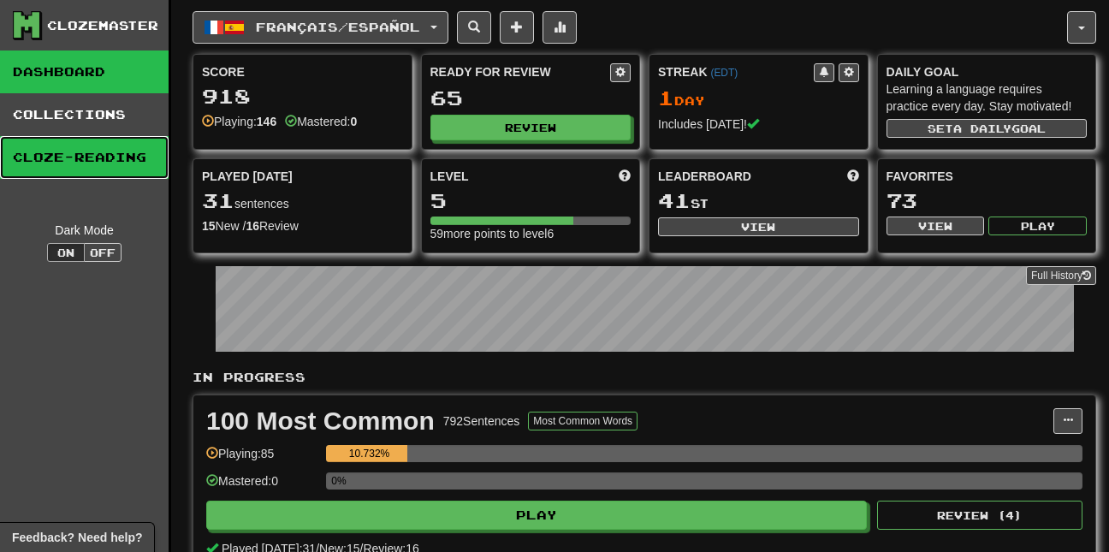
click at [26, 171] on link "Cloze-Reading" at bounding box center [84, 157] width 169 height 43
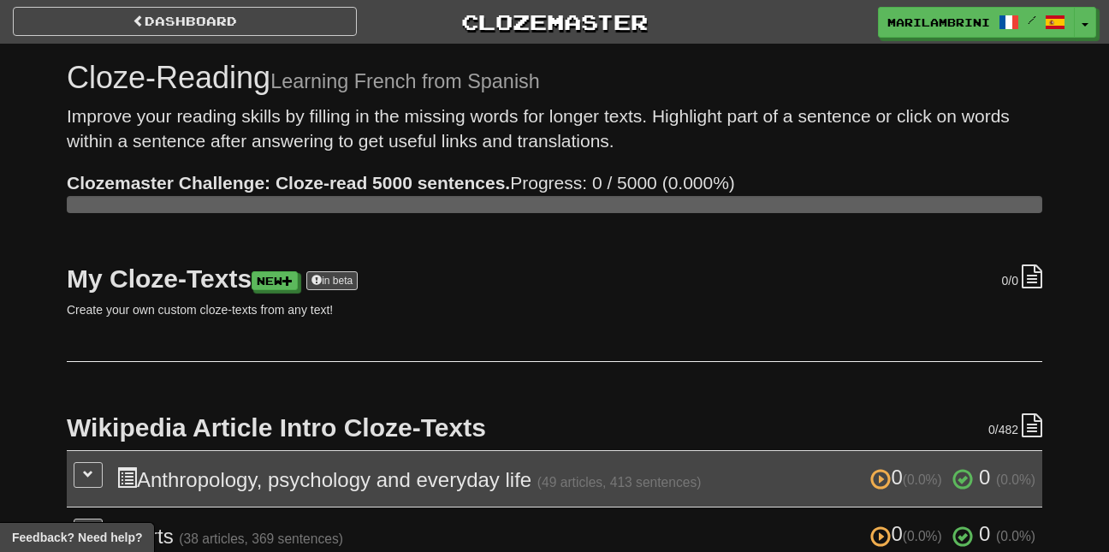
click at [204, 479] on h3 "0 (0.0%) 0 (0.0%) Anthropology, psychology and everyday life (49 articles, 413 …" at bounding box center [575, 478] width 919 height 25
click at [95, 469] on button at bounding box center [88, 475] width 29 height 26
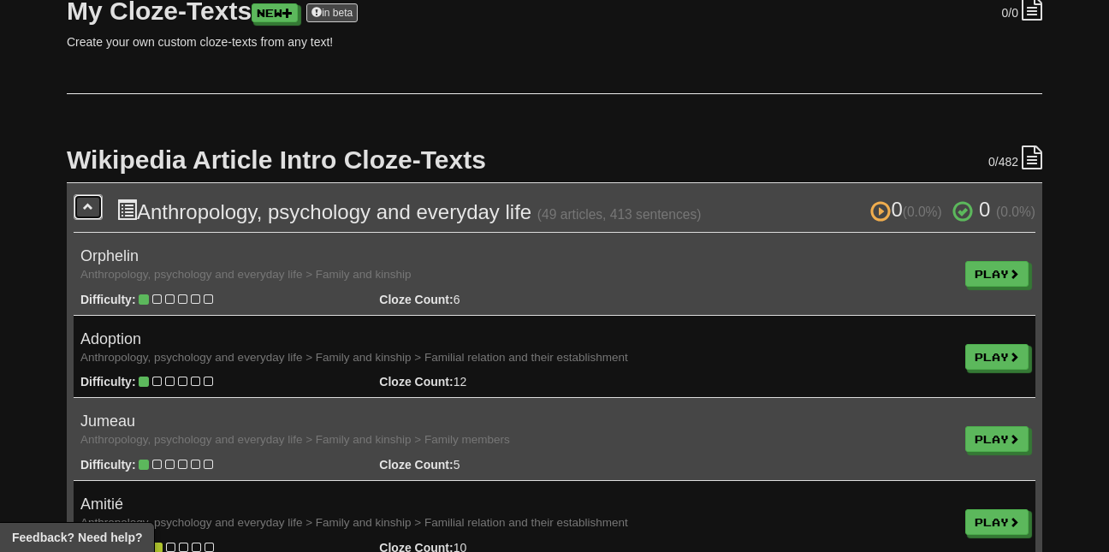
scroll to position [311, 0]
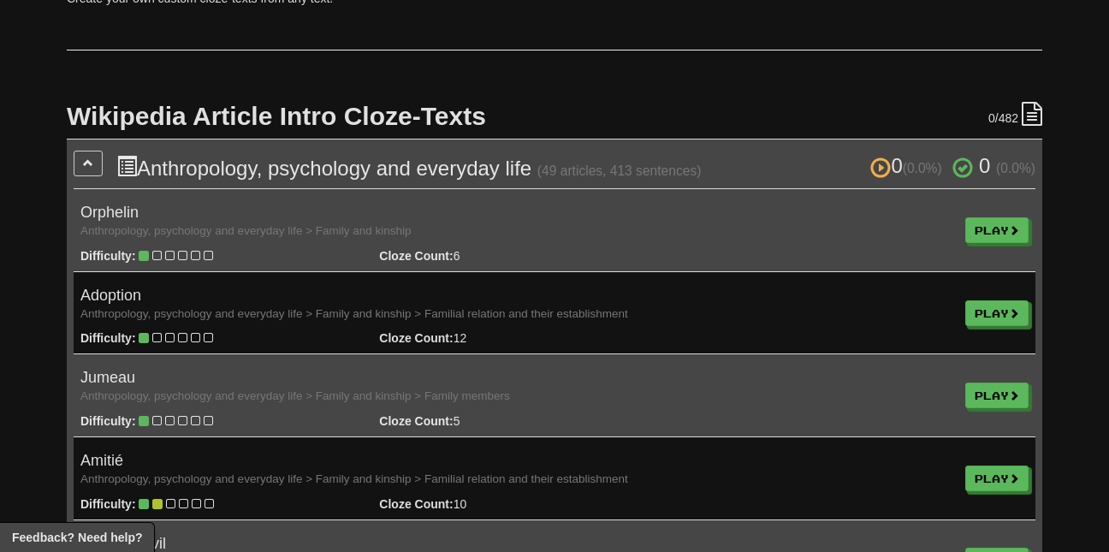
click at [119, 285] on td "Adoption Anthropology, psychology and everyday life > Family and kinship > Fami…" at bounding box center [516, 312] width 885 height 83
click at [986, 317] on link "Play" at bounding box center [997, 314] width 63 height 26
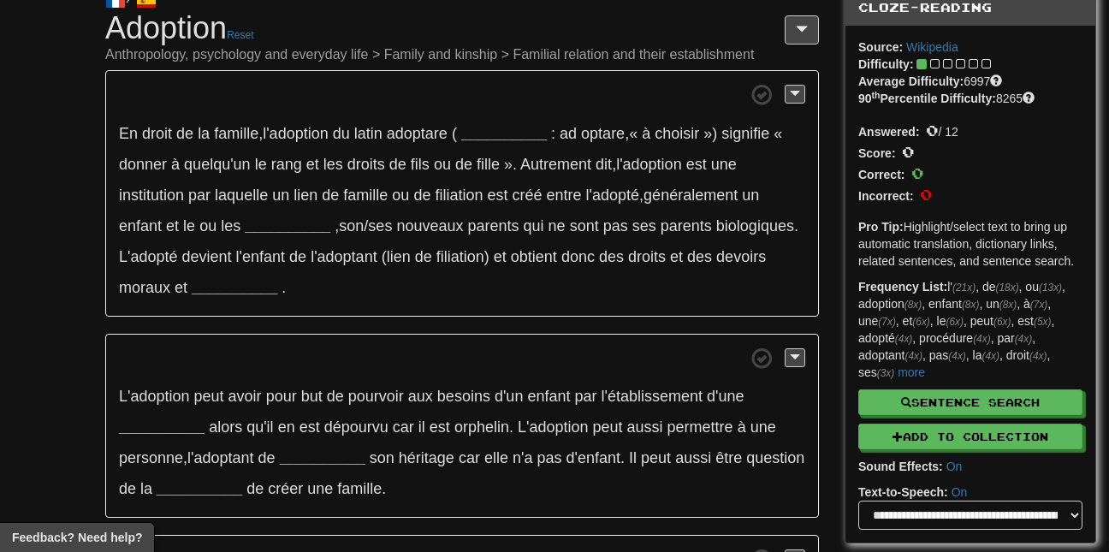
scroll to position [72, 0]
click at [791, 97] on span at bounding box center [795, 92] width 10 height 12
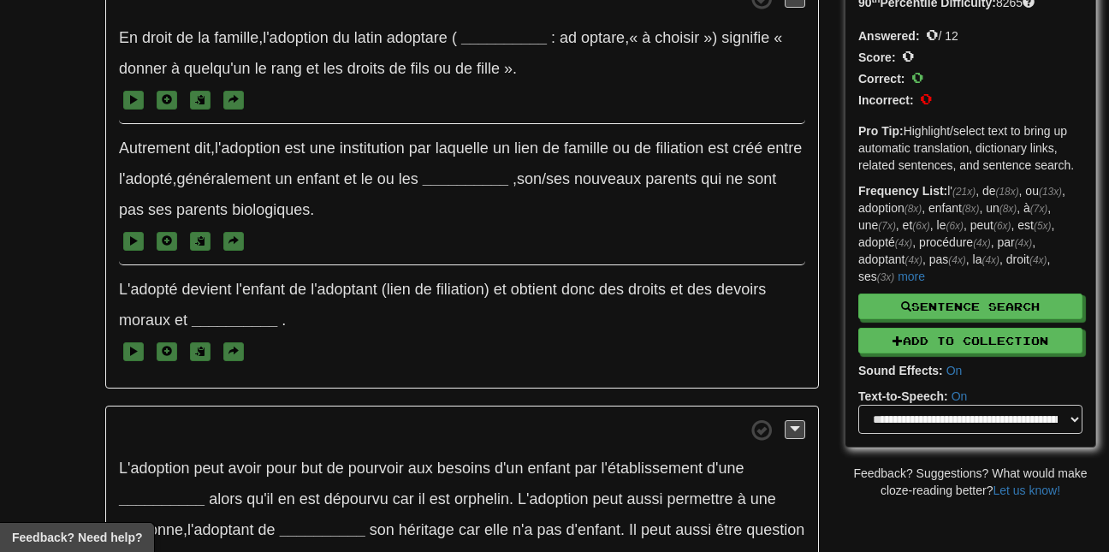
scroll to position [0, 0]
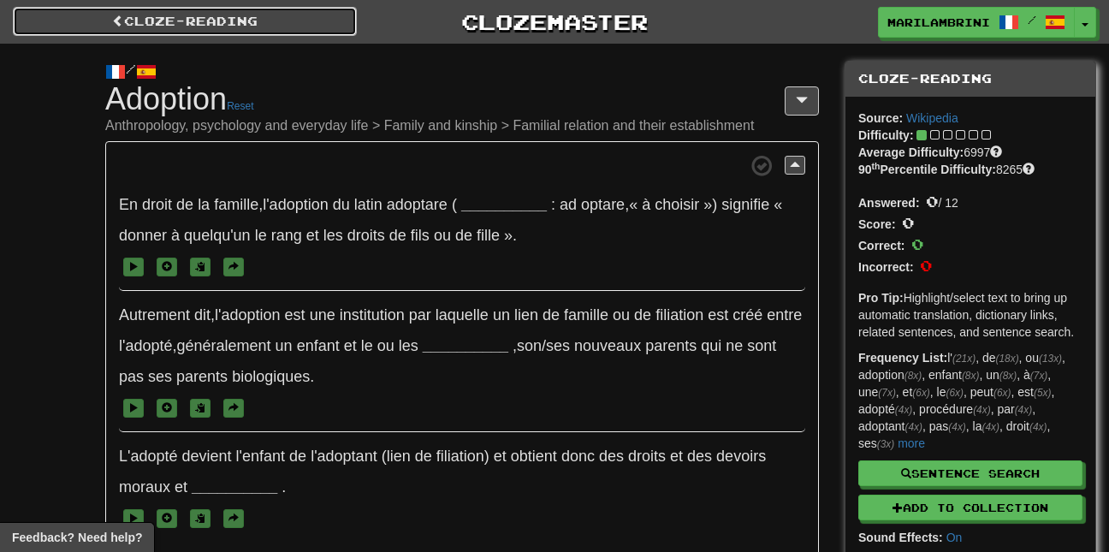
click at [146, 25] on link "Cloze-Reading" at bounding box center [185, 21] width 344 height 29
